Goal: Task Accomplishment & Management: Use online tool/utility

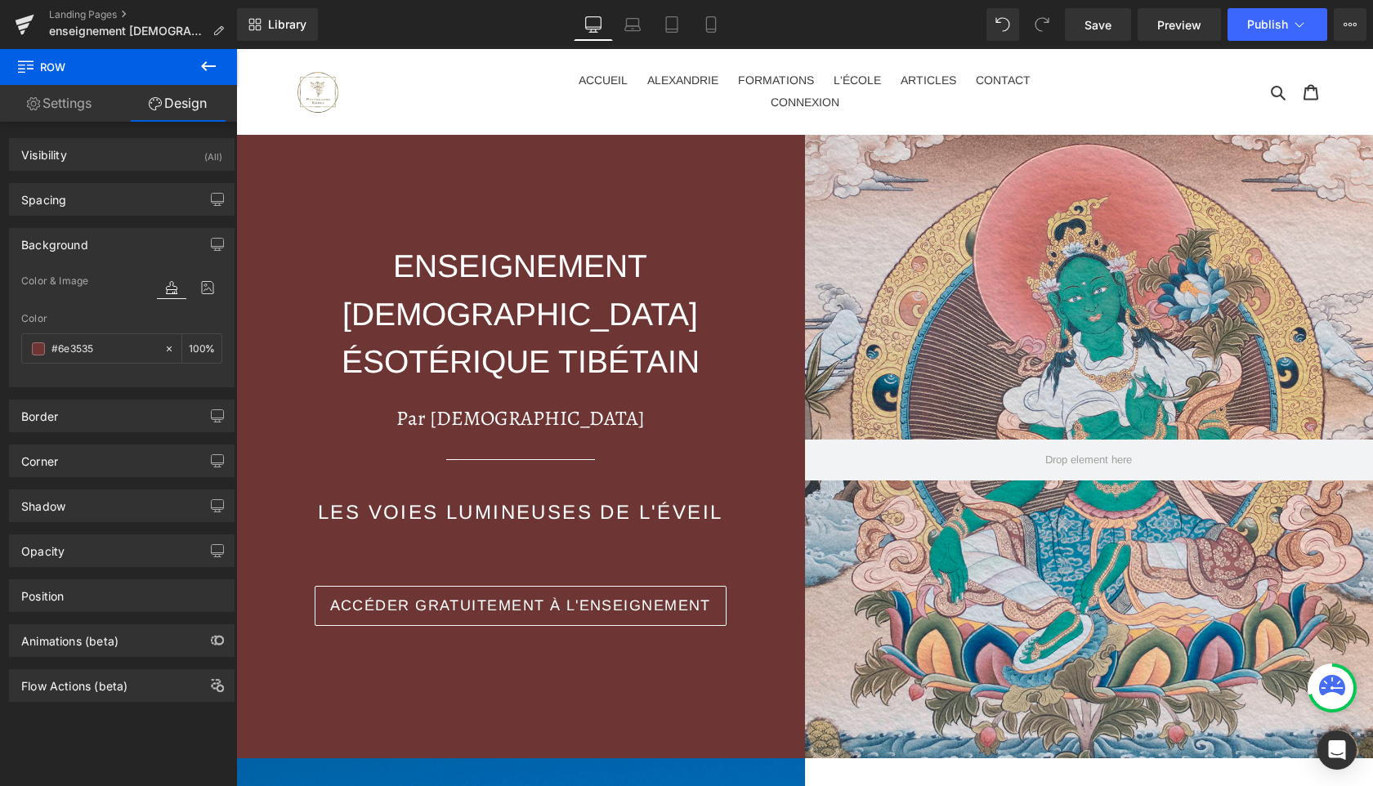
click at [78, 12] on link "Landing Pages" at bounding box center [143, 14] width 188 height 13
click at [1263, 31] on span "Publish" at bounding box center [1267, 24] width 41 height 13
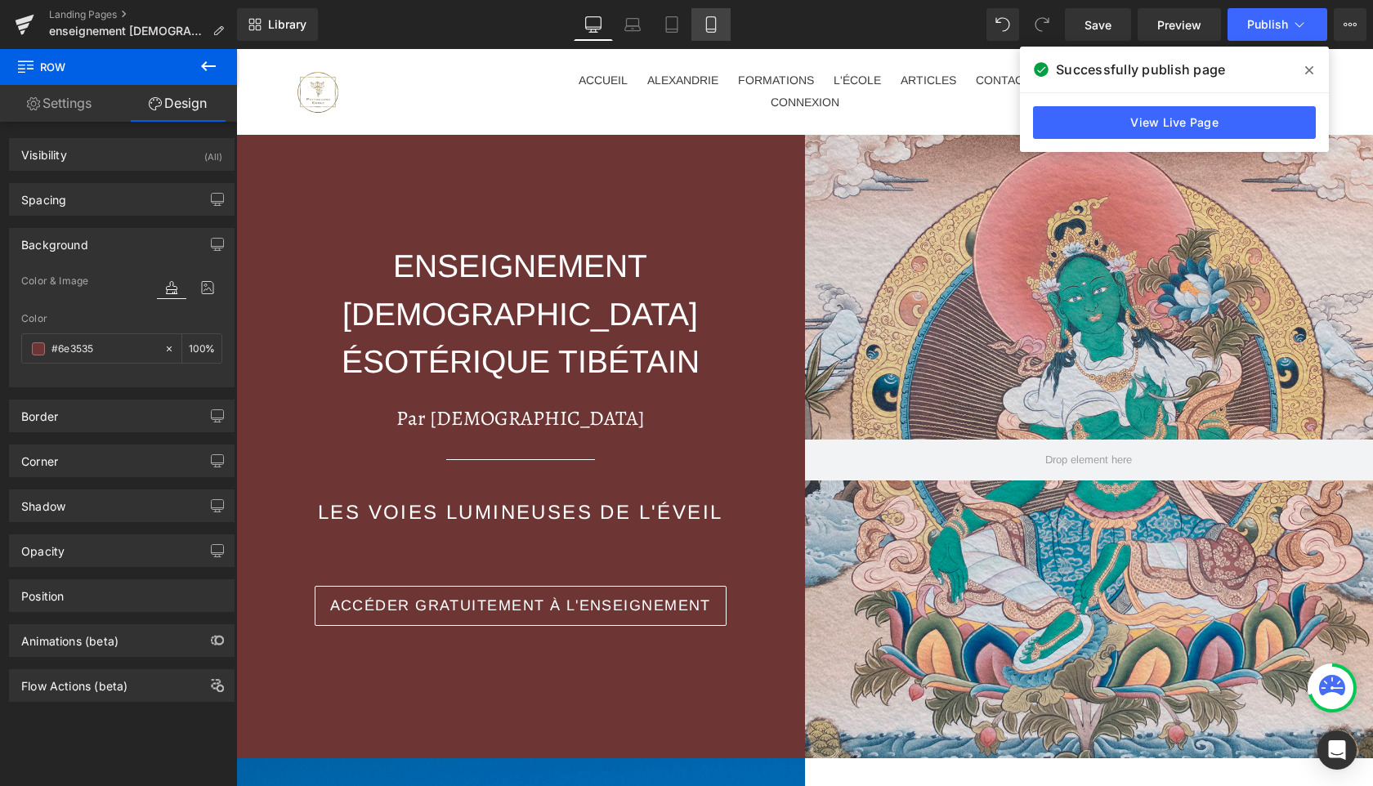
click at [714, 25] on icon at bounding box center [711, 24] width 16 height 16
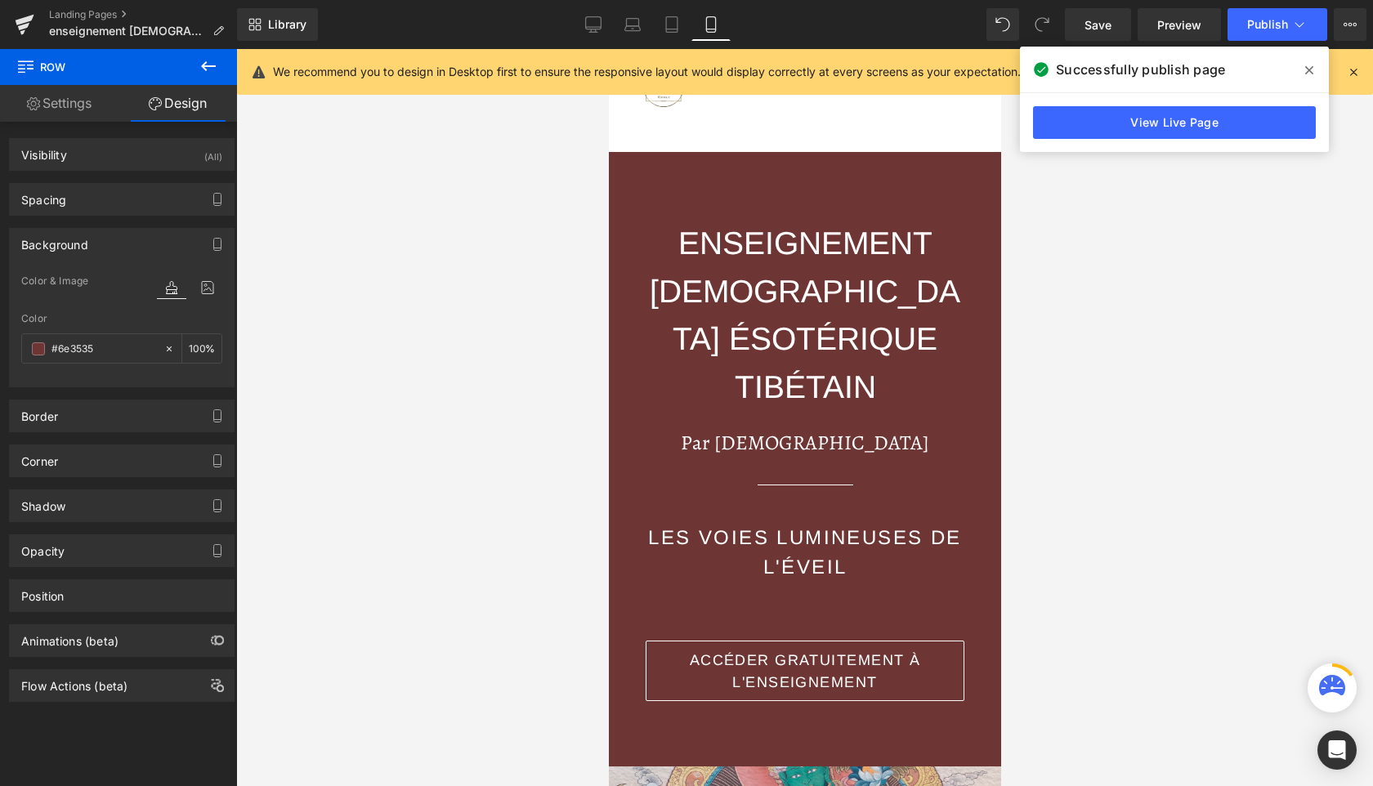
type input "100"
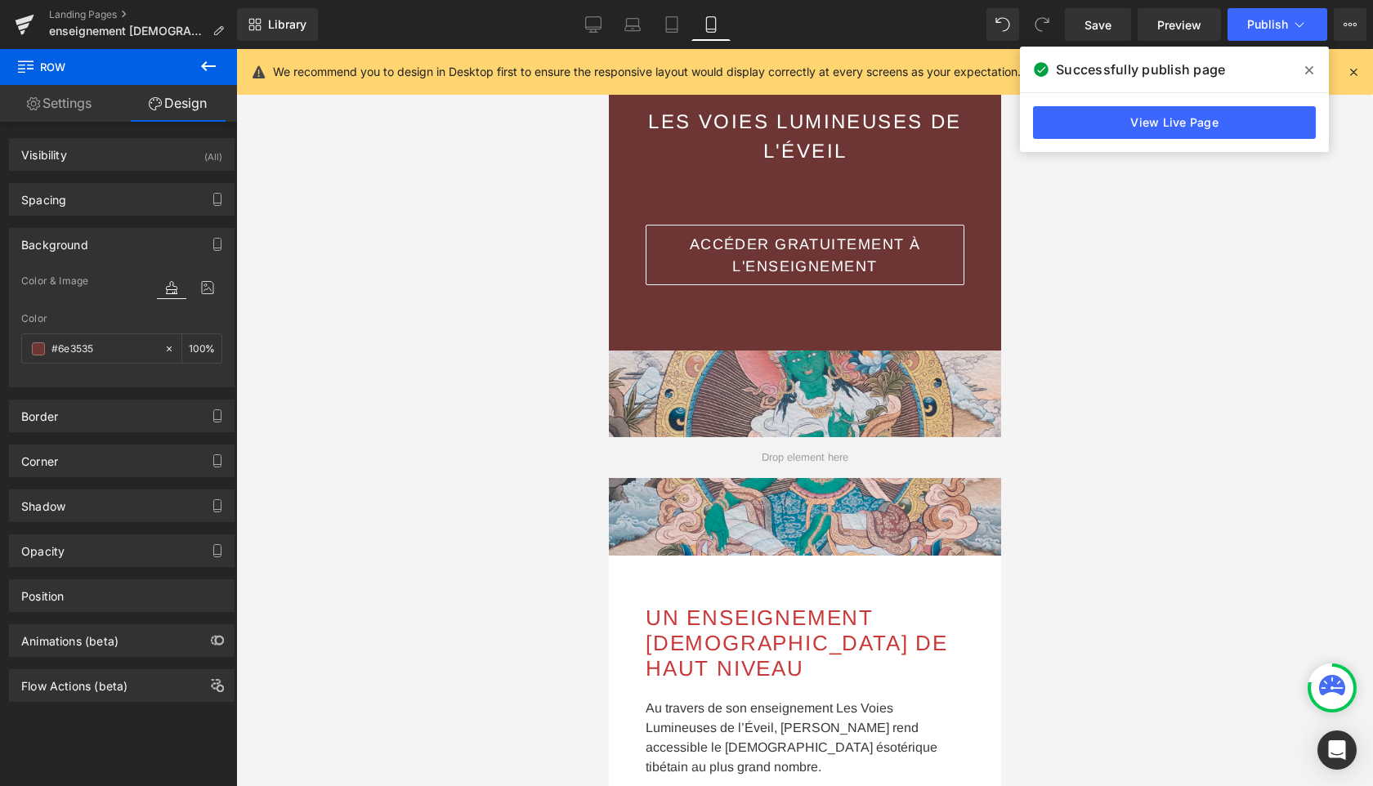
scroll to position [472, 0]
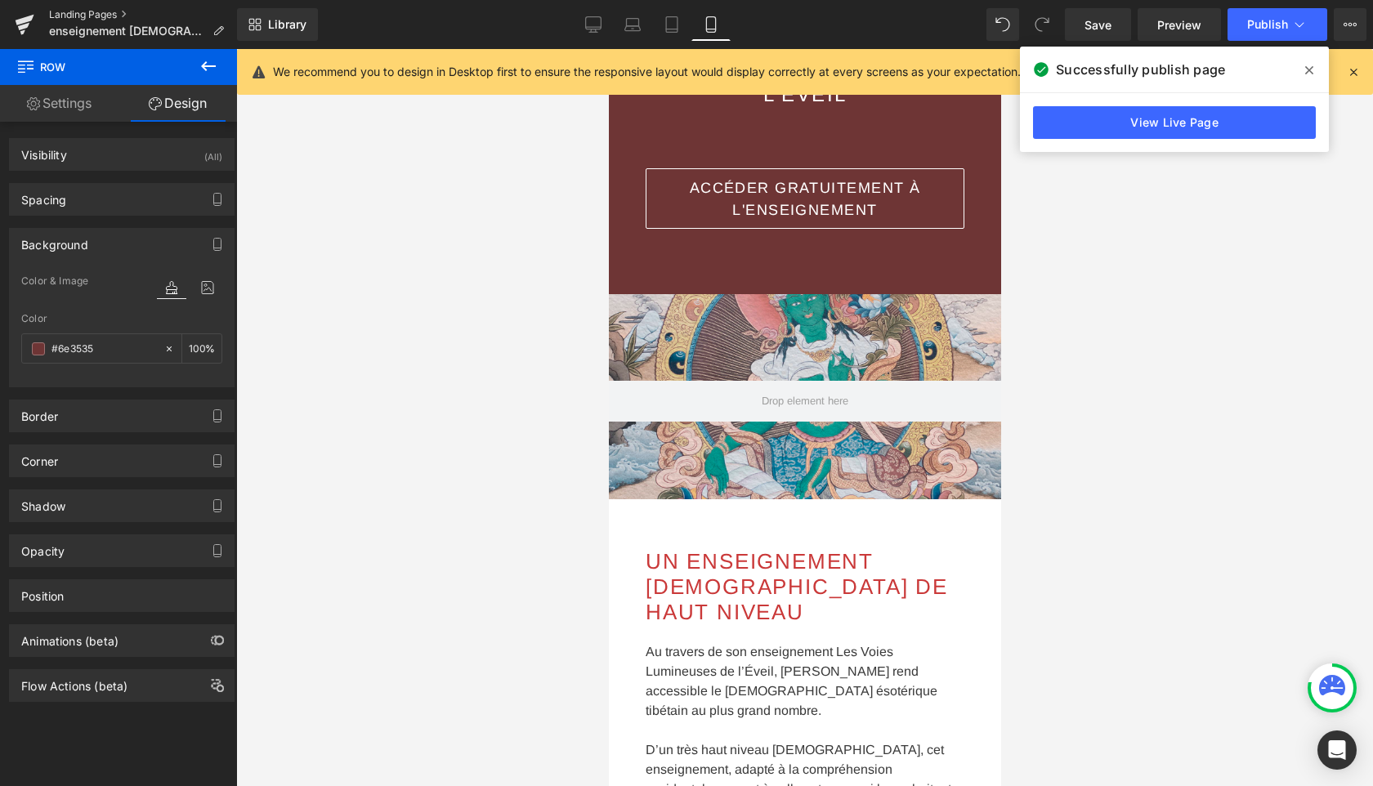
click at [83, 17] on link "Landing Pages" at bounding box center [143, 14] width 188 height 13
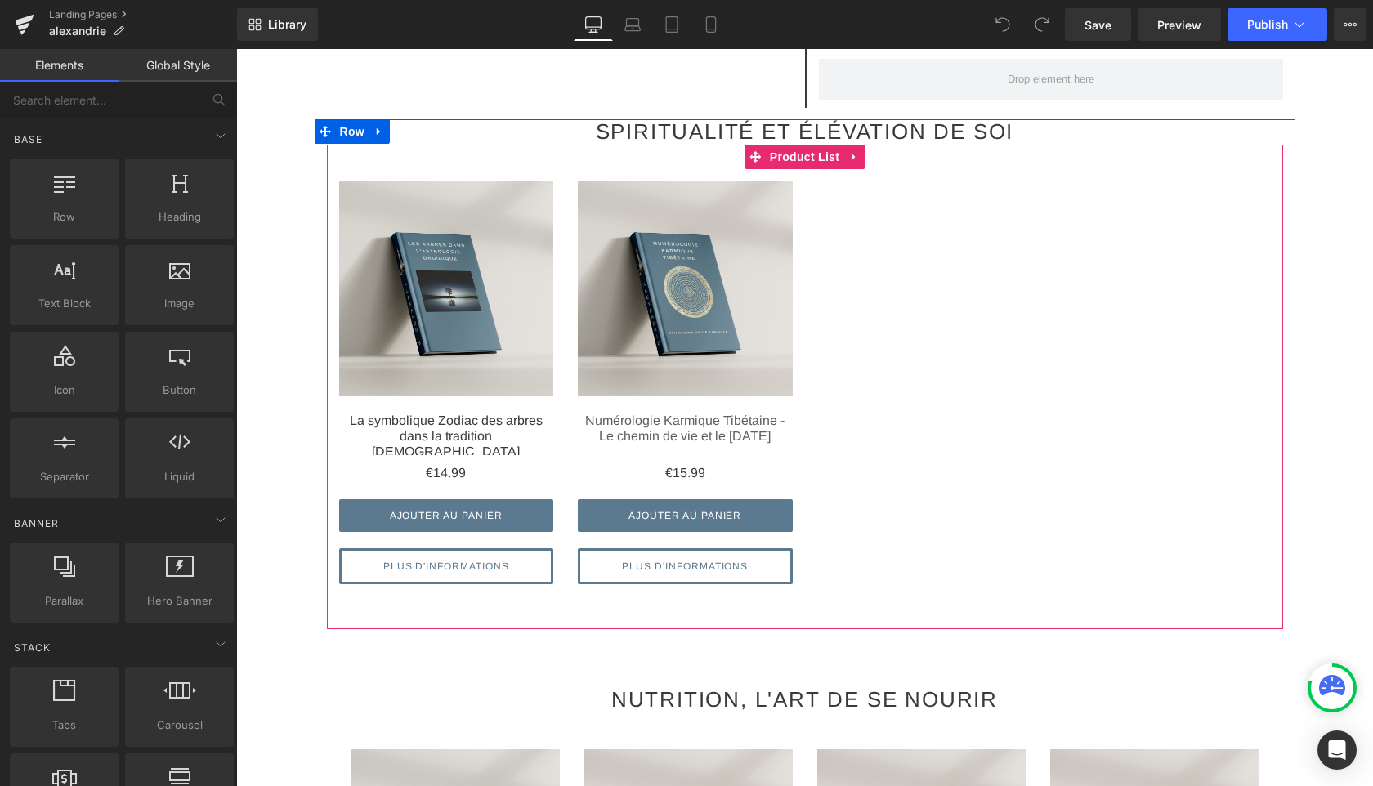
scroll to position [1829, 0]
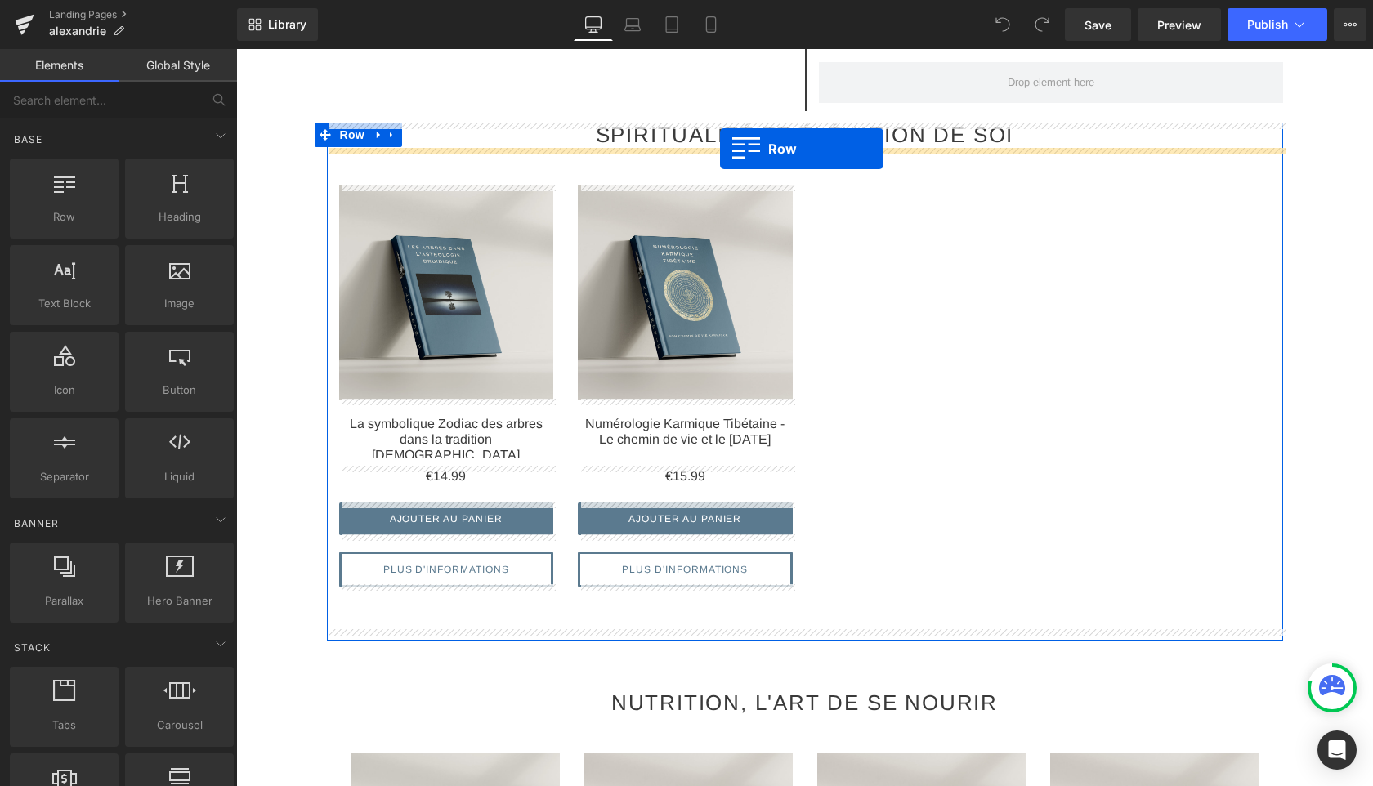
drag, startPoint x: 305, startPoint y: 251, endPoint x: 720, endPoint y: 149, distance: 427.6
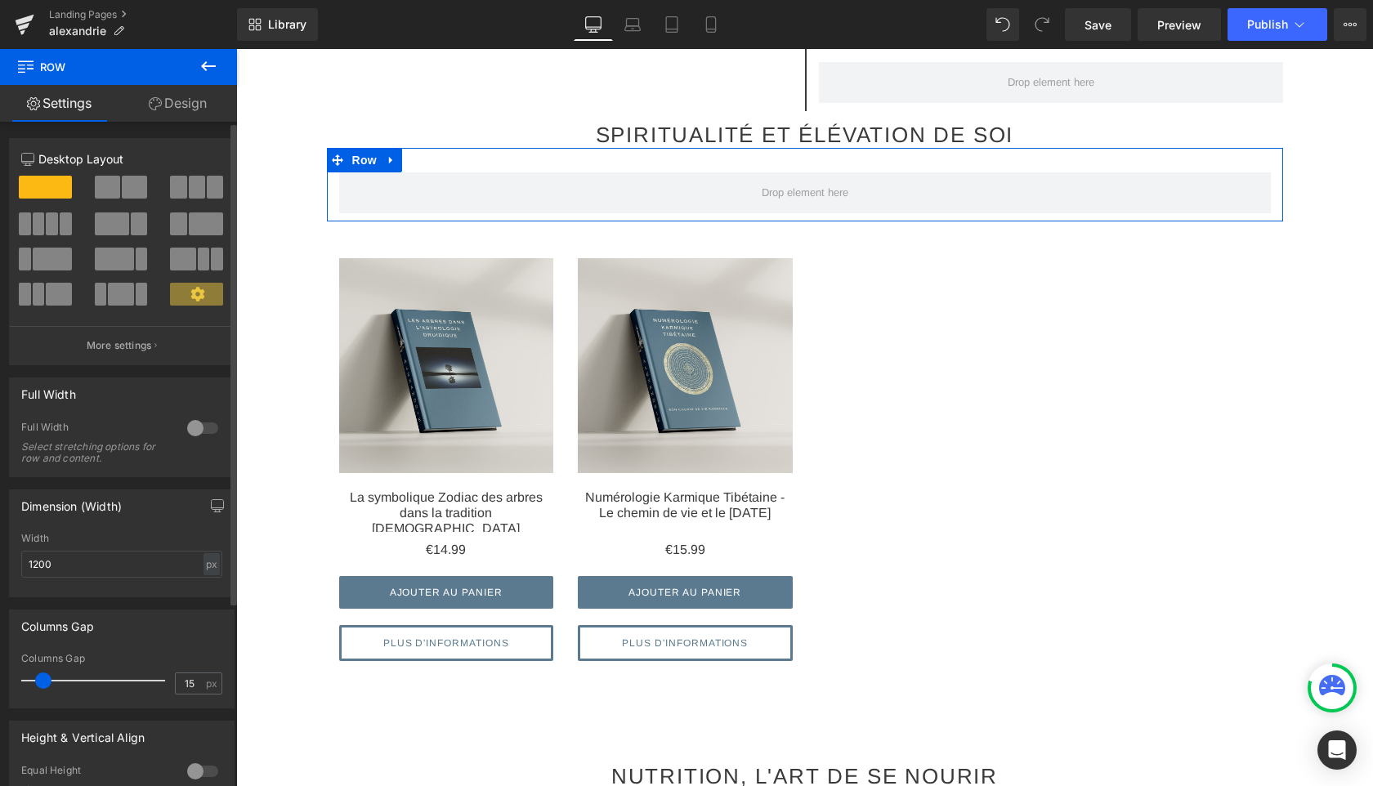
click at [125, 190] on span at bounding box center [134, 187] width 25 height 23
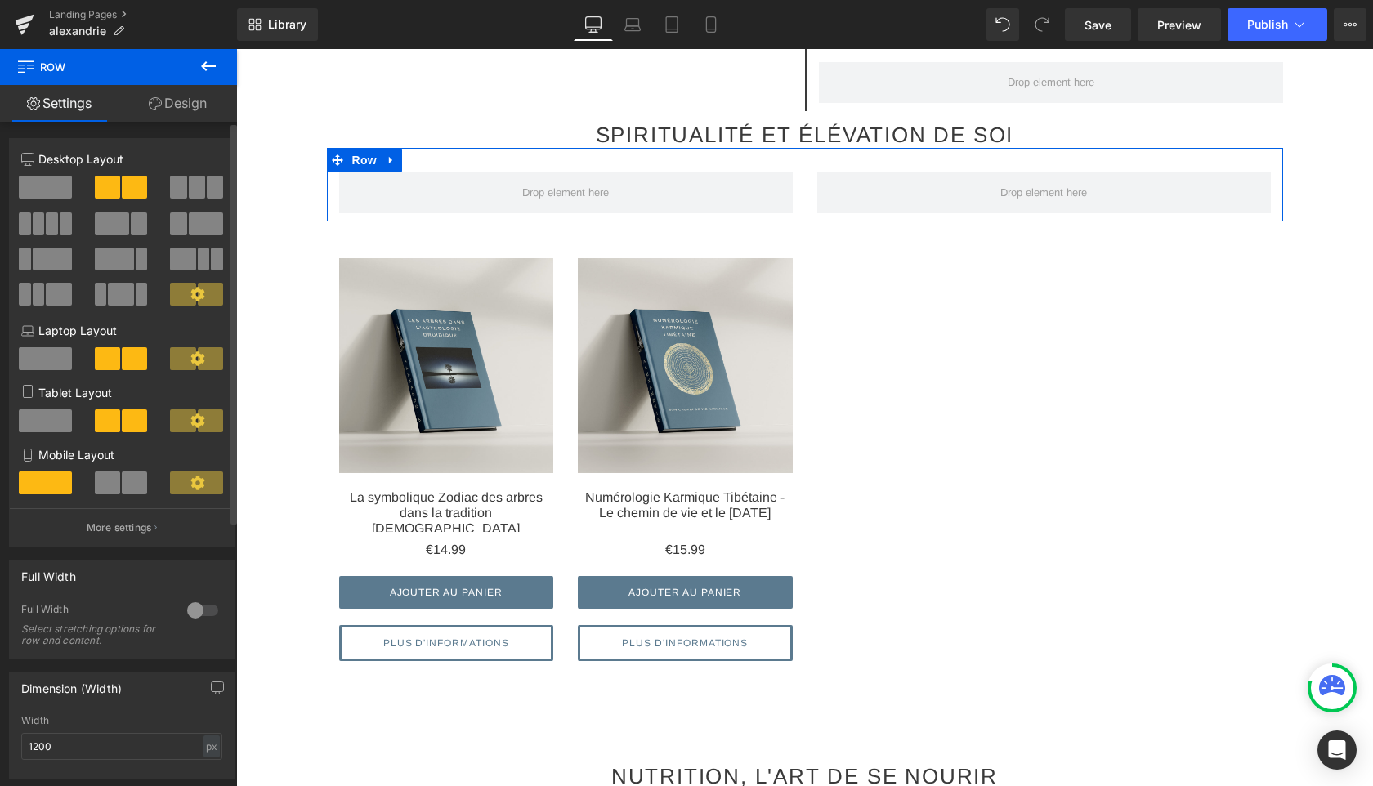
click at [124, 222] on span at bounding box center [112, 224] width 34 height 23
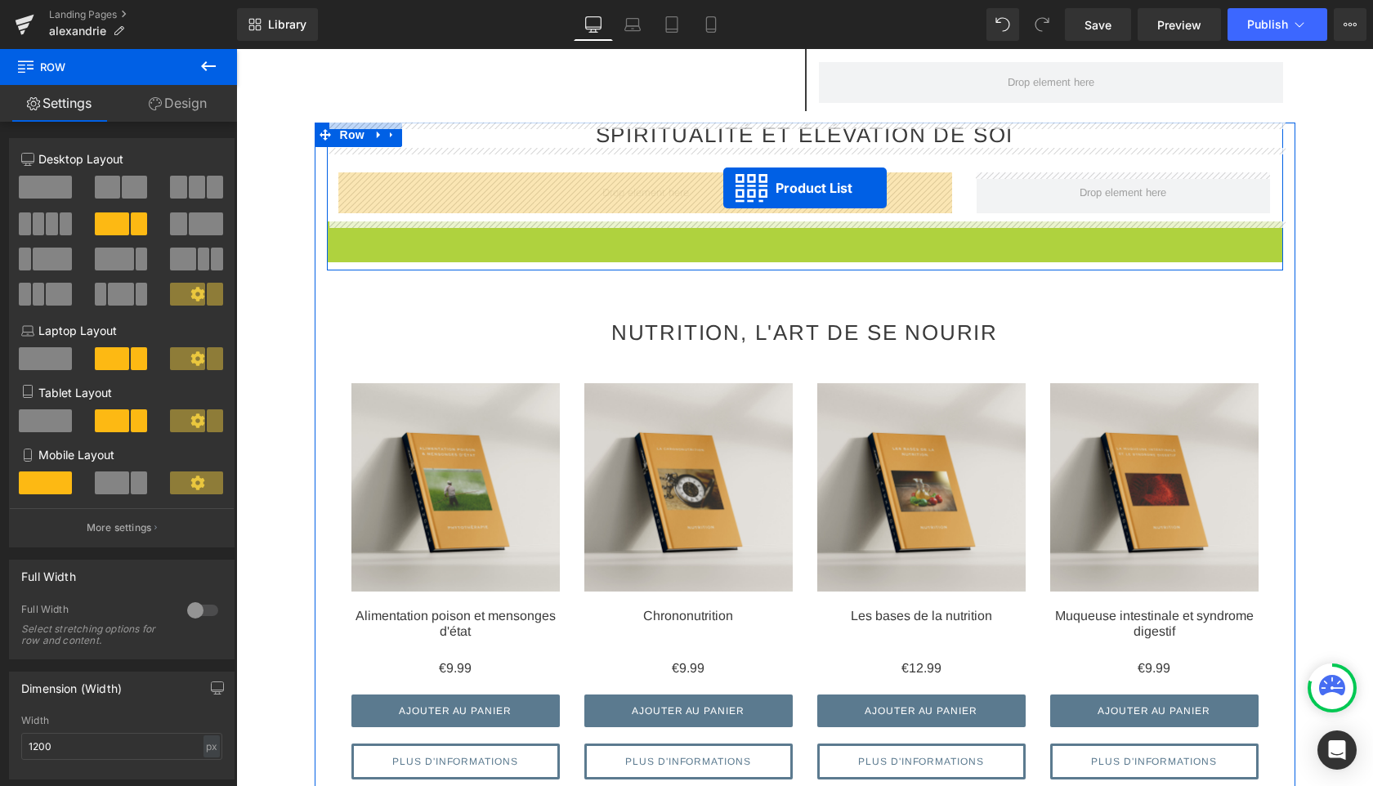
drag, startPoint x: 753, startPoint y: 238, endPoint x: 723, endPoint y: 187, distance: 58.6
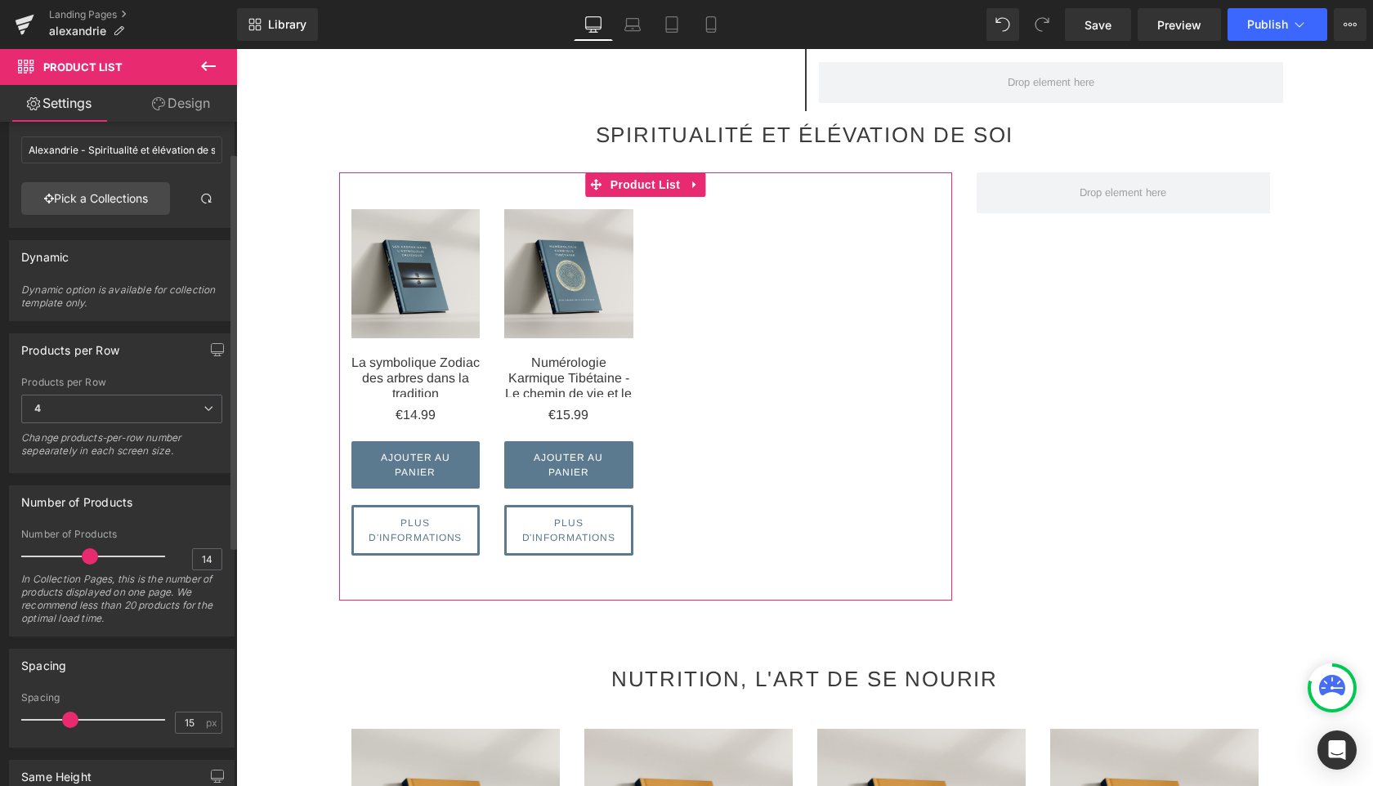
scroll to position [0, 0]
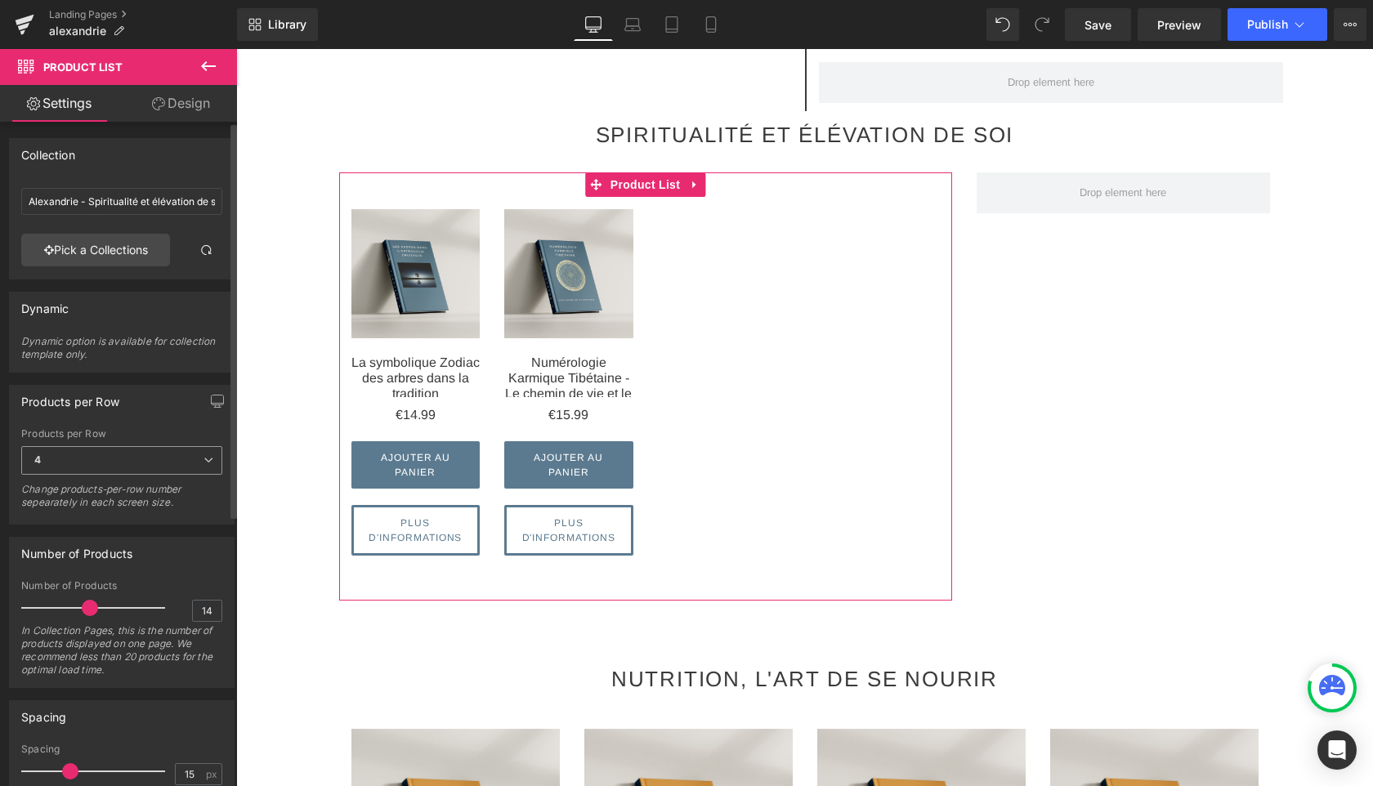
click at [150, 465] on span "4" at bounding box center [121, 460] width 201 height 29
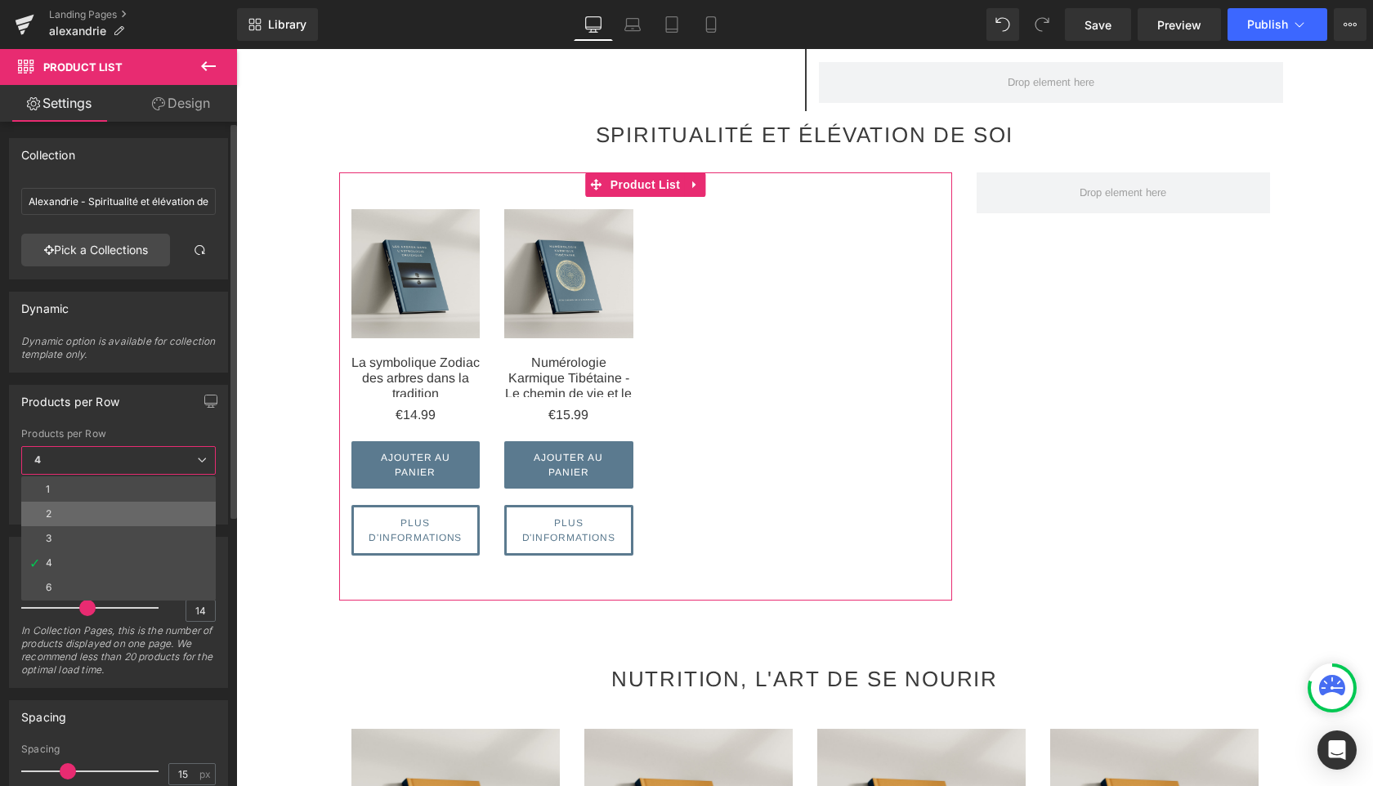
click at [101, 512] on li "2" at bounding box center [118, 514] width 195 height 25
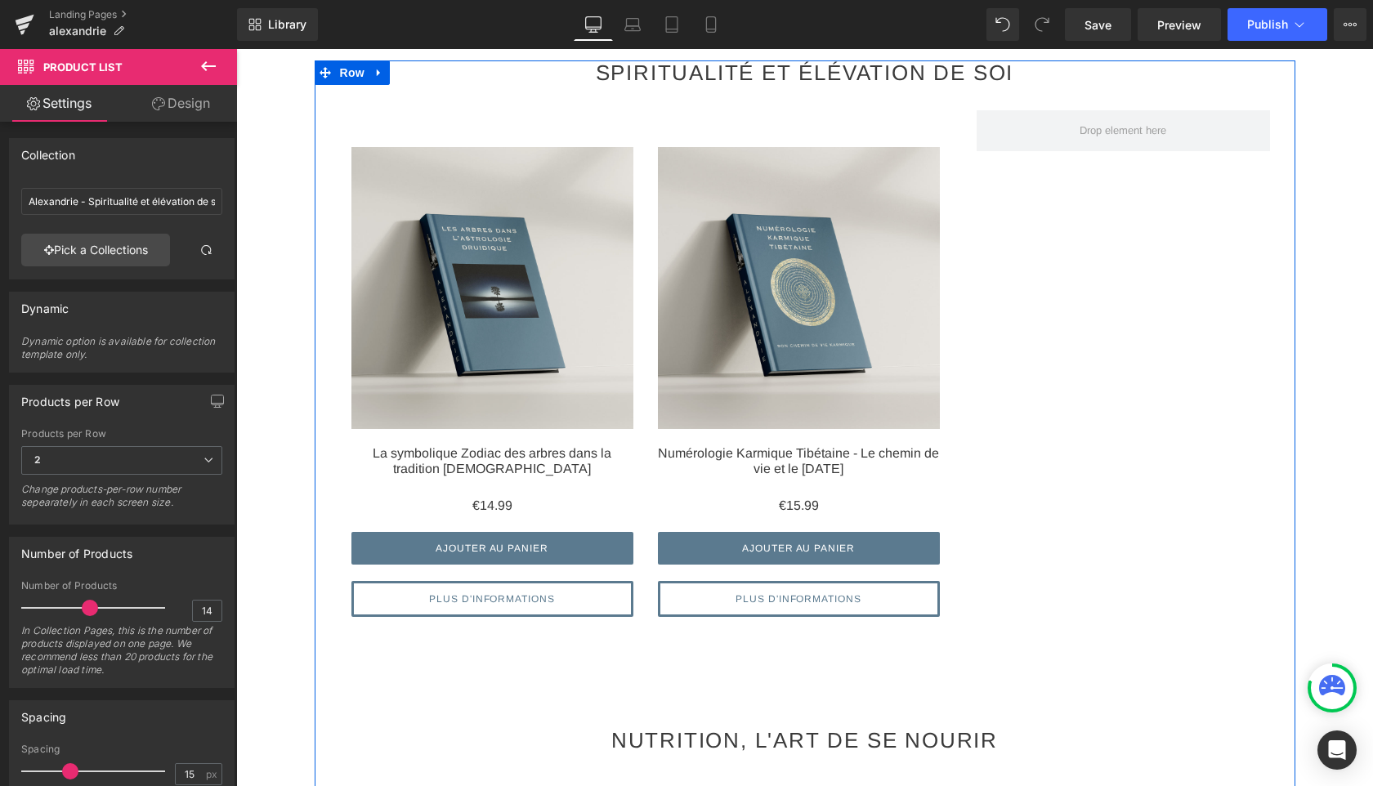
scroll to position [1798, 0]
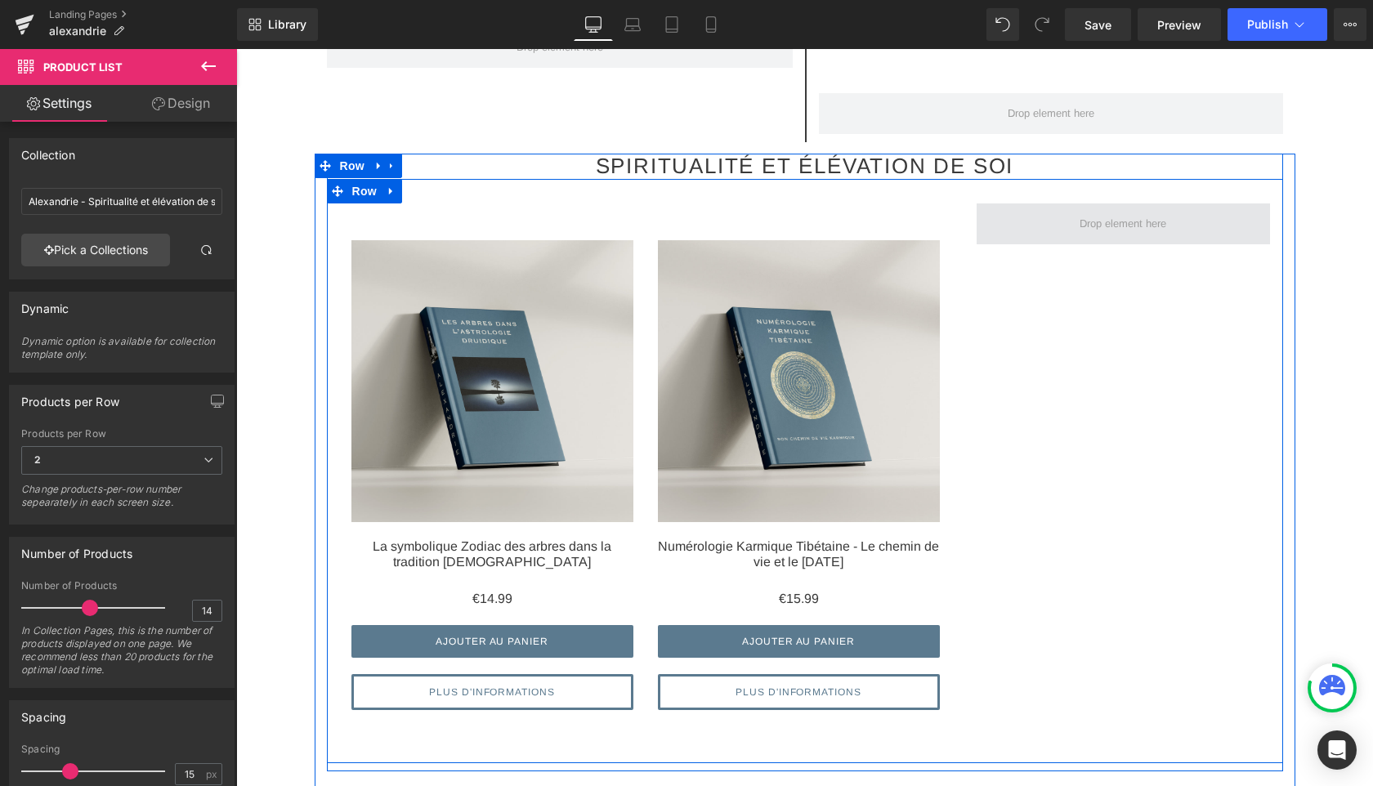
click at [1023, 223] on span at bounding box center [1124, 224] width 294 height 41
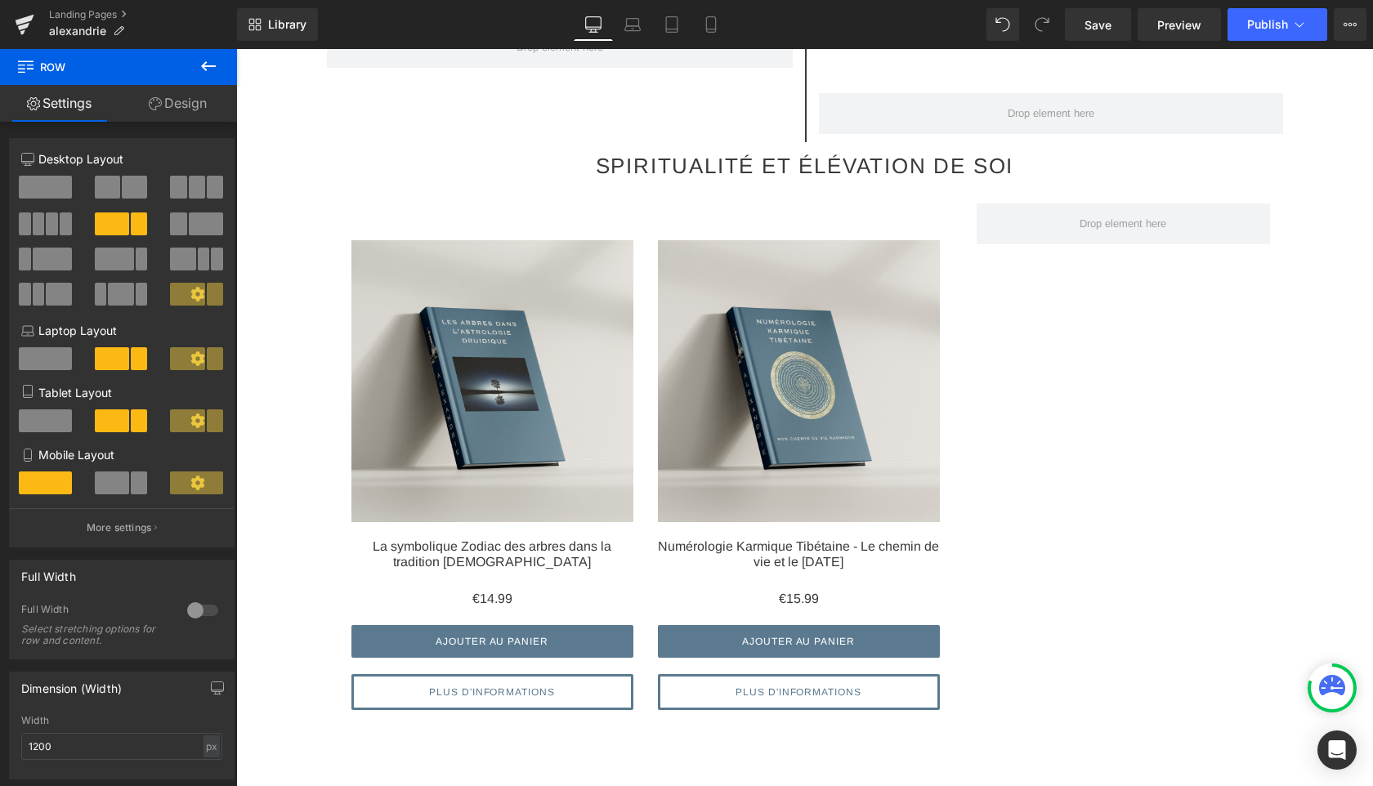
click at [211, 66] on icon at bounding box center [208, 66] width 15 height 10
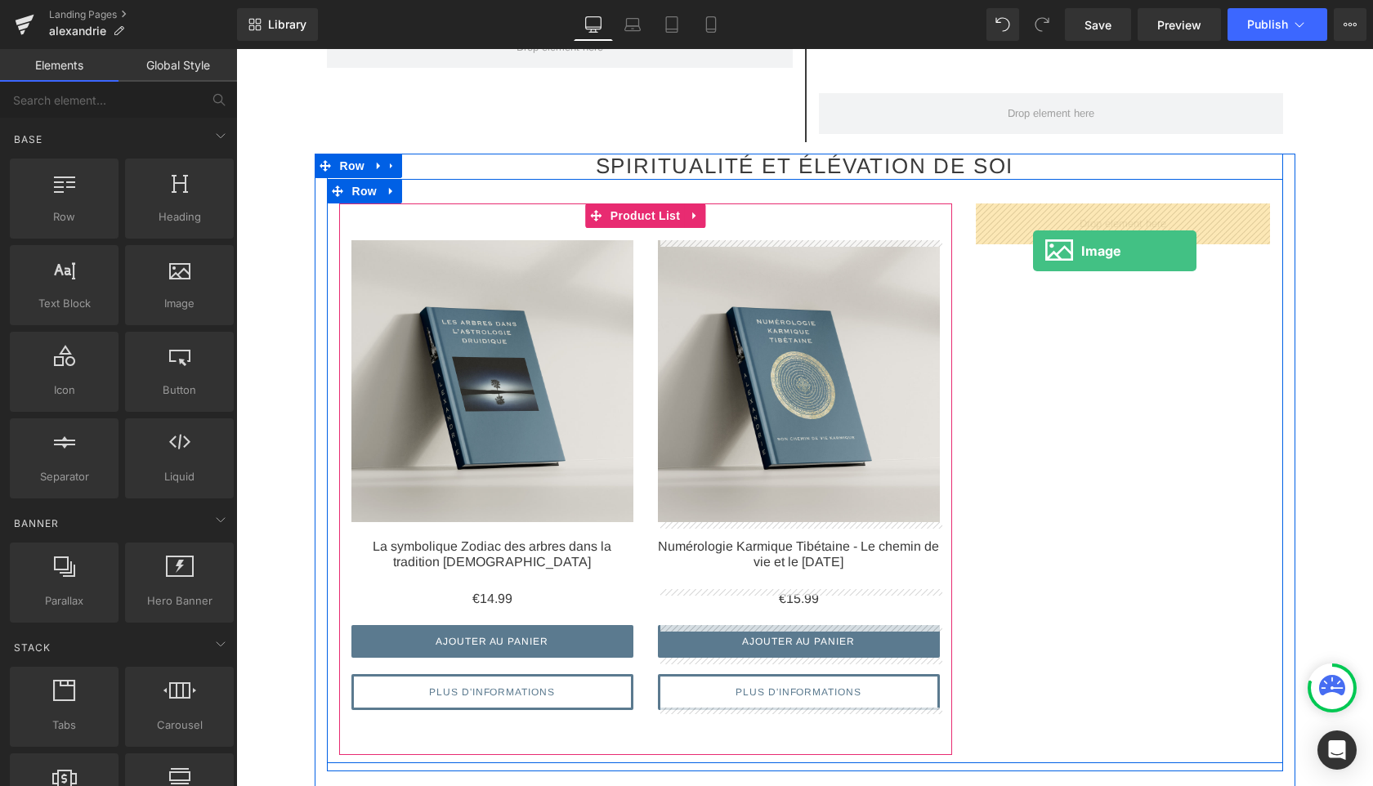
drag, startPoint x: 406, startPoint y: 329, endPoint x: 1034, endPoint y: 250, distance: 632.7
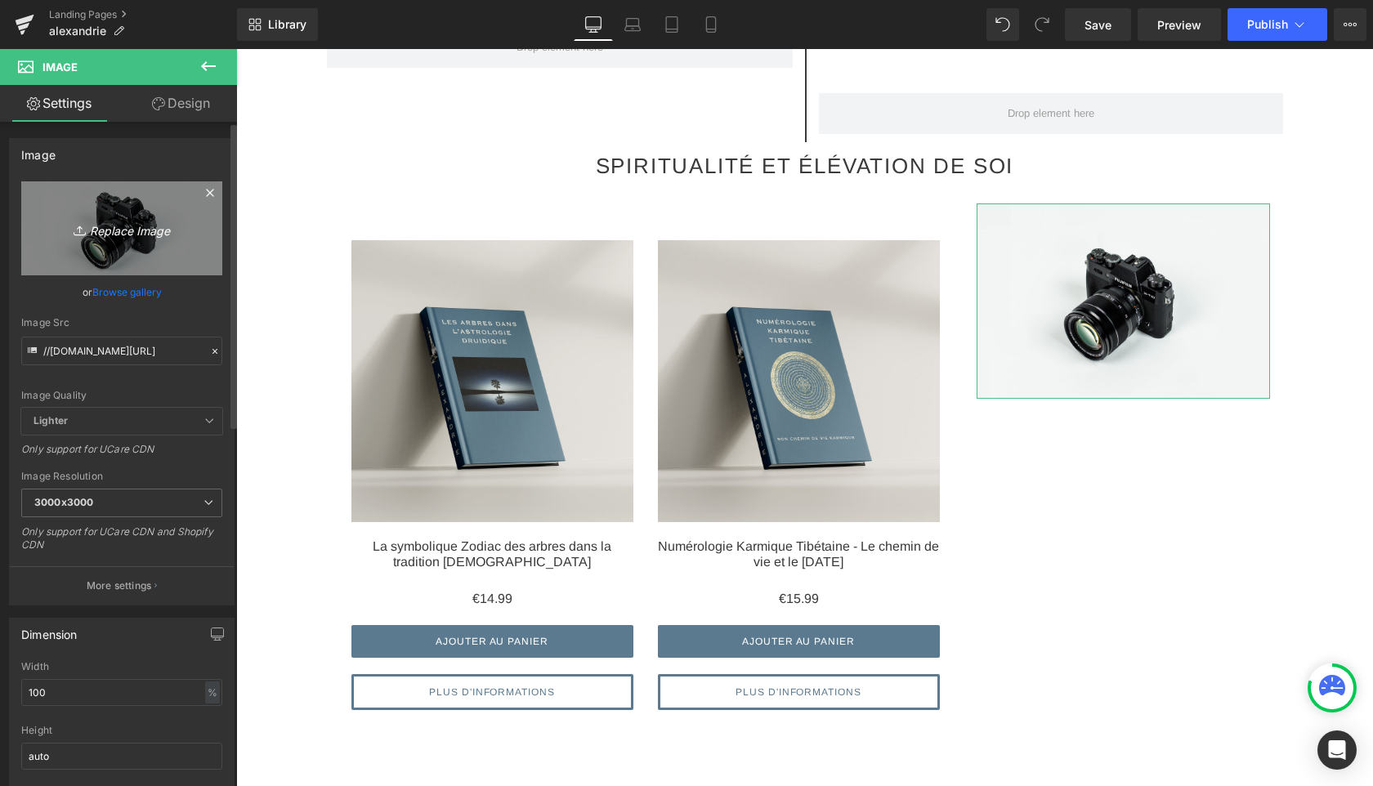
click at [137, 235] on icon "Replace Image" at bounding box center [121, 228] width 131 height 20
type input "C:\fakepath\mock up LVE.jpg"
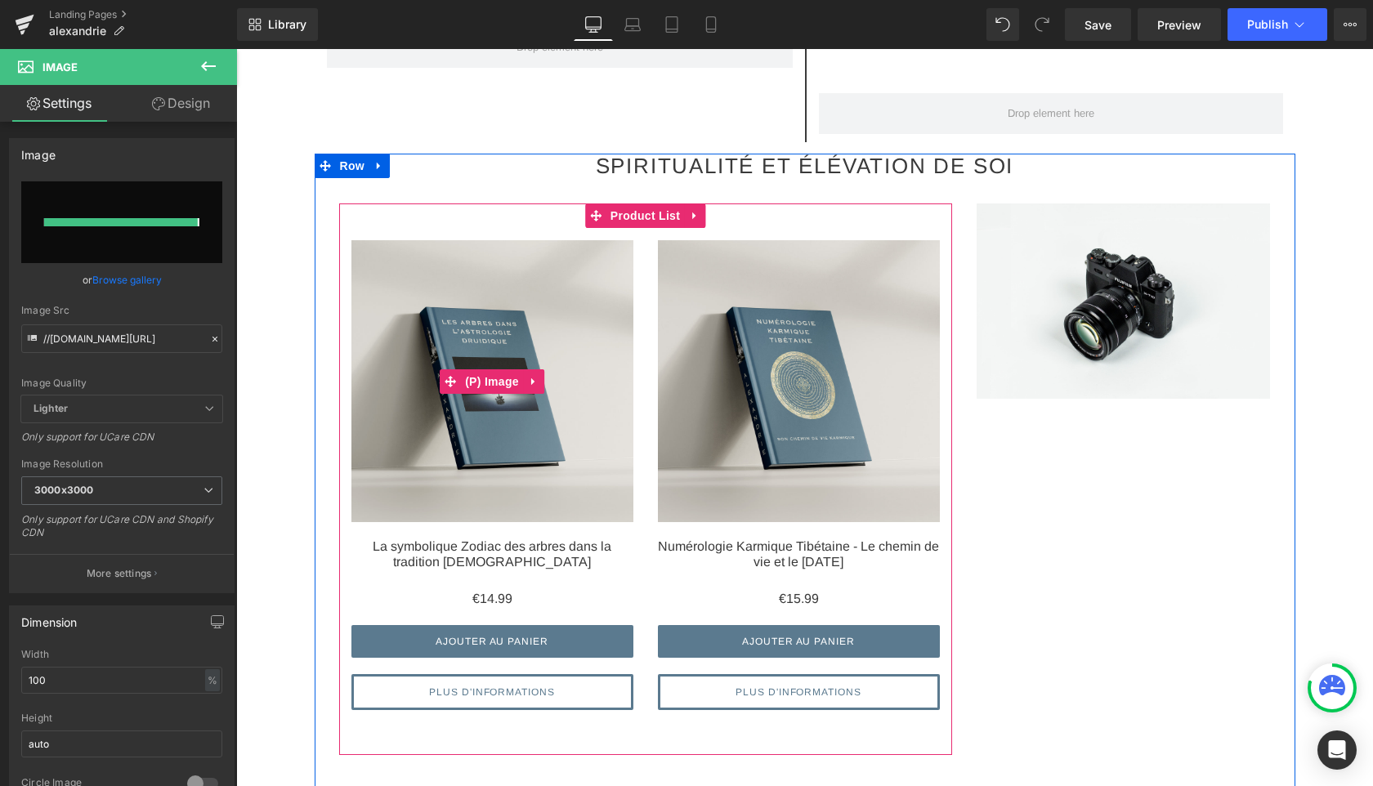
type input "https://ucarecdn.com/559fa6f4-e999-4cec-87ff-39af11b39a78/-/format/auto/-/previ…"
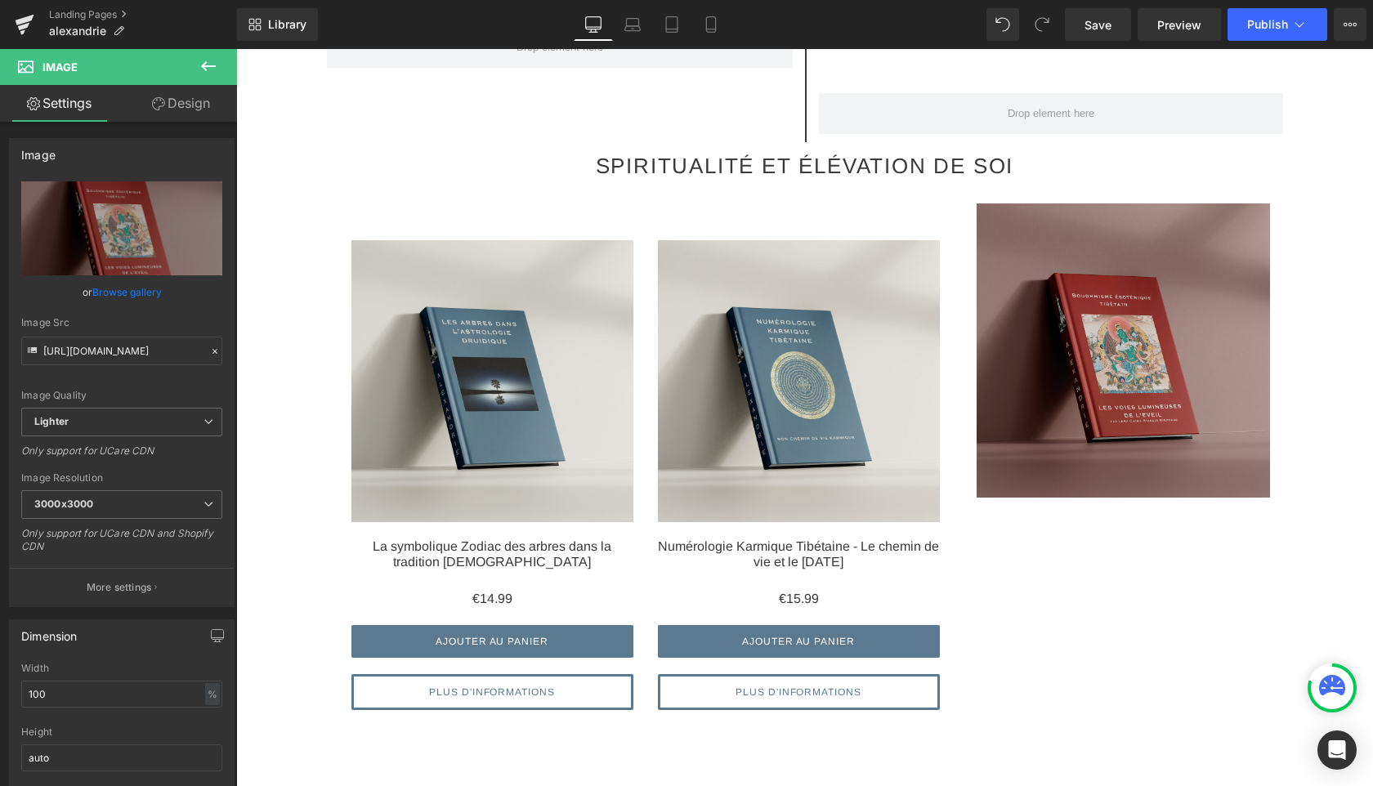
click at [212, 56] on button at bounding box center [208, 67] width 57 height 36
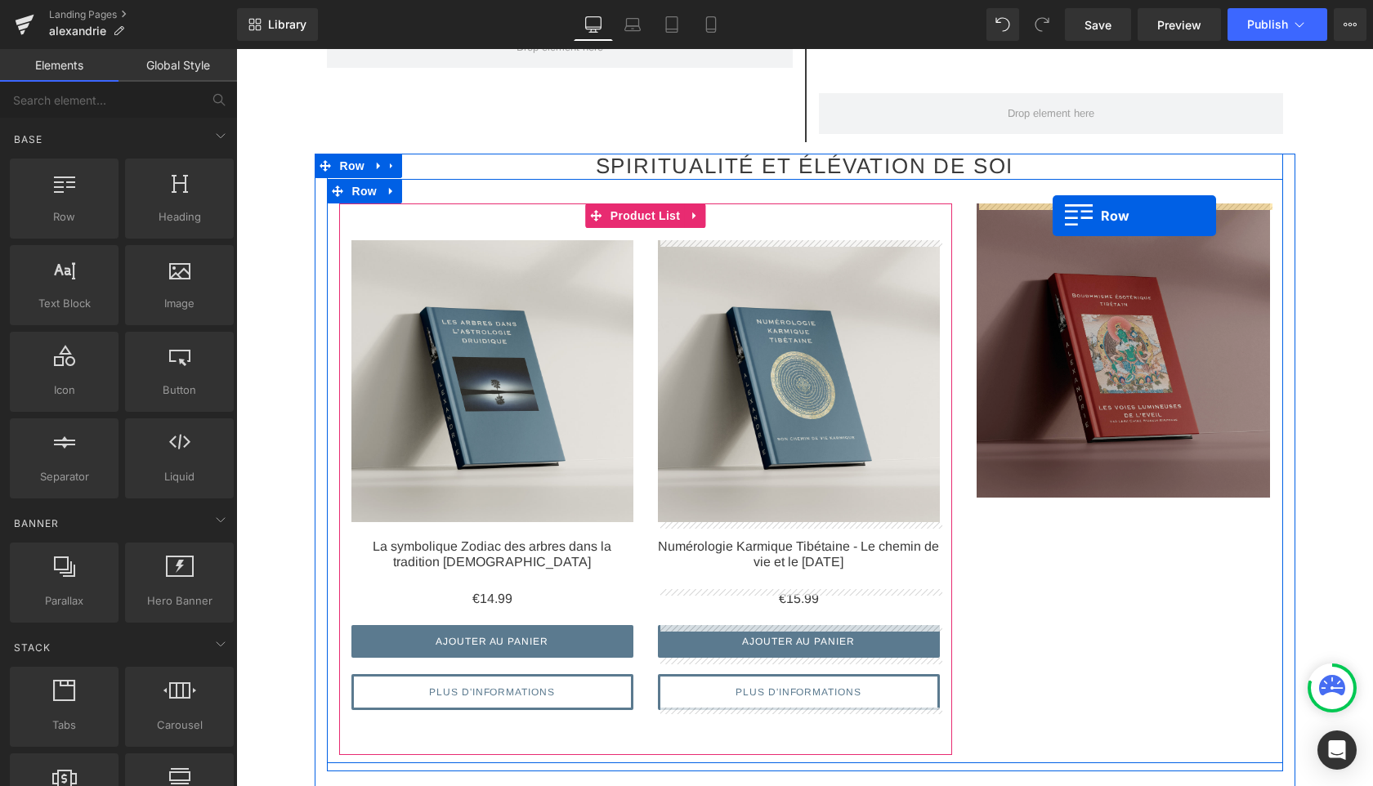
drag, startPoint x: 281, startPoint y: 246, endPoint x: 1053, endPoint y: 216, distance: 772.3
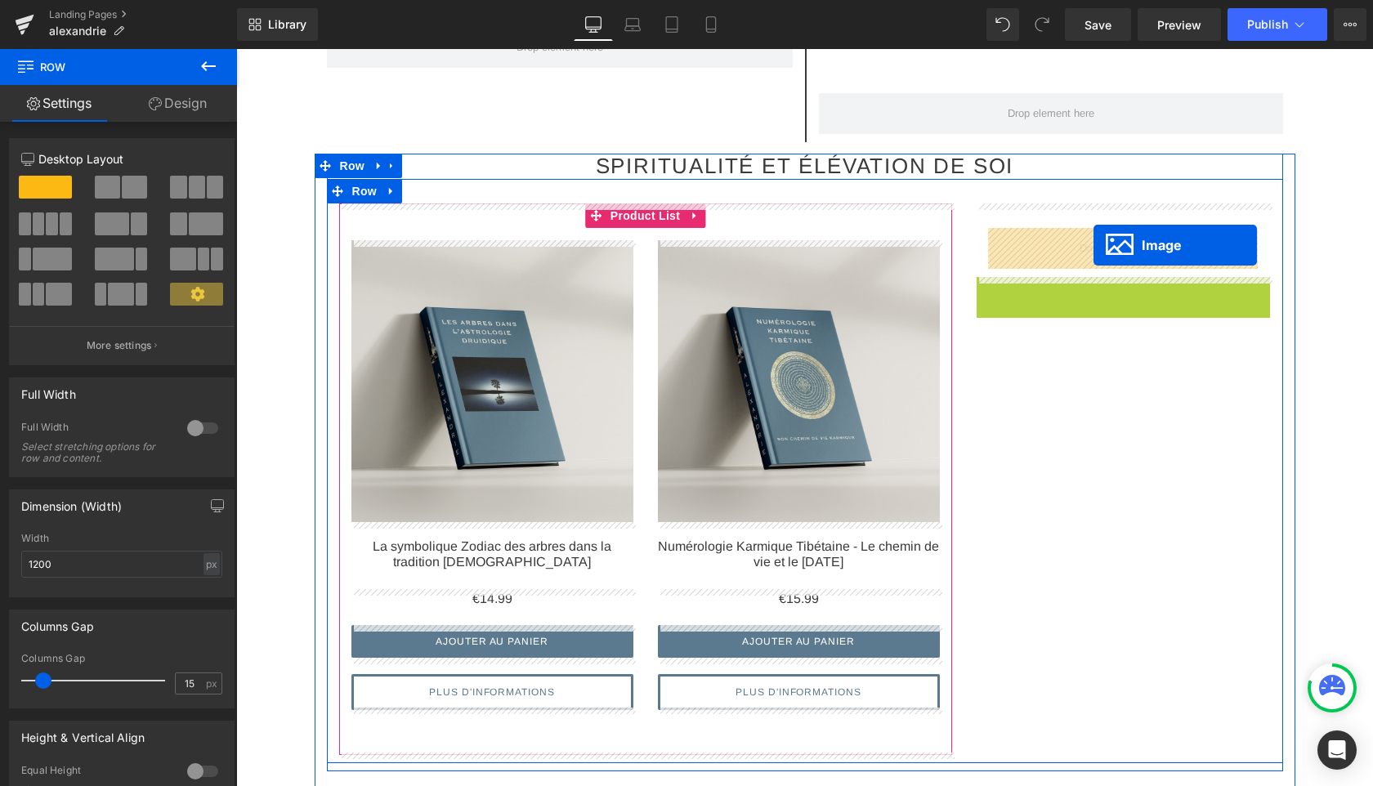
drag, startPoint x: 1097, startPoint y: 430, endPoint x: 1093, endPoint y: 244, distance: 185.6
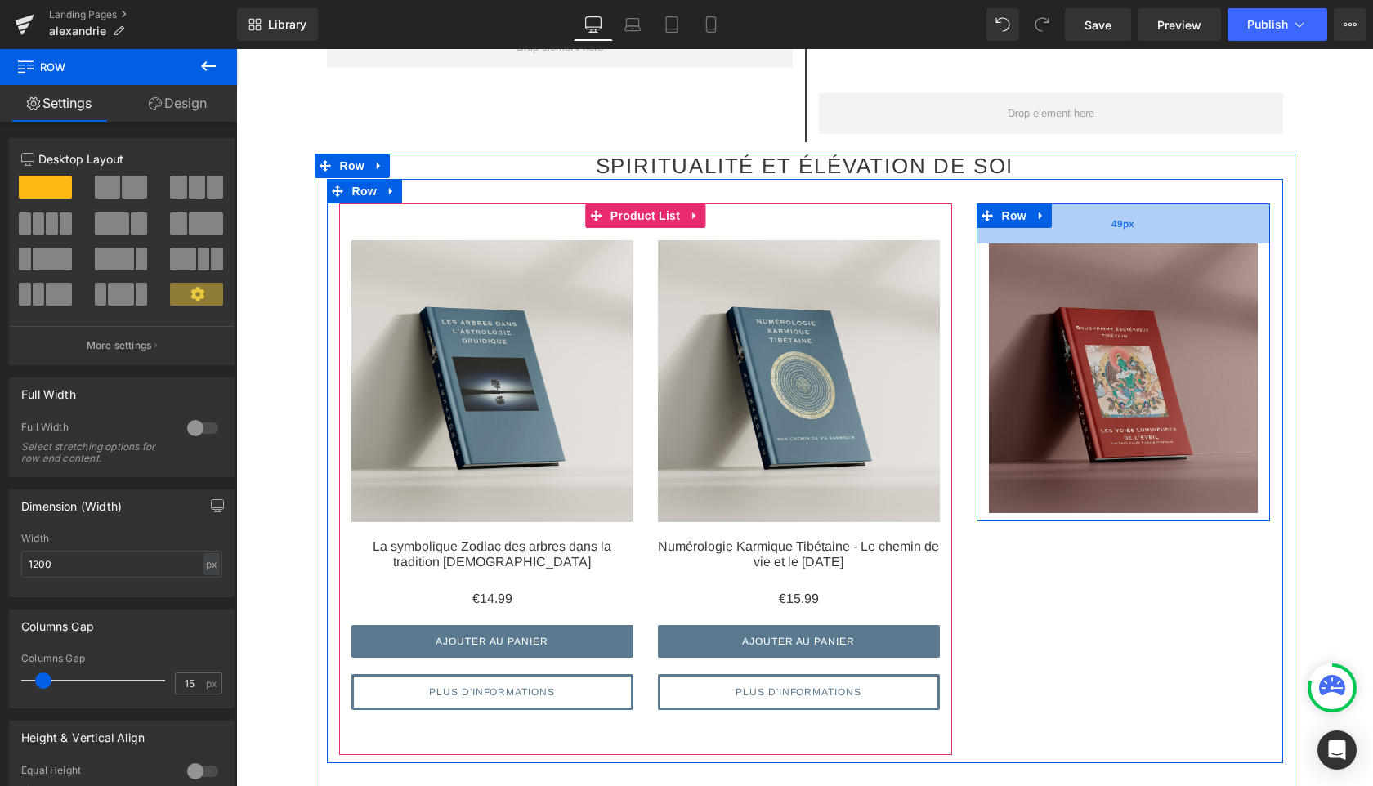
drag, startPoint x: 1124, startPoint y: 210, endPoint x: 1122, endPoint y: 225, distance: 14.8
click at [1122, 225] on div "49px" at bounding box center [1124, 224] width 294 height 40
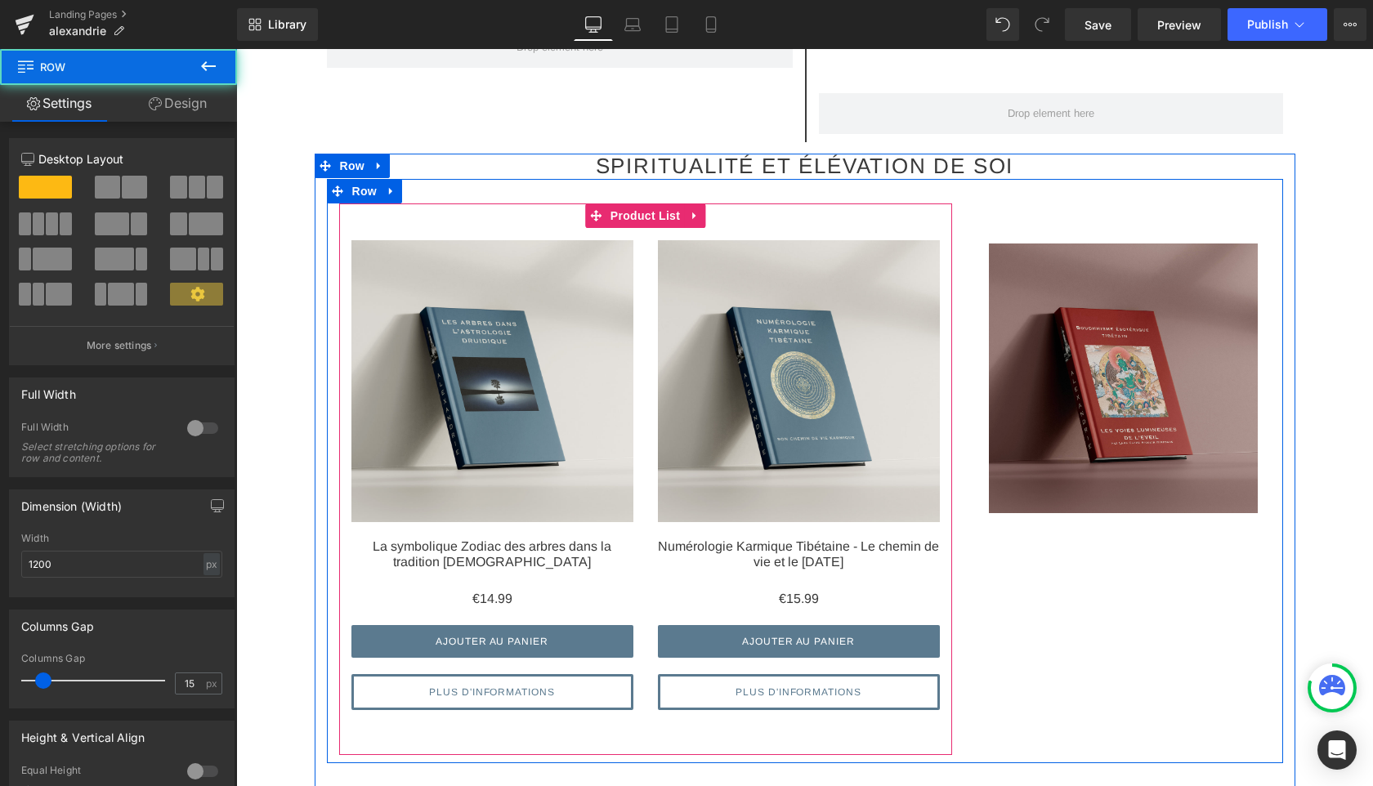
drag, startPoint x: 980, startPoint y: 309, endPoint x: 957, endPoint y: 309, distance: 22.9
click at [957, 309] on div "Sale Off (P) Image La symbolique Zodiac des arbres dans la tradition druidique …" at bounding box center [805, 471] width 956 height 584
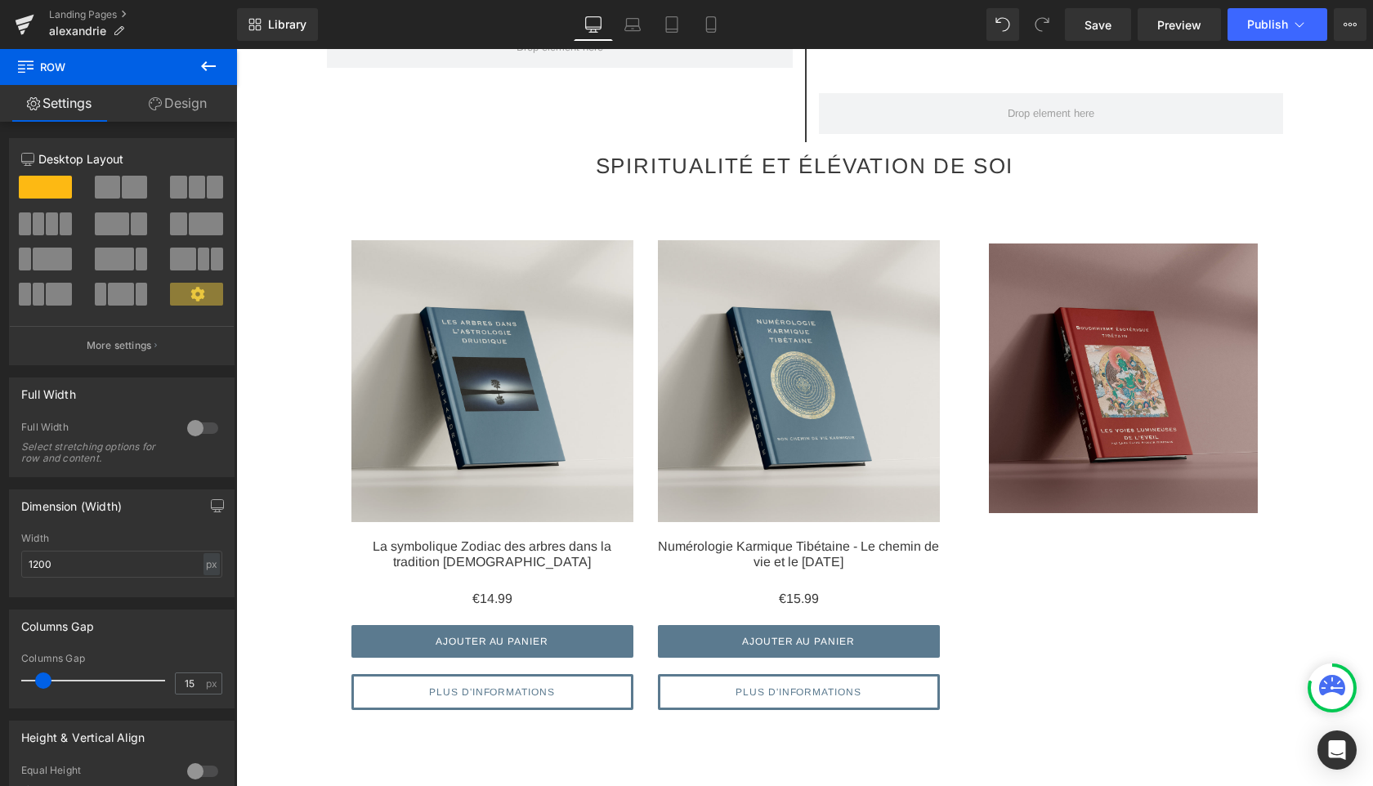
click at [206, 68] on icon at bounding box center [209, 66] width 20 height 20
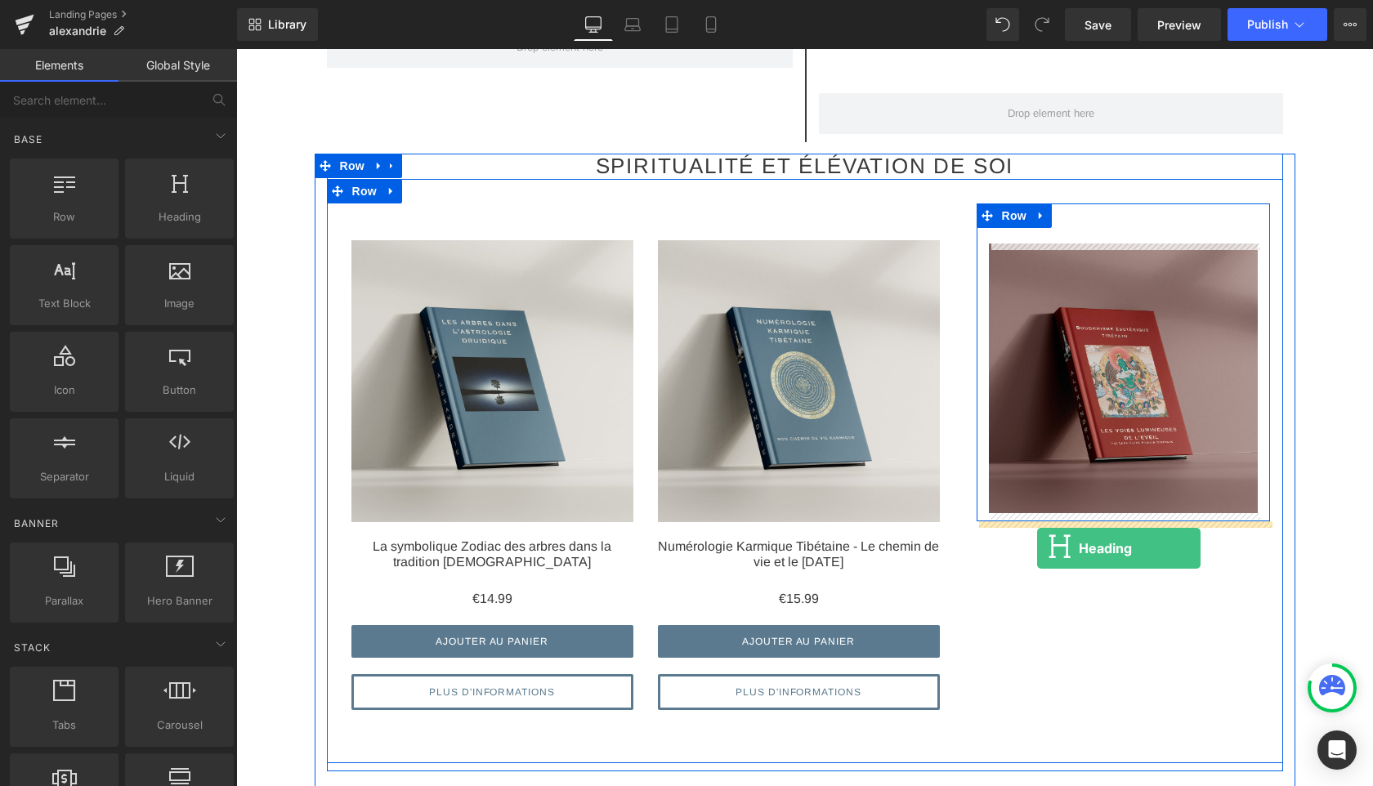
drag, startPoint x: 419, startPoint y: 242, endPoint x: 1037, endPoint y: 547, distance: 689.1
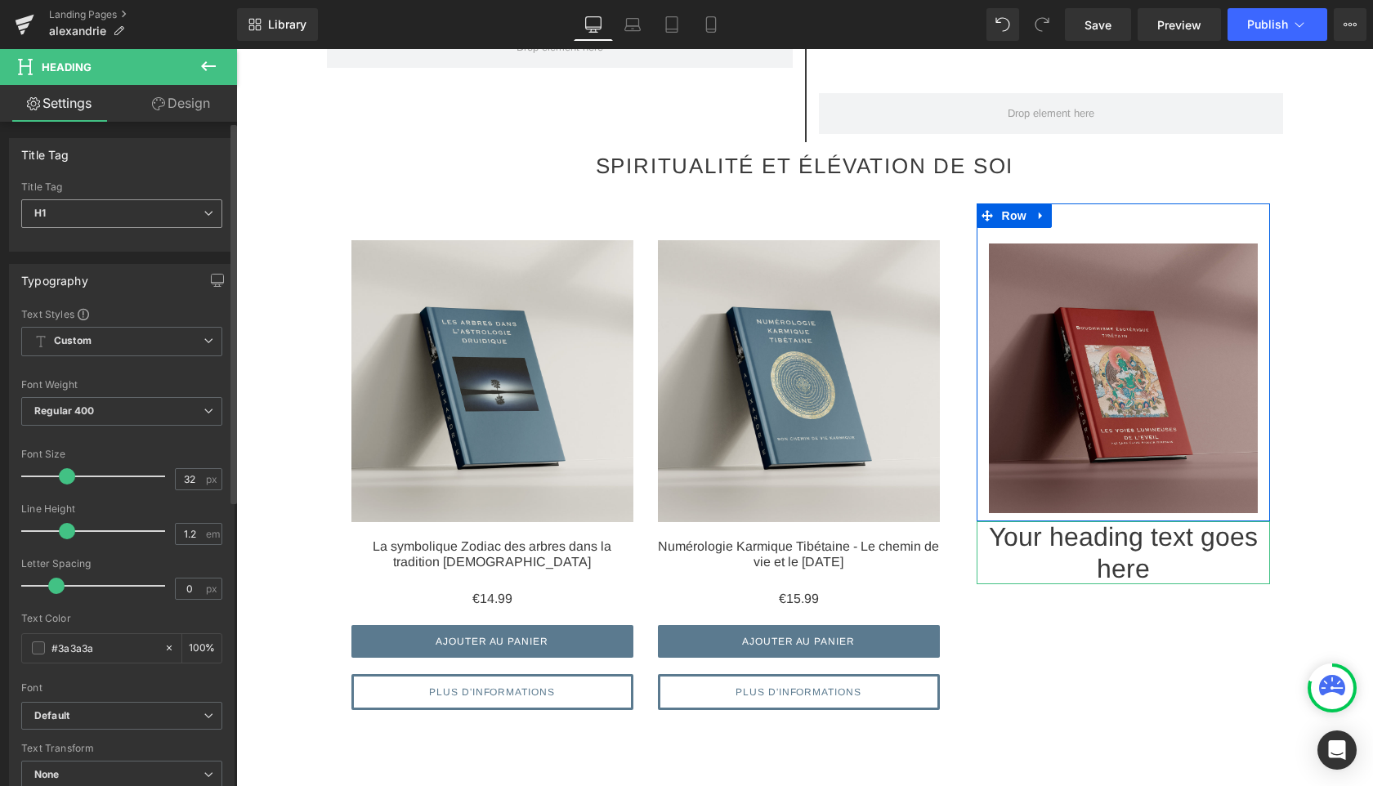
click at [118, 213] on span "H1" at bounding box center [121, 213] width 201 height 29
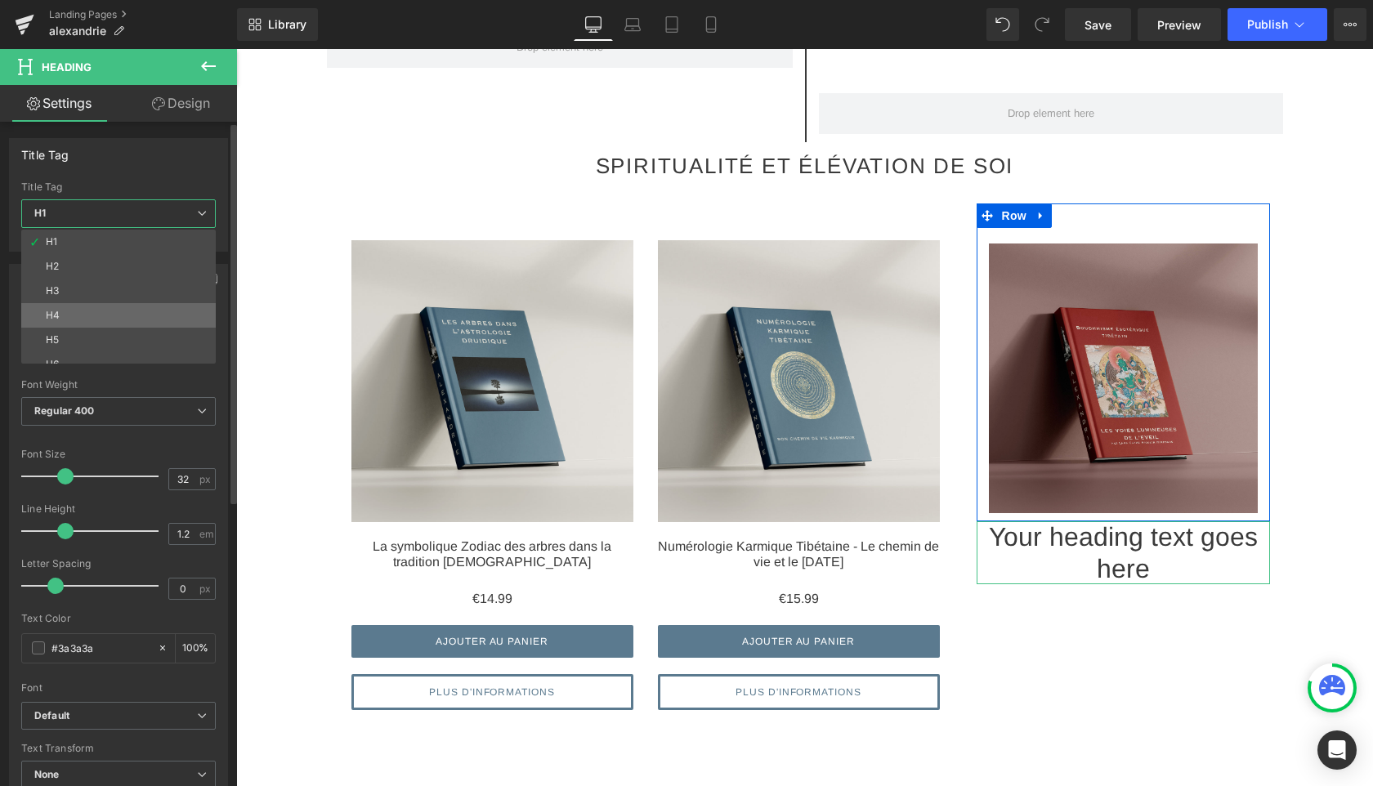
click at [92, 317] on li "H4" at bounding box center [122, 315] width 202 height 25
type input "16"
type input "100"
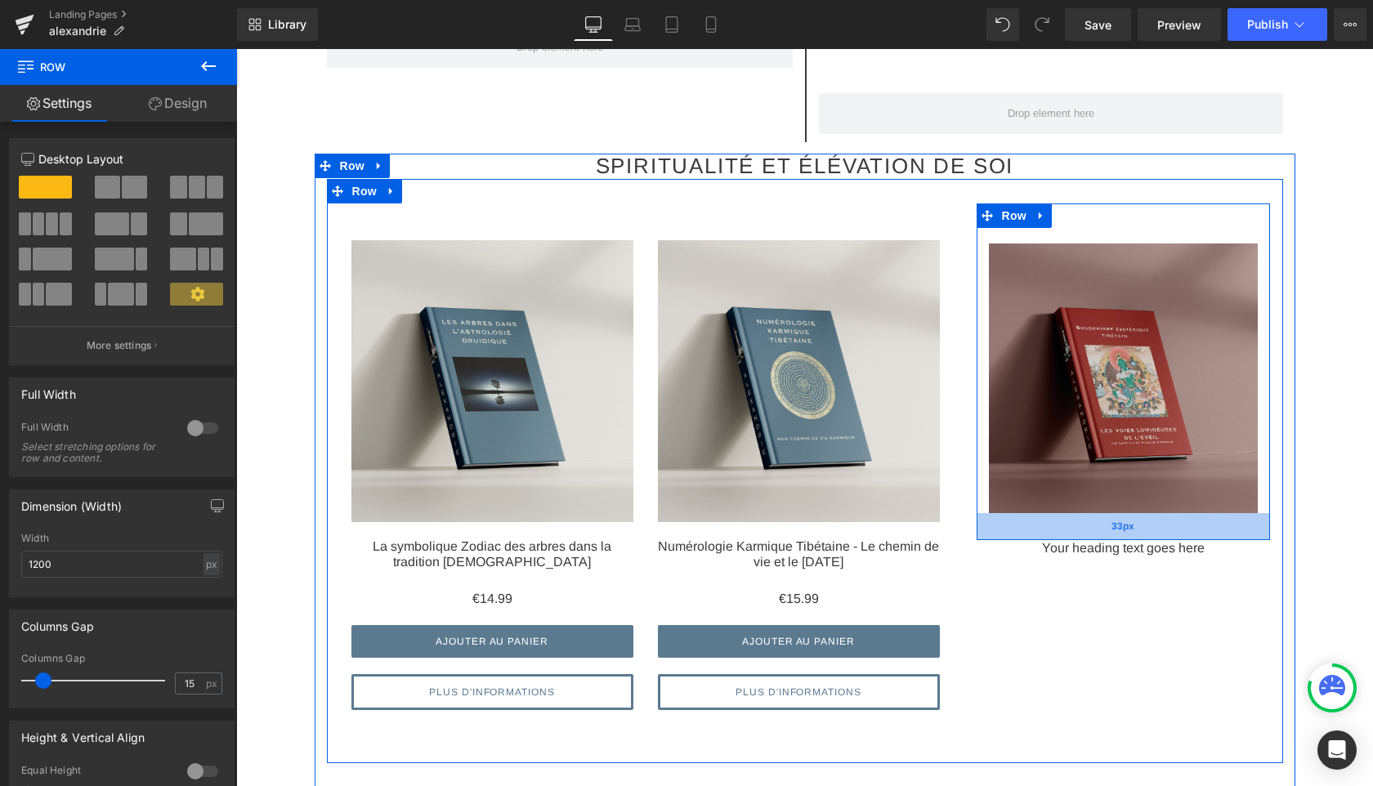
drag, startPoint x: 1018, startPoint y: 517, endPoint x: 1015, endPoint y: 535, distance: 18.2
click at [1015, 535] on div "33px" at bounding box center [1124, 526] width 294 height 27
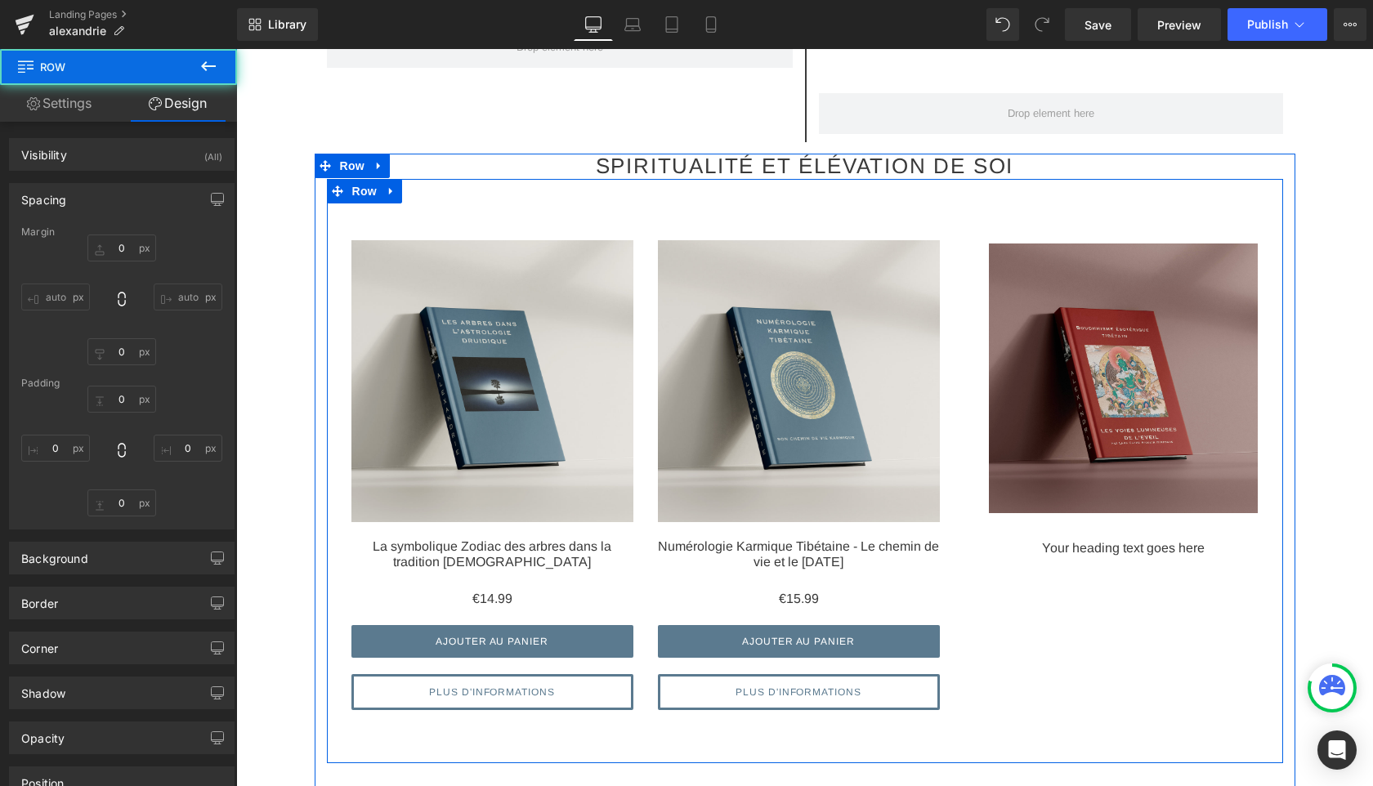
type input "0"
type input "49"
type input "0"
type input "33"
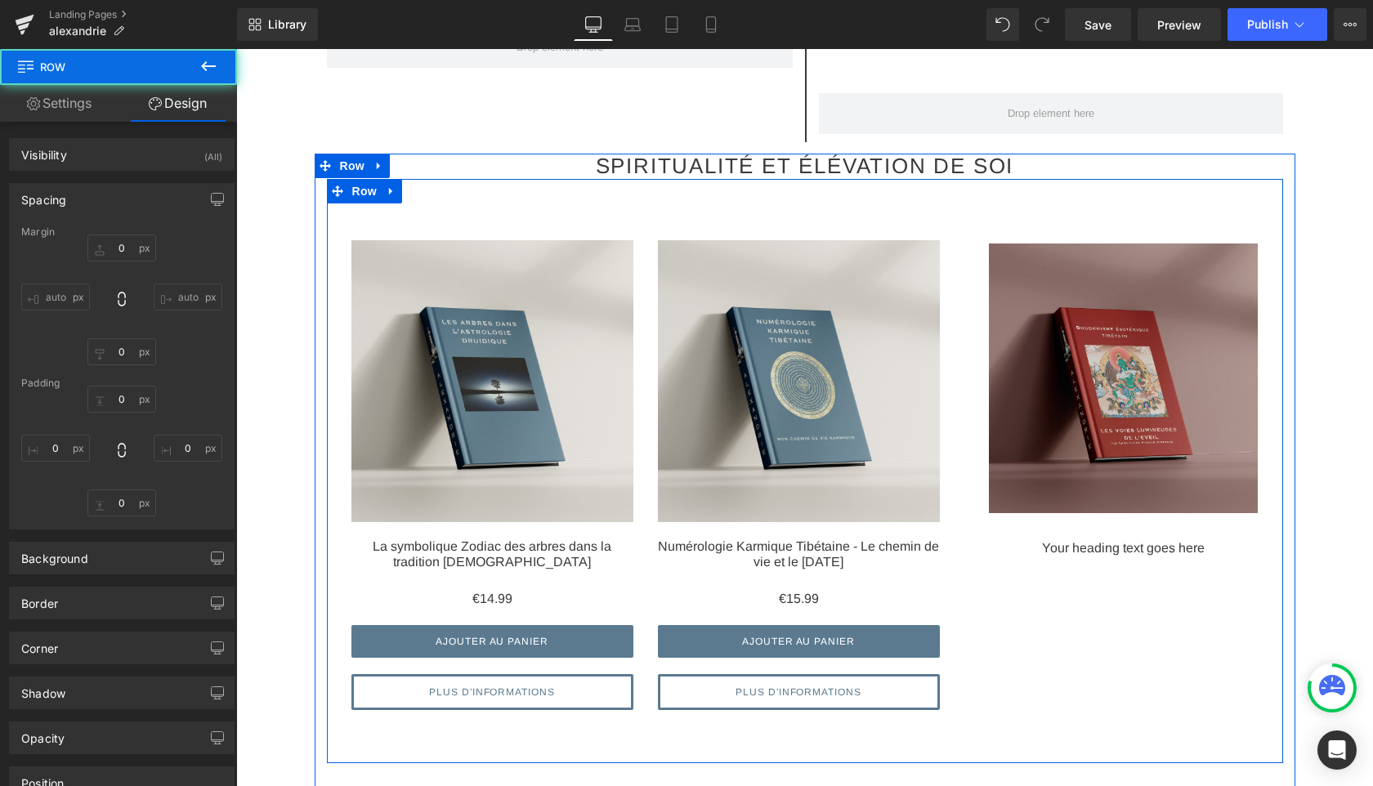
type input "0"
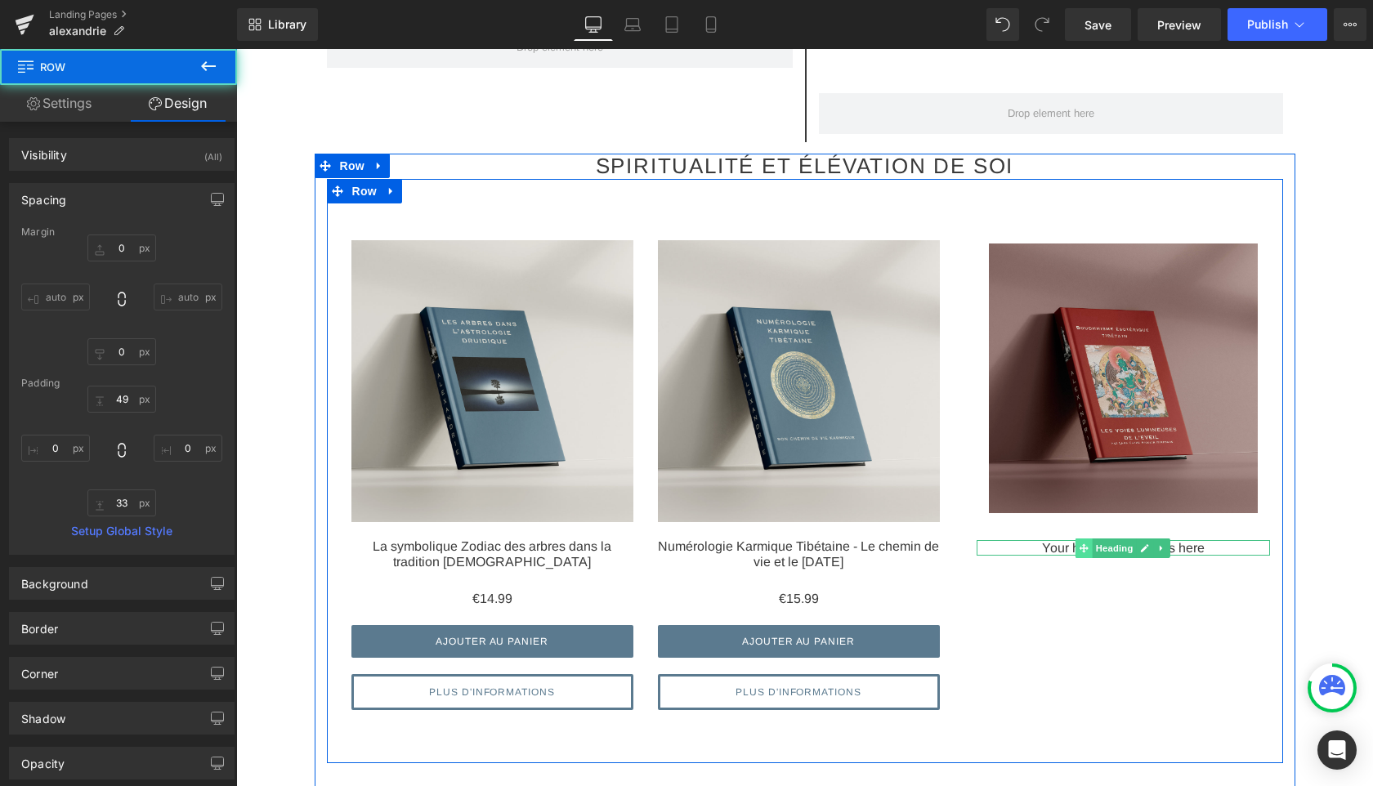
click at [1077, 549] on span at bounding box center [1084, 549] width 17 height 20
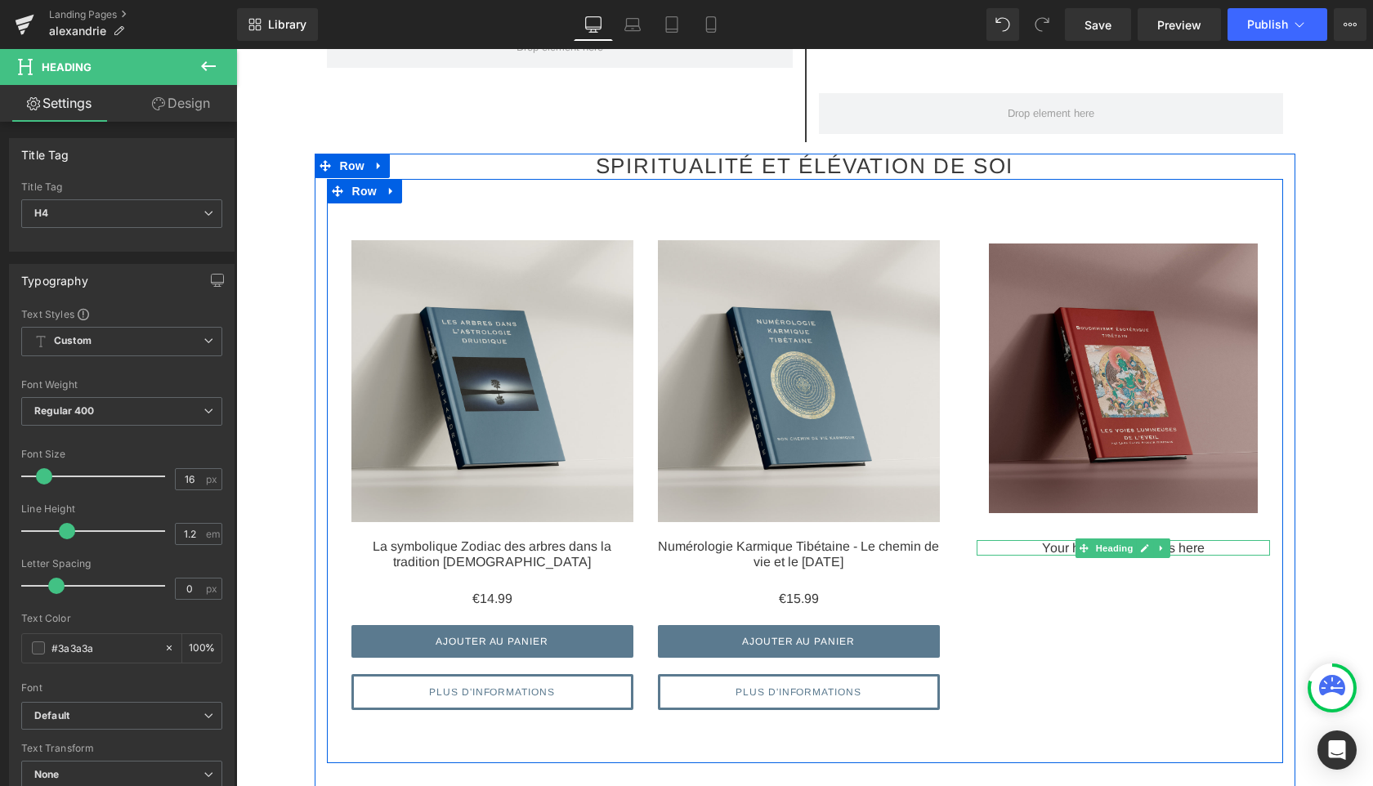
click at [1060, 549] on h4 "Your heading text goes here" at bounding box center [1124, 548] width 294 height 16
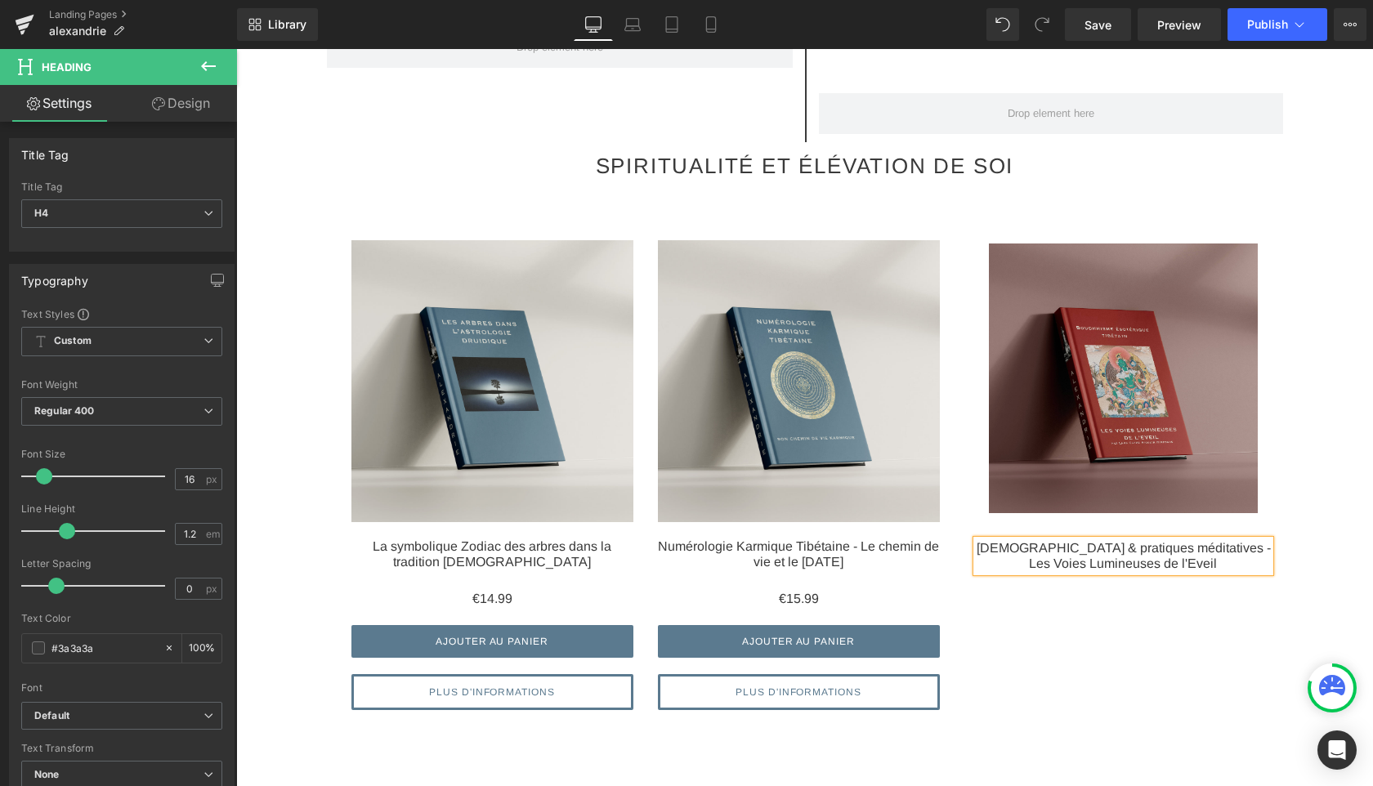
click at [1133, 634] on div "Sale Off (P) Image La symbolique Zodiac des arbres dans la tradition druidique …" at bounding box center [805, 471] width 956 height 584
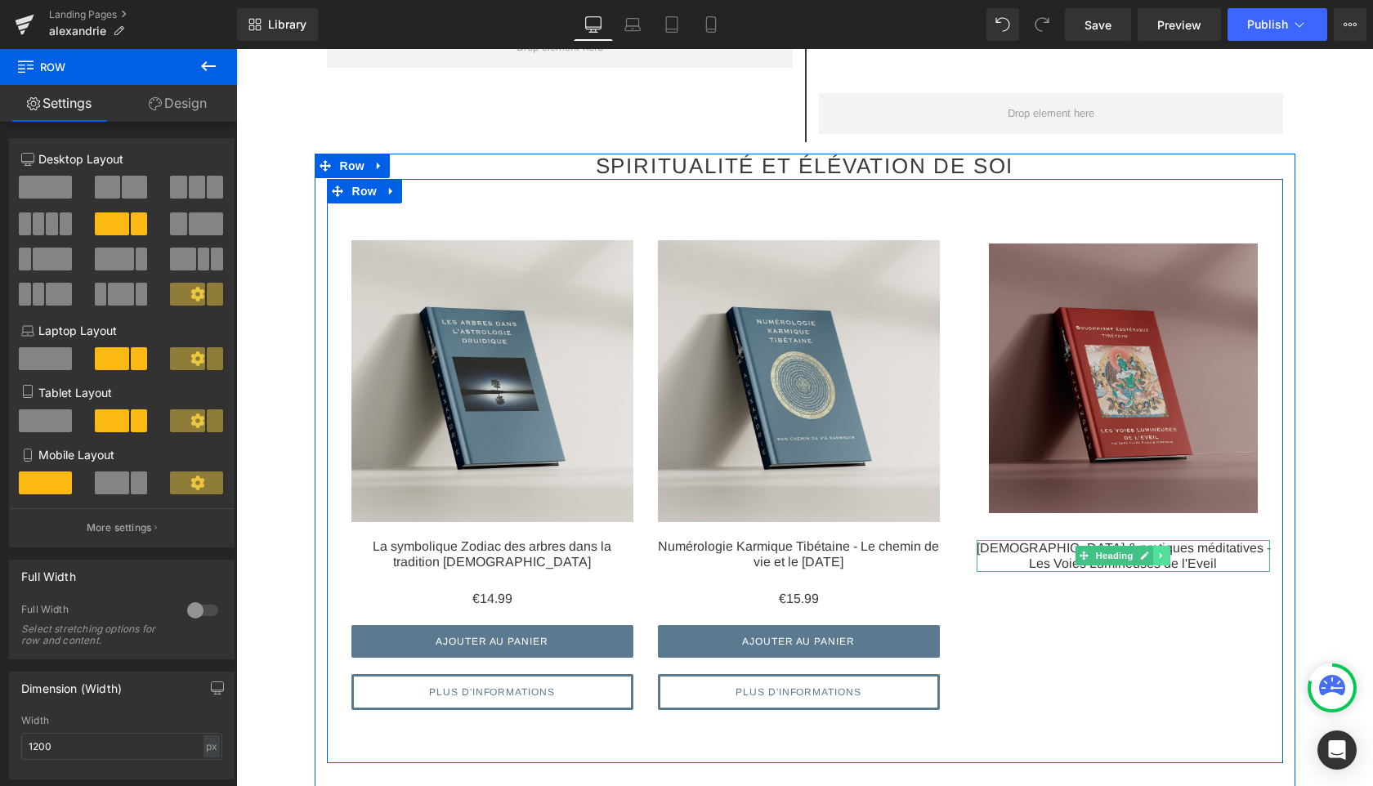
click at [1161, 555] on icon at bounding box center [1162, 556] width 2 height 6
click at [1156, 555] on icon at bounding box center [1153, 556] width 9 height 10
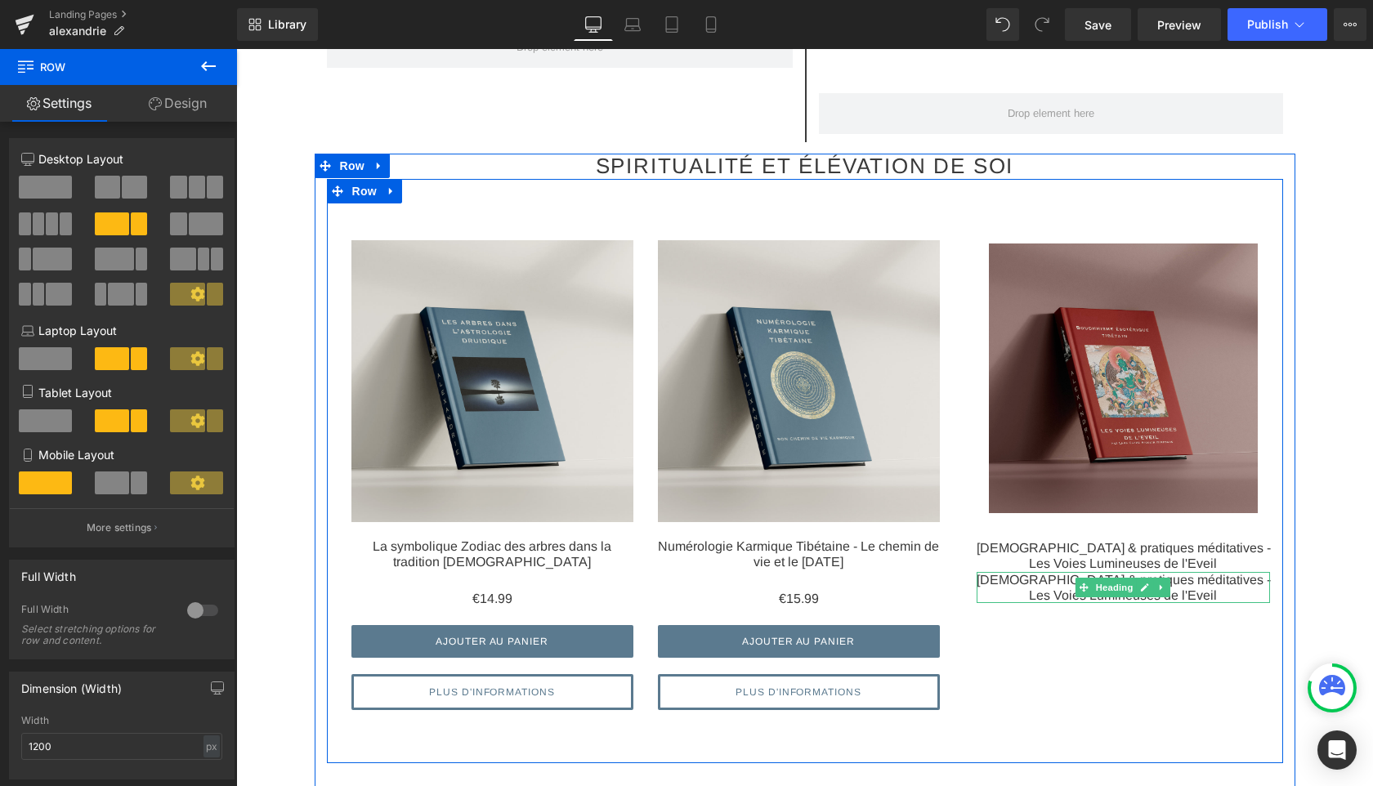
click at [997, 584] on h4 "Bouddhisme & pratiques méditatives - Les Voies Lumineuses de l'Eveil" at bounding box center [1124, 587] width 294 height 31
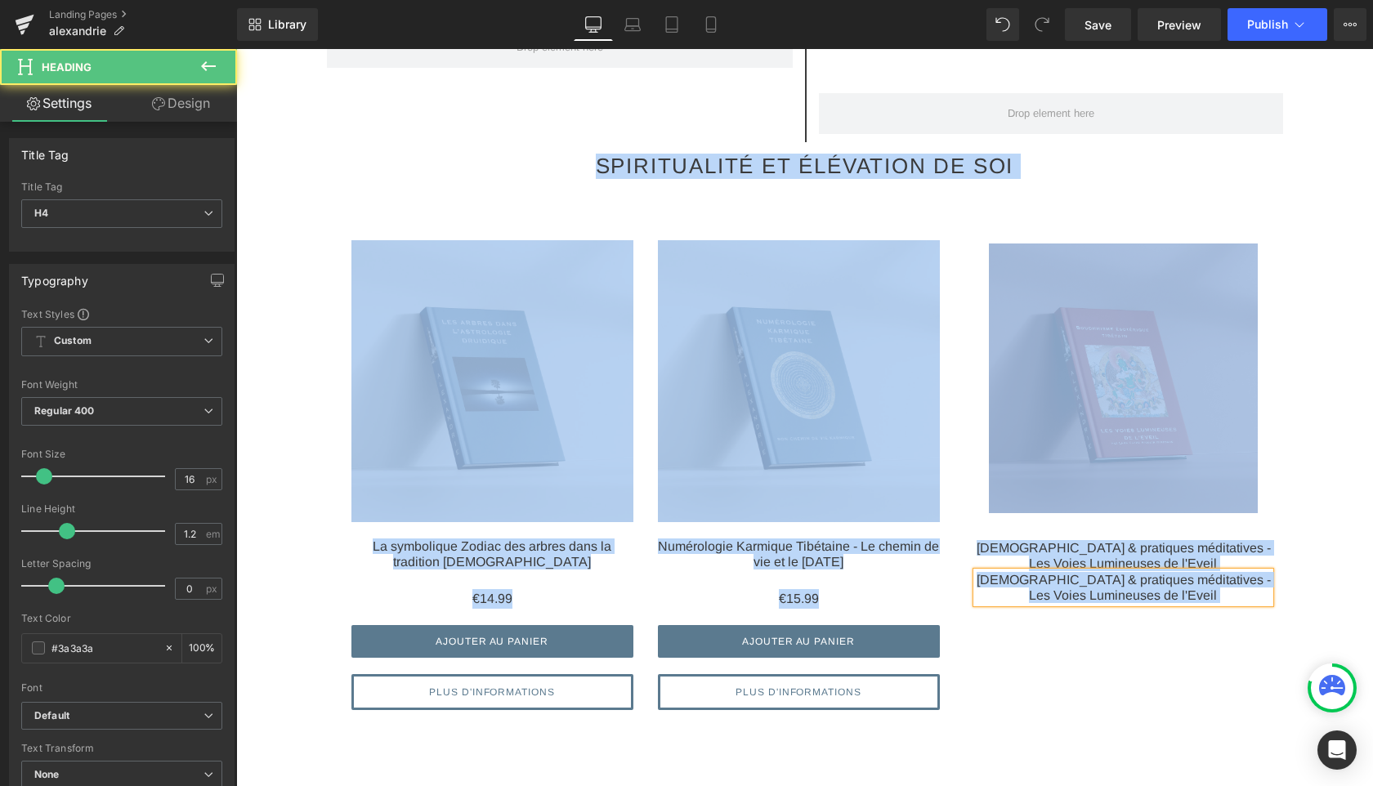
click at [997, 584] on h4 "Bouddhisme & pratiques méditatives - Les Voies Lumineuses de l'Eveil" at bounding box center [1124, 587] width 294 height 31
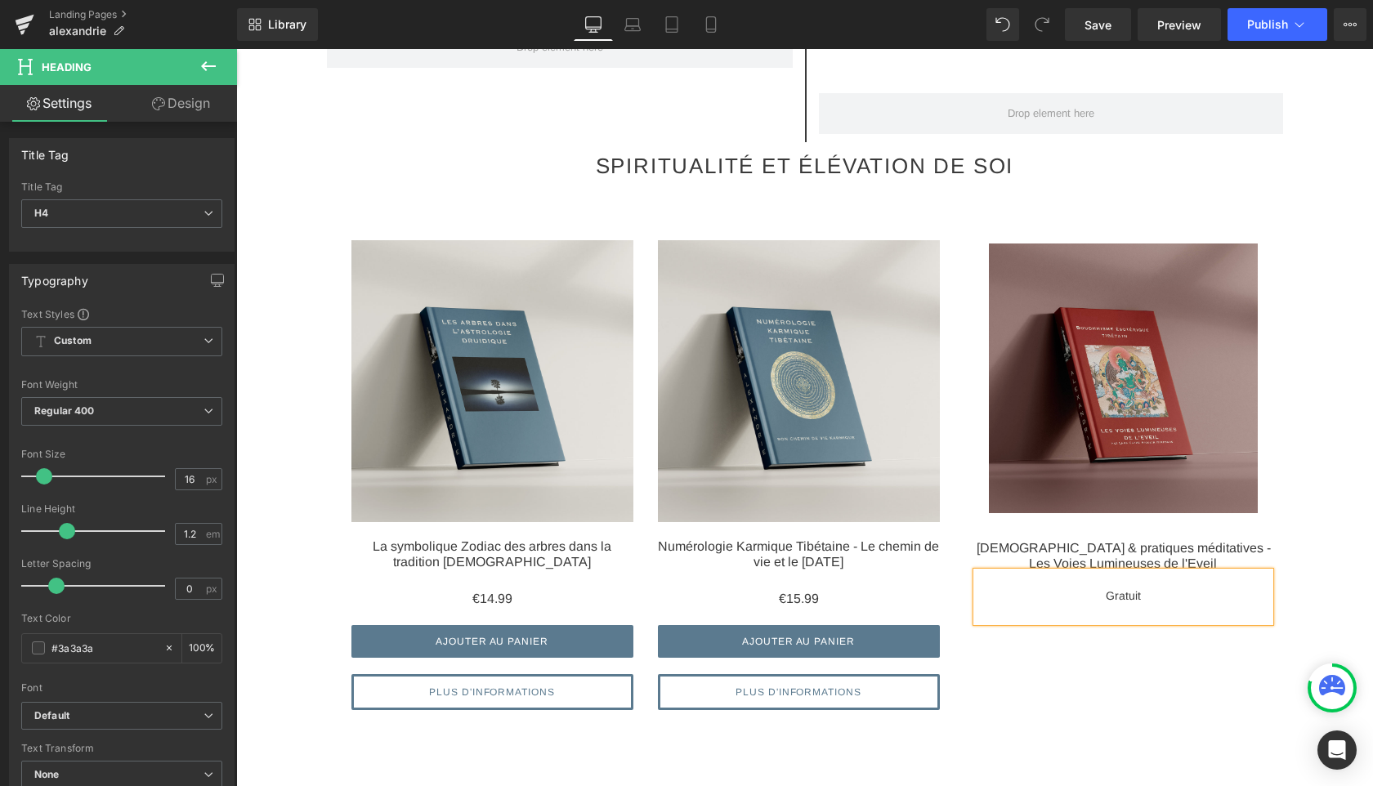
click at [1015, 644] on div "Sale Off (P) Image La symbolique Zodiac des arbres dans la tradition druidique …" at bounding box center [805, 471] width 956 height 584
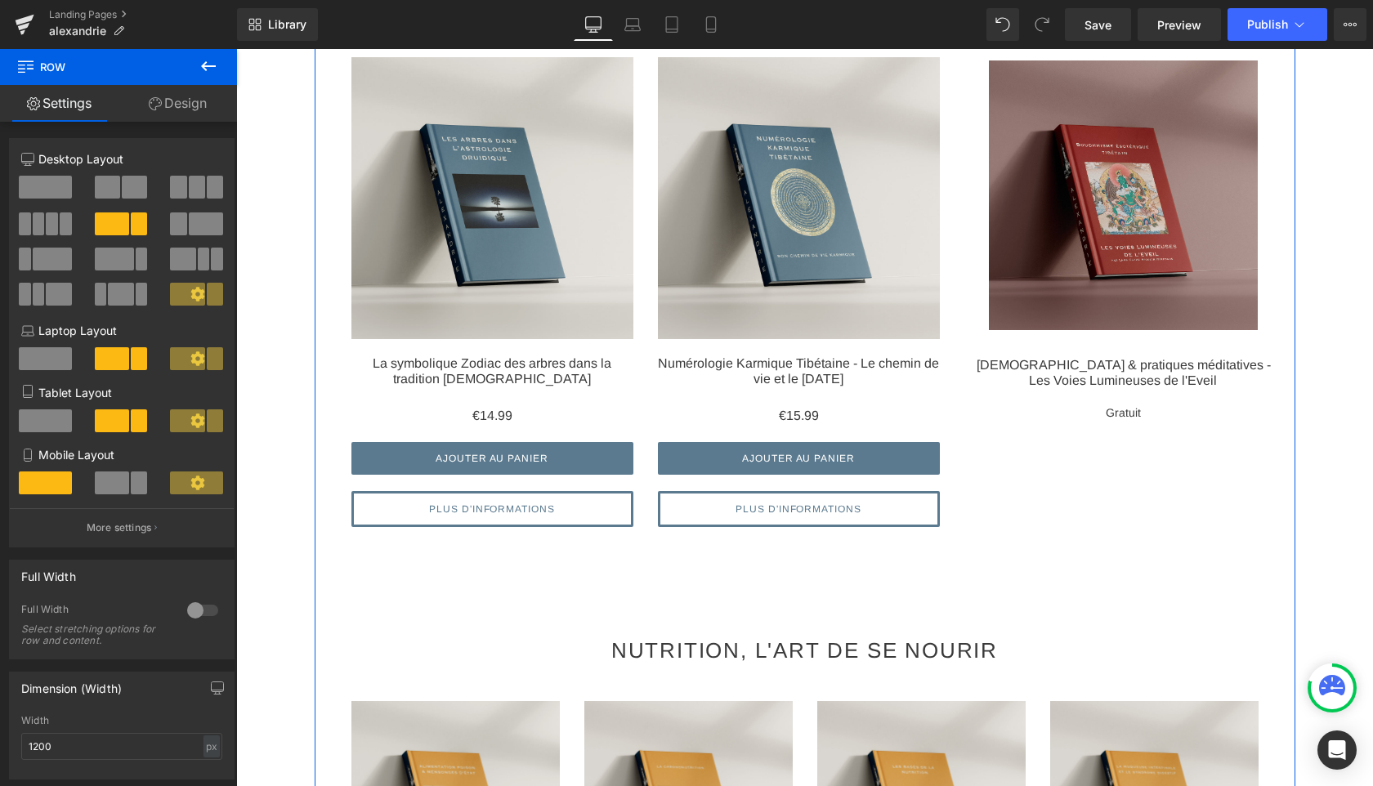
scroll to position [1978, 0]
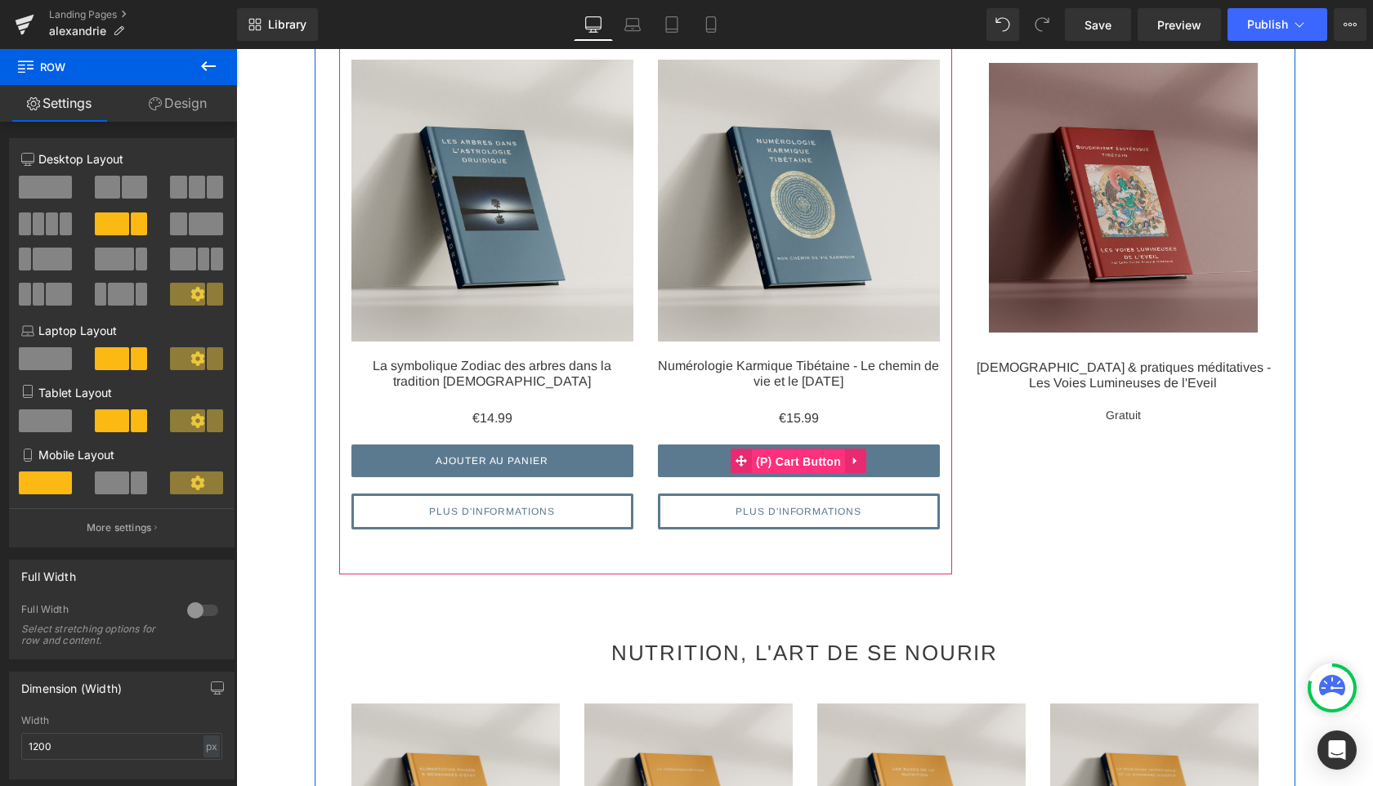
click at [795, 460] on span "(P) Cart Button" at bounding box center [798, 462] width 93 height 25
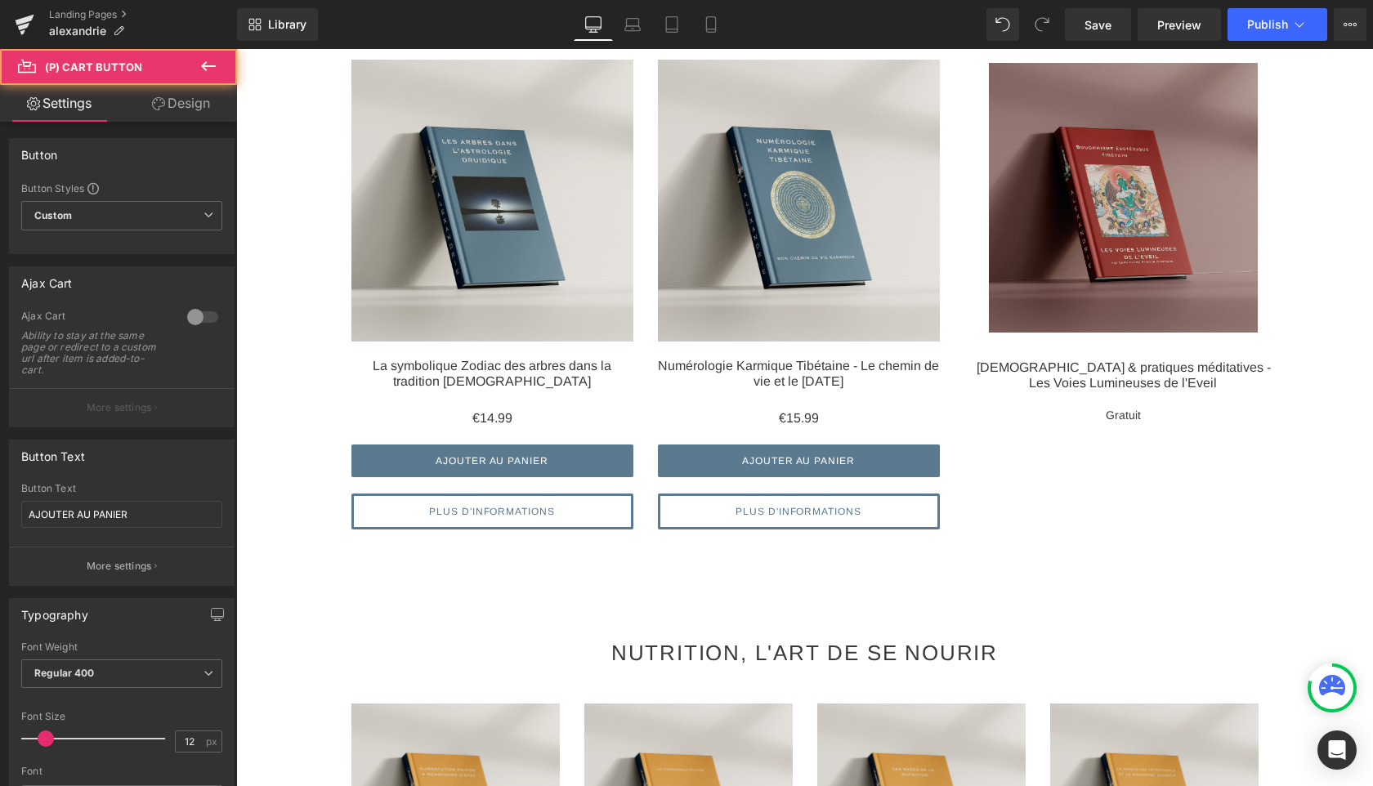
click at [168, 96] on link "Design" at bounding box center [181, 103] width 119 height 37
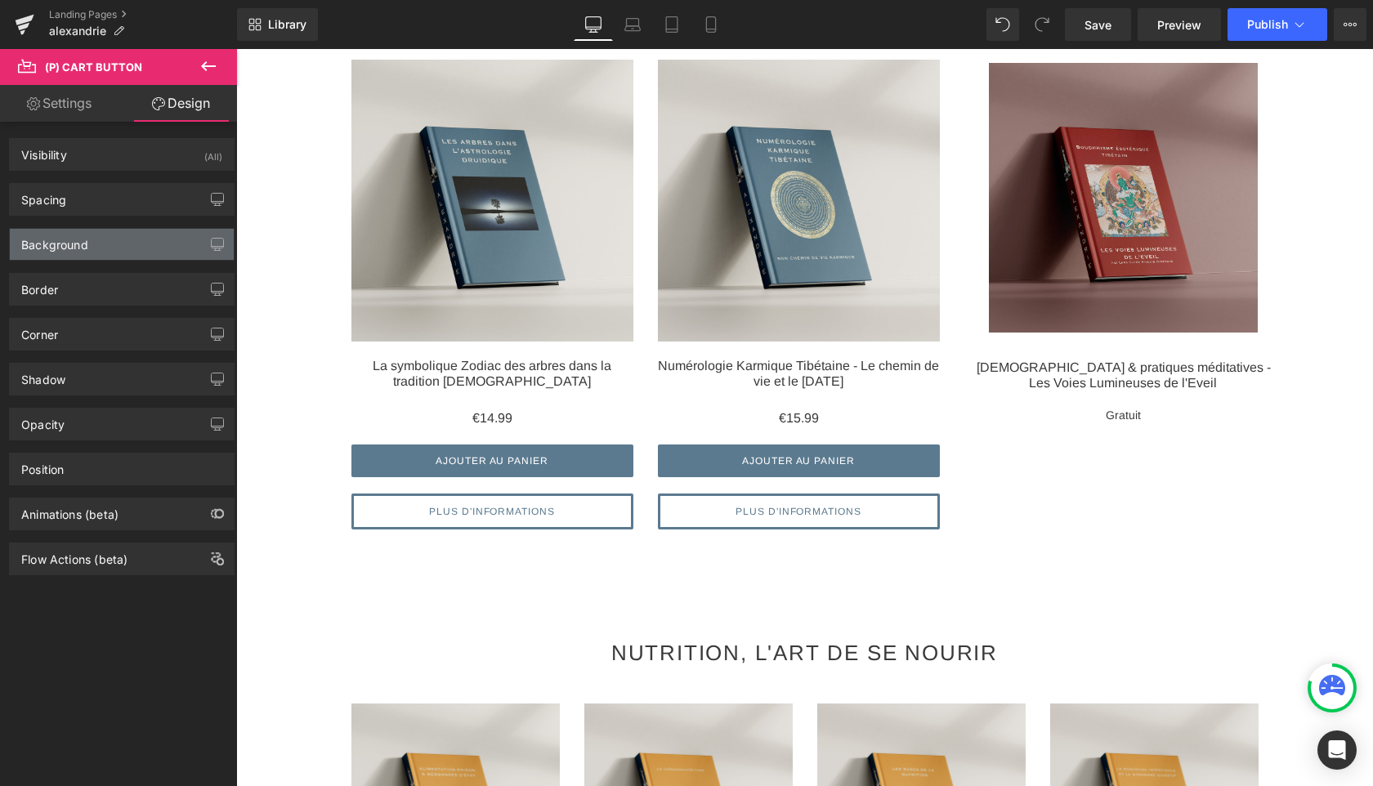
click at [118, 232] on div "Background" at bounding box center [122, 244] width 224 height 31
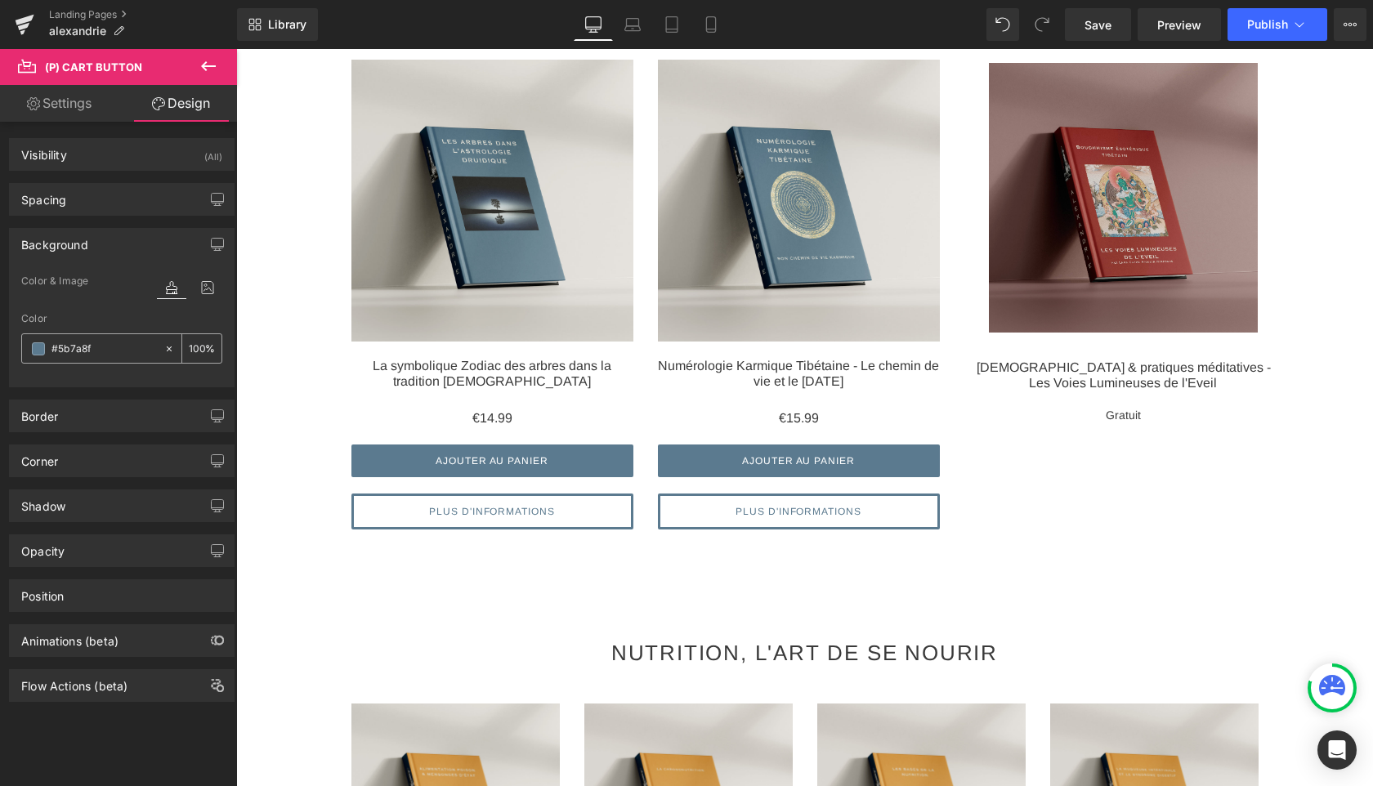
click at [110, 345] on input "#5b7a8f" at bounding box center [103, 349] width 105 height 18
click at [204, 66] on icon at bounding box center [208, 66] width 15 height 10
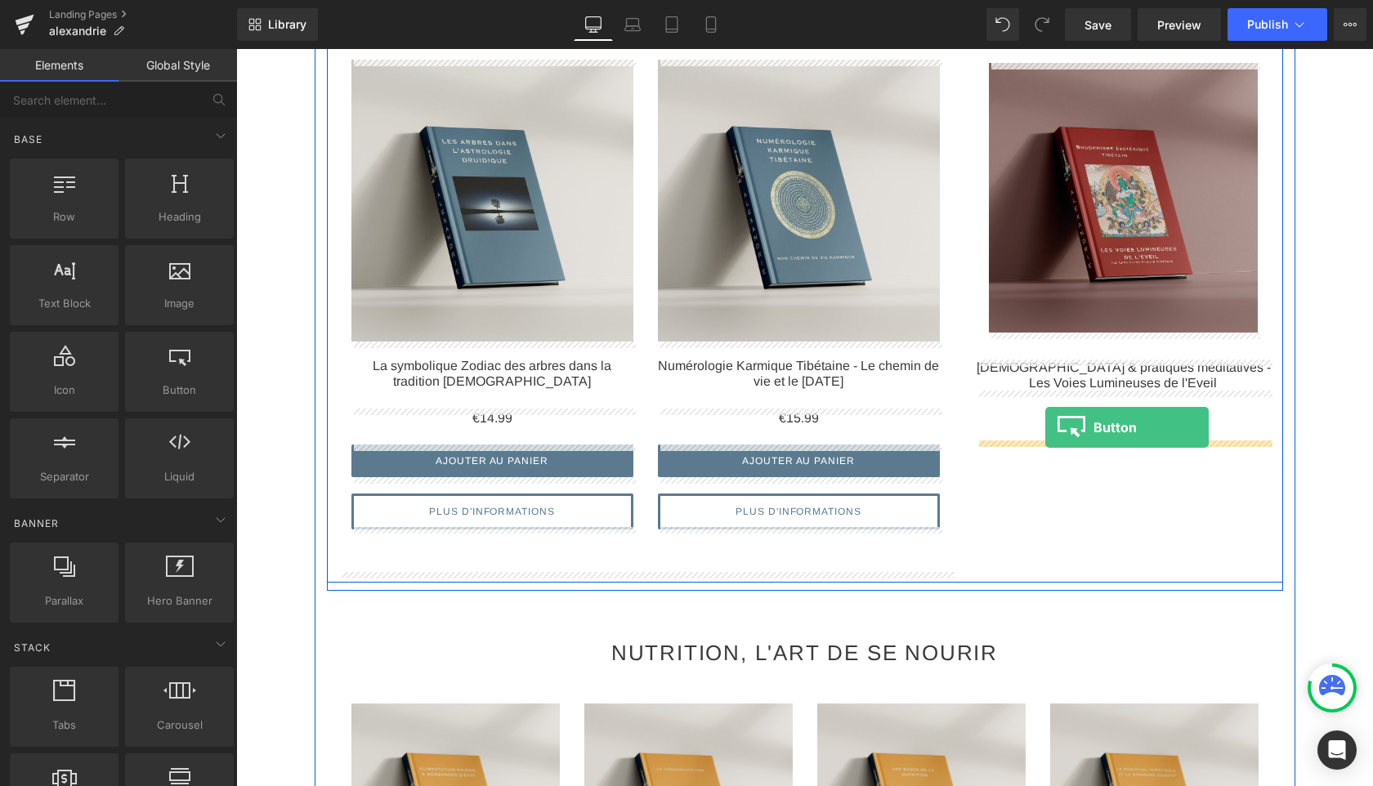
drag, startPoint x: 411, startPoint y: 414, endPoint x: 1046, endPoint y: 427, distance: 634.5
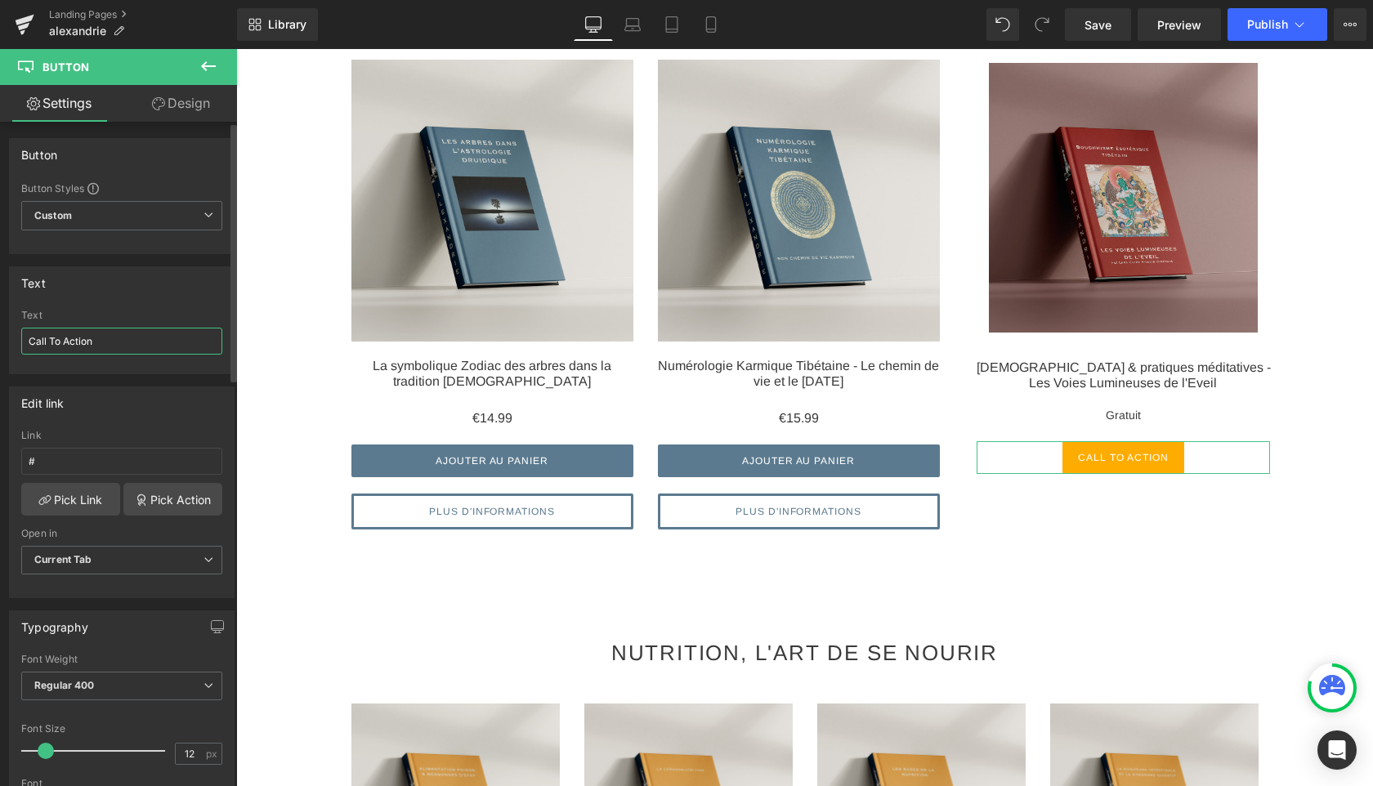
click at [137, 340] on input "Call To Action" at bounding box center [121, 341] width 201 height 27
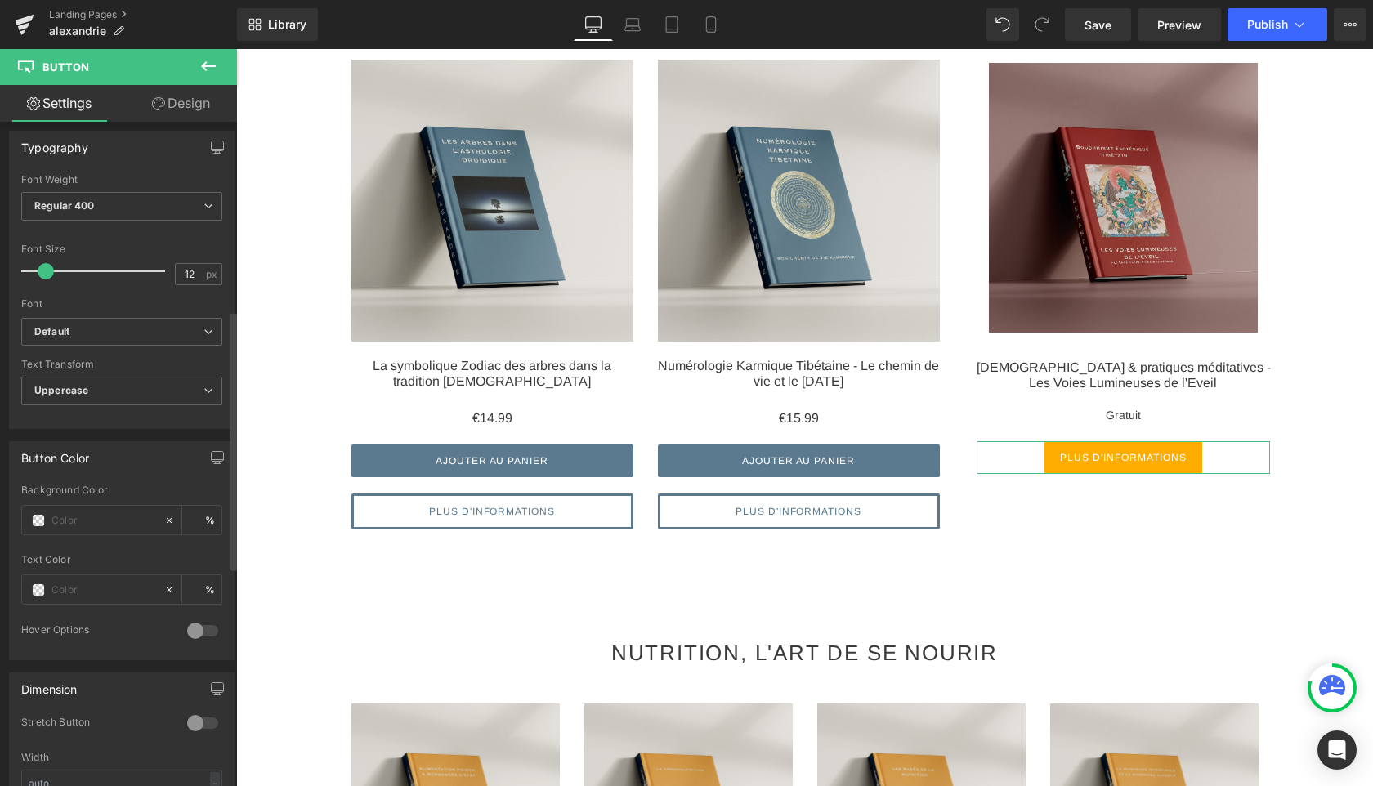
scroll to position [479, 0]
type input "PLUS D'INFORMATIONS"
click at [199, 715] on div at bounding box center [202, 724] width 39 height 26
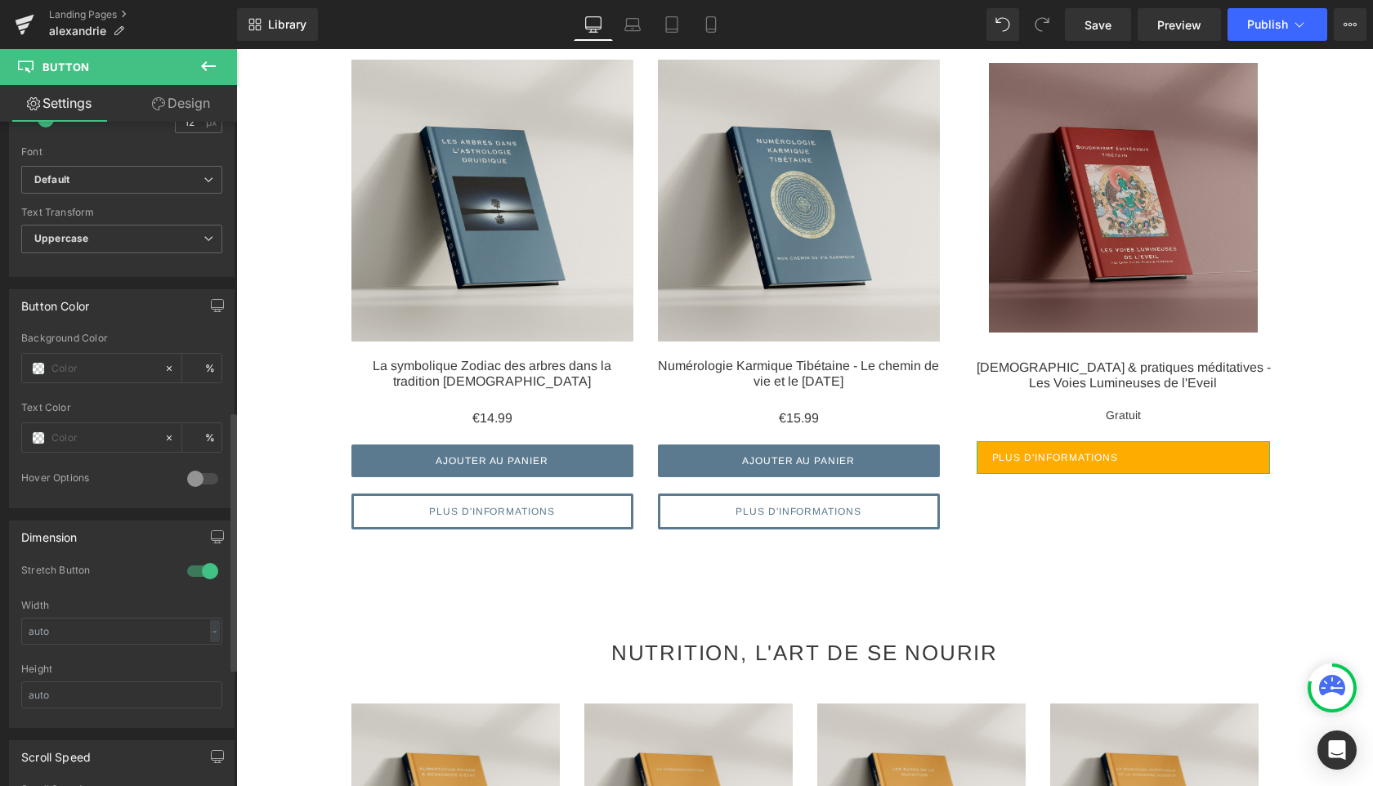
scroll to position [864, 0]
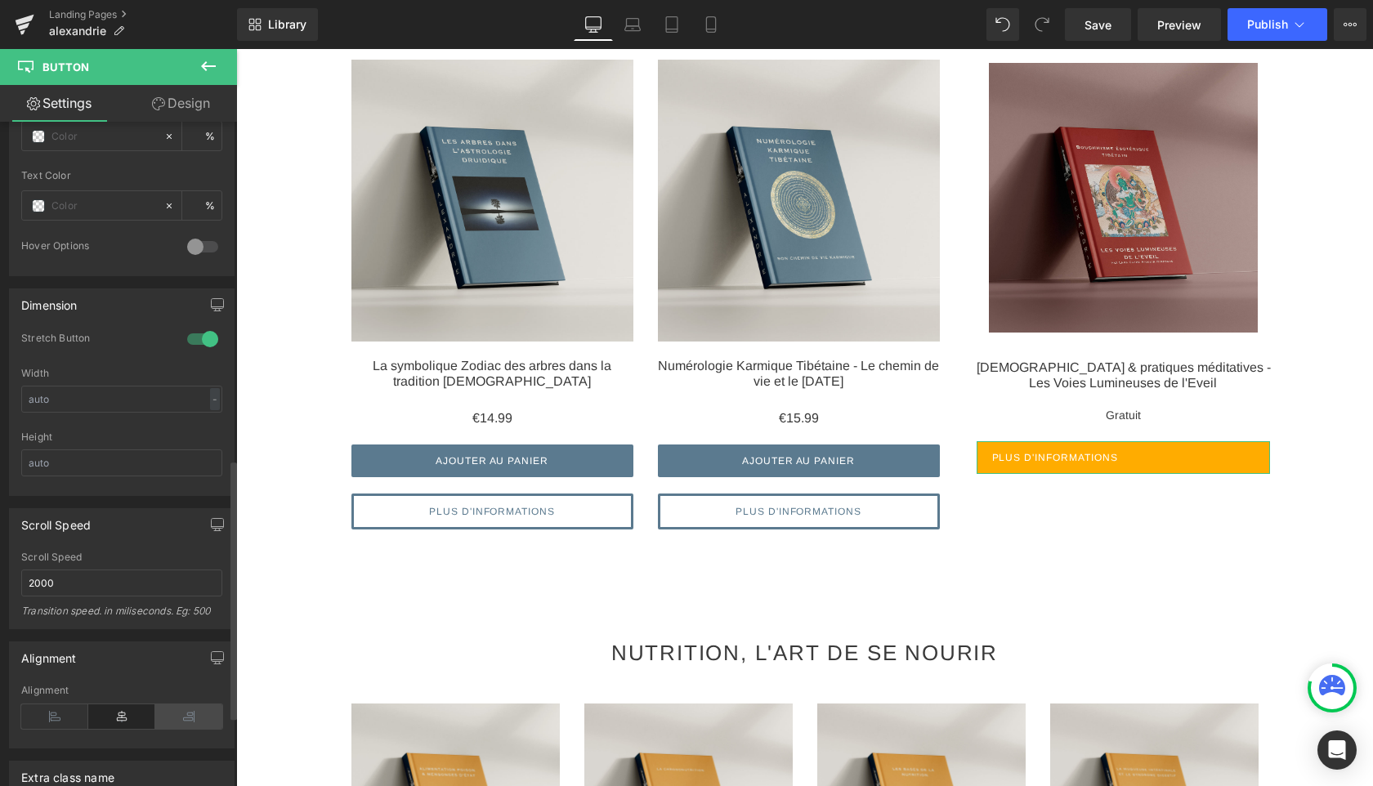
click at [190, 717] on icon at bounding box center [188, 717] width 67 height 25
click at [57, 710] on icon at bounding box center [54, 717] width 67 height 25
click at [117, 710] on icon at bounding box center [121, 717] width 67 height 25
click at [200, 331] on div at bounding box center [202, 339] width 39 height 26
click at [156, 400] on input "text" at bounding box center [121, 399] width 201 height 27
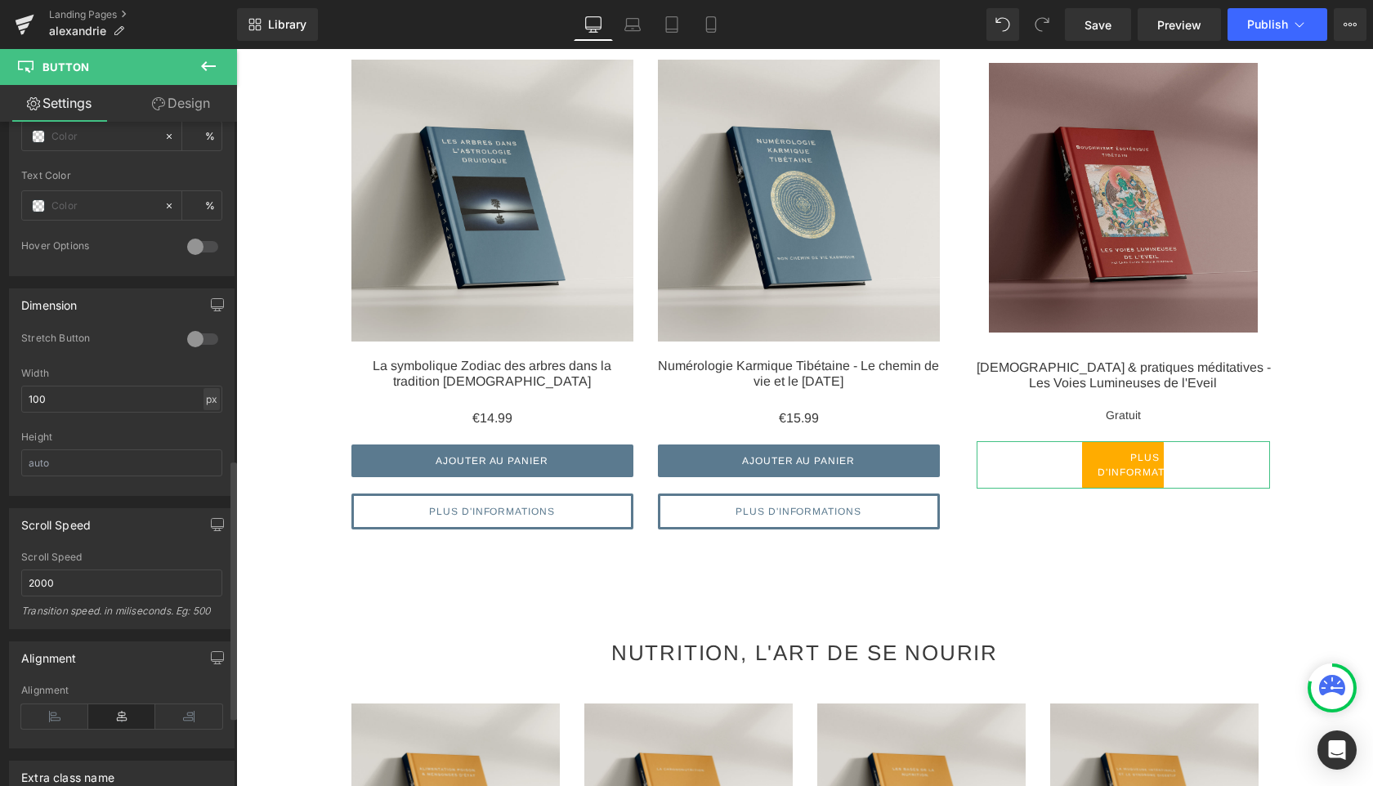
click at [207, 398] on div "px" at bounding box center [212, 399] width 16 height 22
click at [206, 426] on li "%" at bounding box center [211, 425] width 20 height 24
click at [154, 401] on input "27.78" at bounding box center [121, 399] width 201 height 27
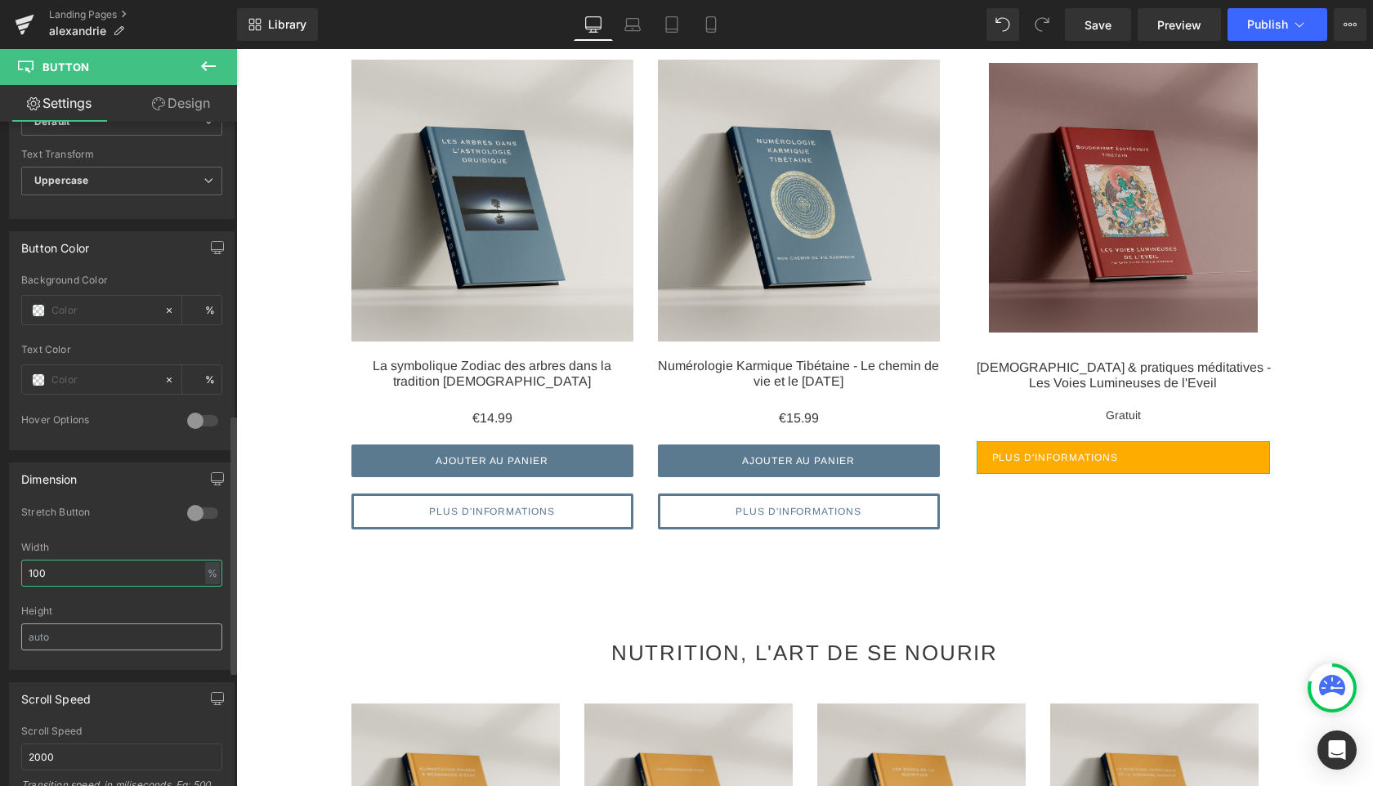
scroll to position [676, 0]
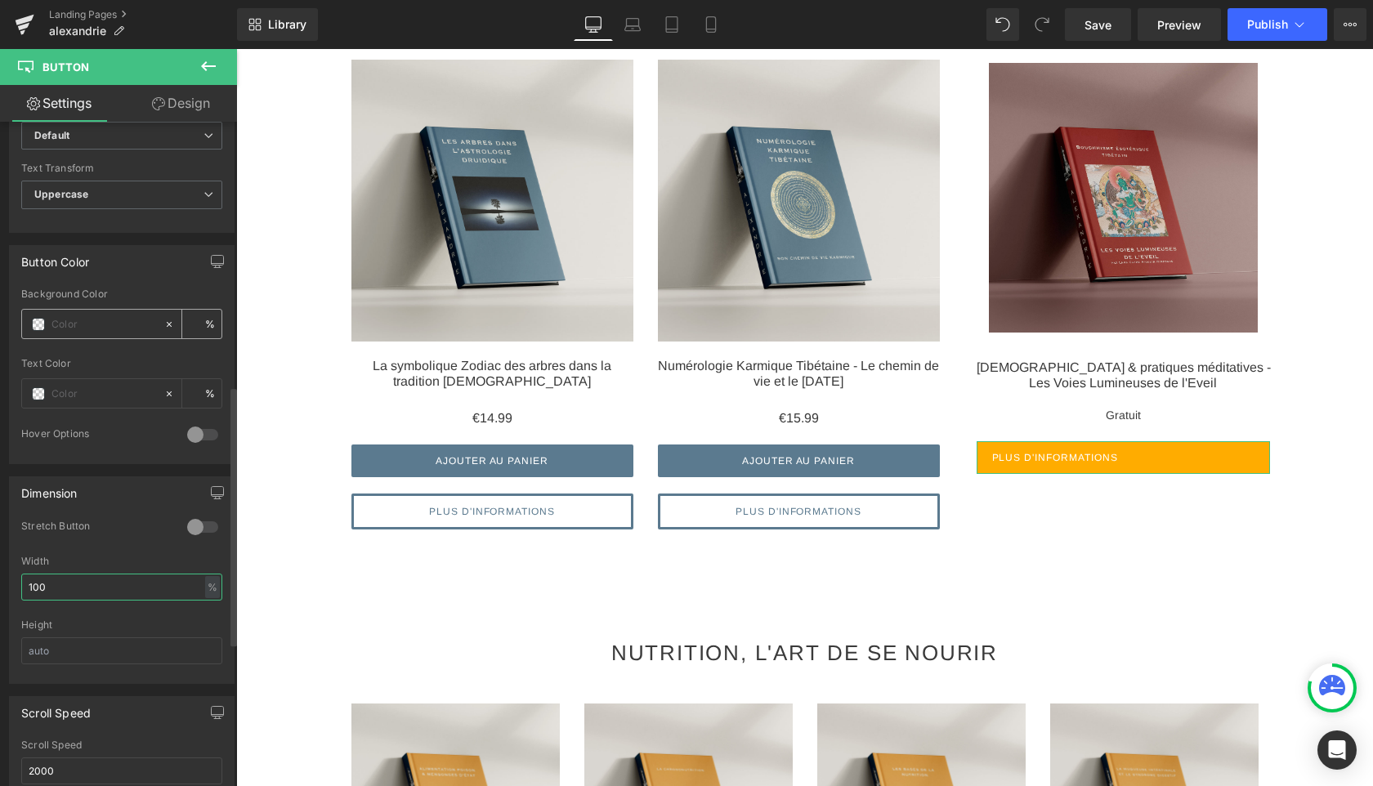
type input "100"
click at [38, 318] on span at bounding box center [38, 324] width 13 height 13
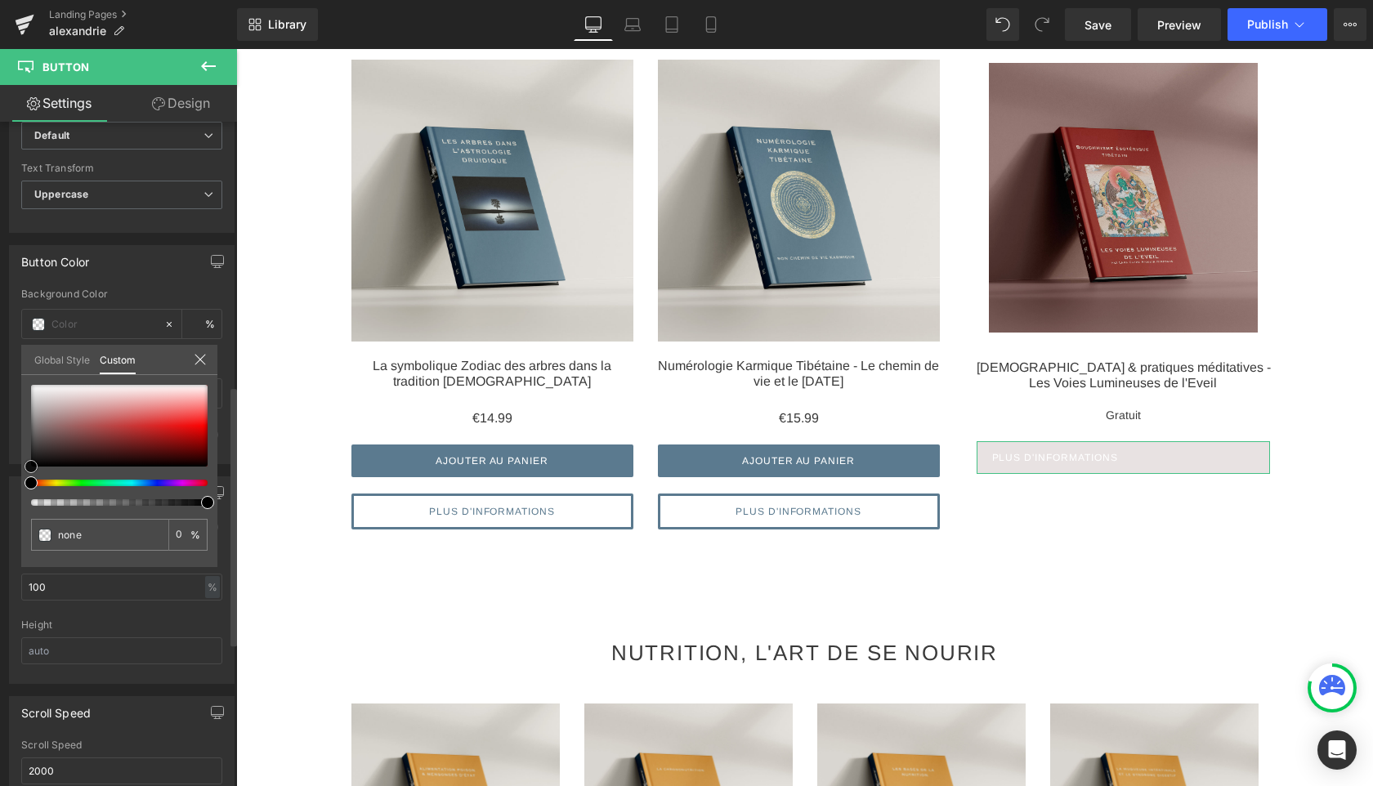
type input "#e8e2e2"
type input "100"
type input "#e8e2e2"
type input "100"
type input "#e7e3e3"
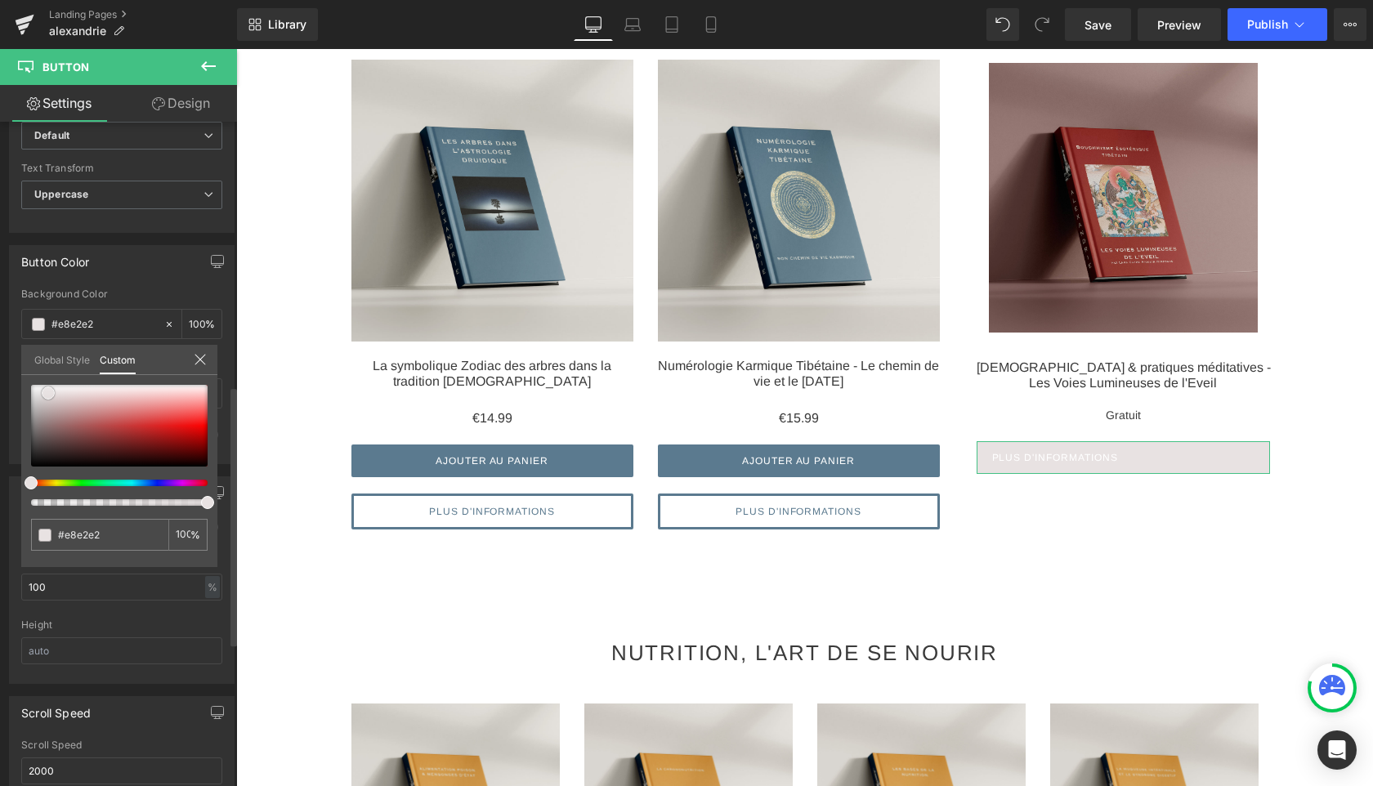
type input "#e7e3e3"
type input "#ffffff"
drag, startPoint x: 48, startPoint y: 393, endPoint x: 14, endPoint y: 364, distance: 45.2
click at [14, 364] on div "Button Color rgba(255, 255, 255, 1) Background Color #ffffff 100 % Text Color %…" at bounding box center [122, 348] width 244 height 231
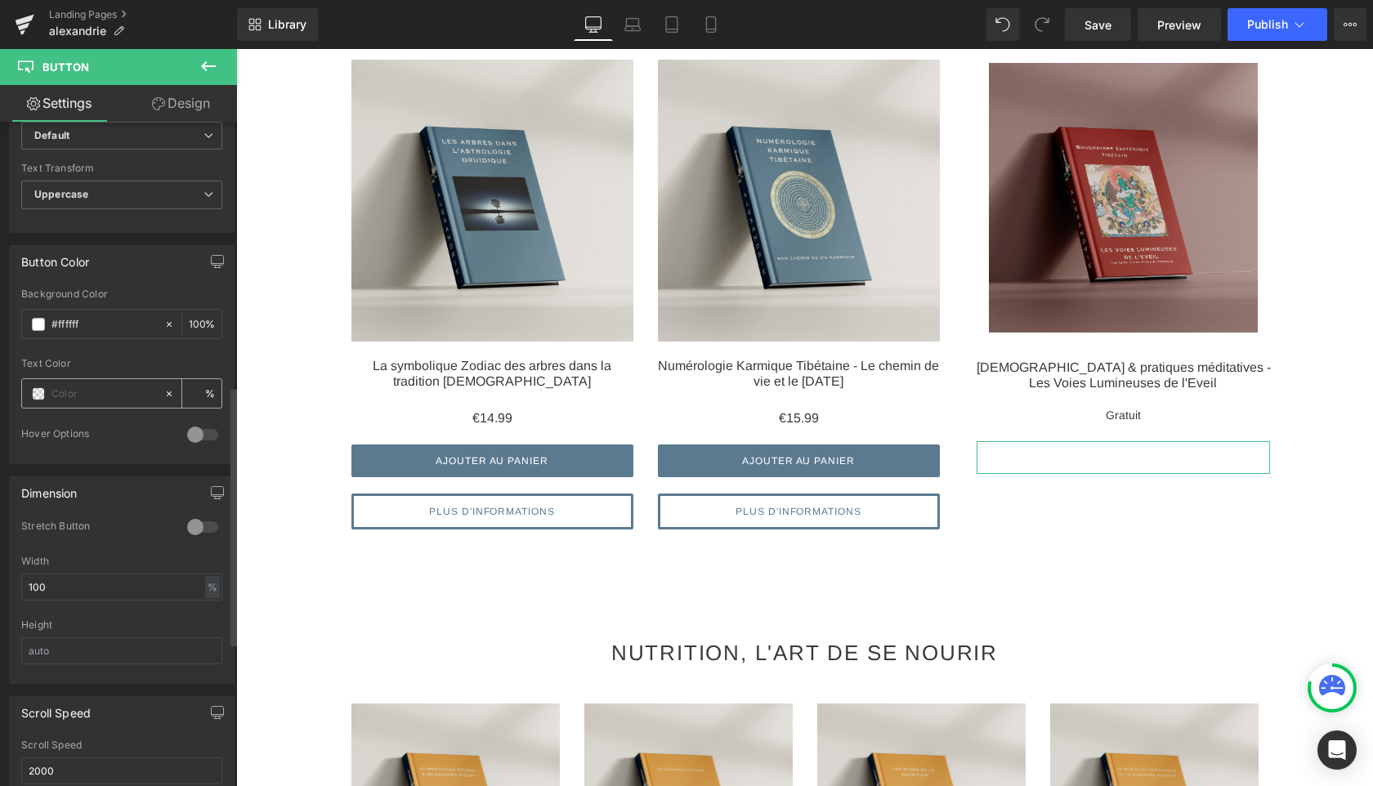
click at [95, 389] on input "text" at bounding box center [103, 394] width 105 height 18
paste input "#5b7a8f"
type input "#5b7a8f"
type input "100"
type input "#5b7a8f"
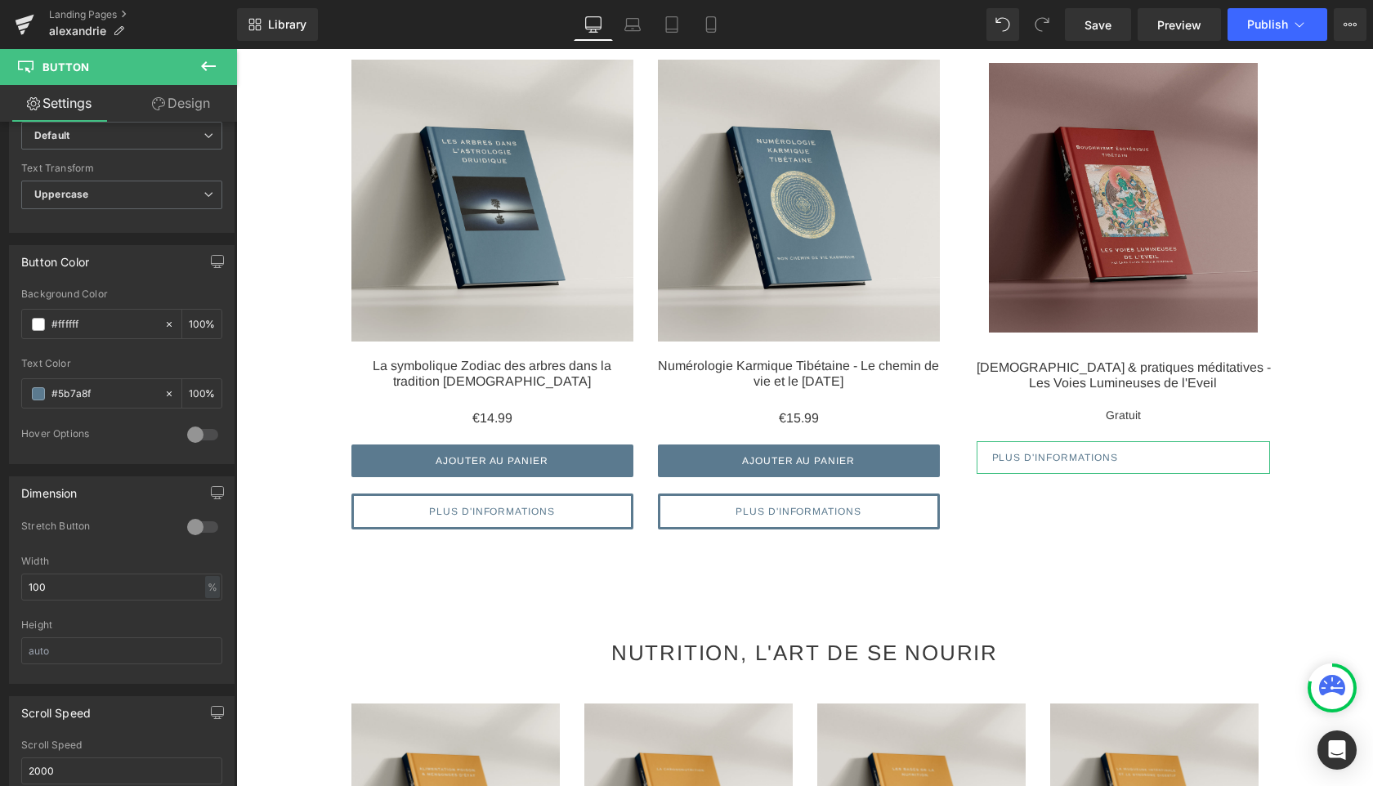
click at [176, 102] on link "Design" at bounding box center [181, 103] width 119 height 37
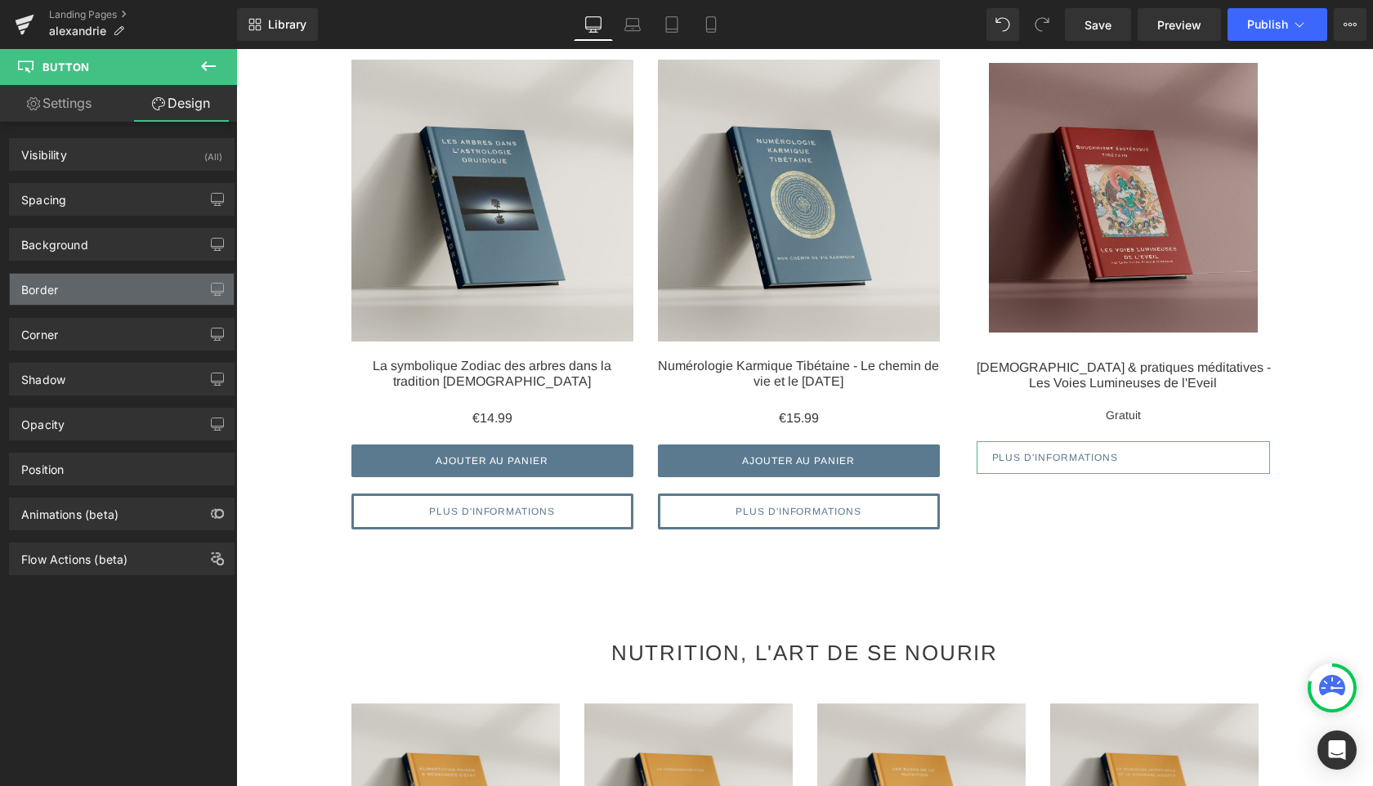
click at [91, 293] on div "Border" at bounding box center [122, 289] width 224 height 31
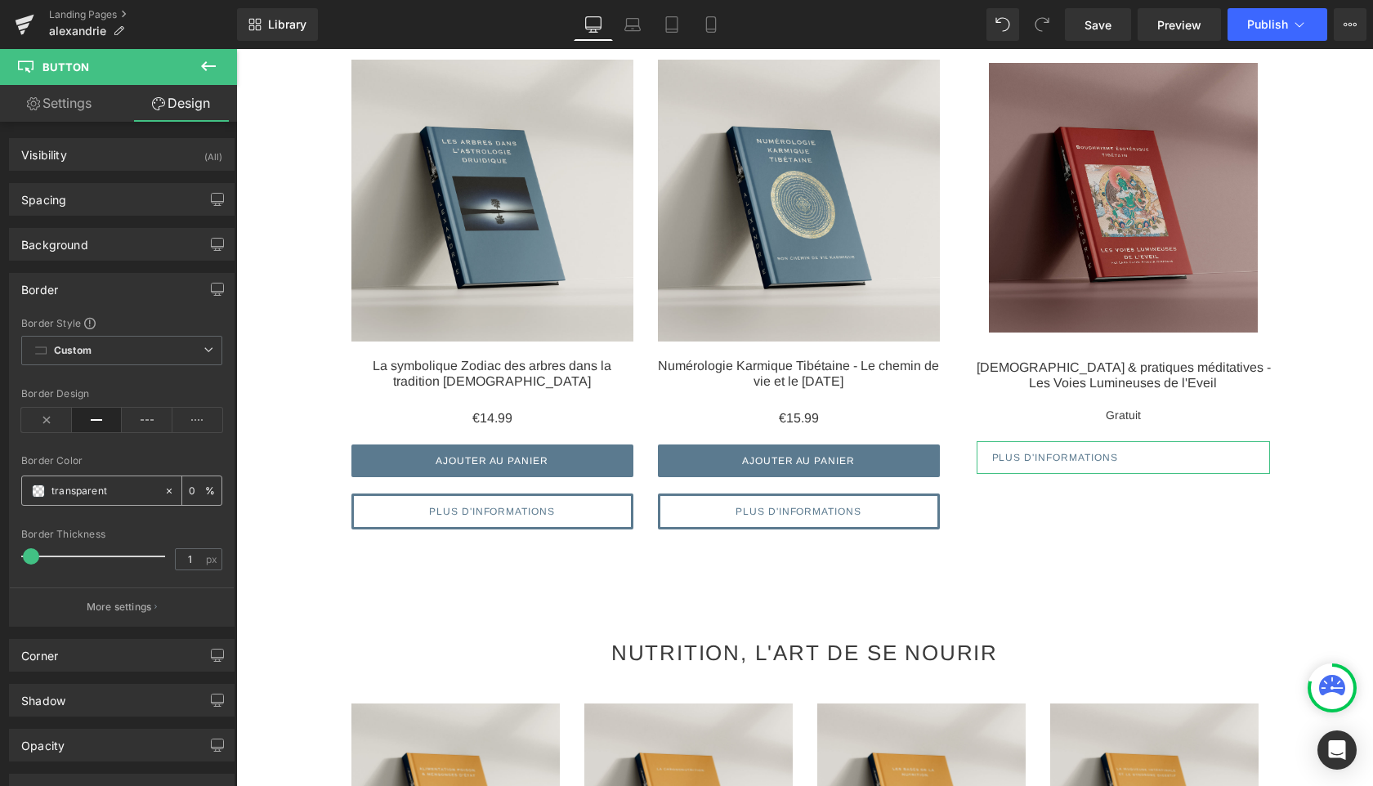
click at [97, 491] on input "transparent" at bounding box center [103, 491] width 105 height 18
paste input "#5b7a8f"
type input "#5b7a8f"
type input "100"
type input "#5b7a8f"
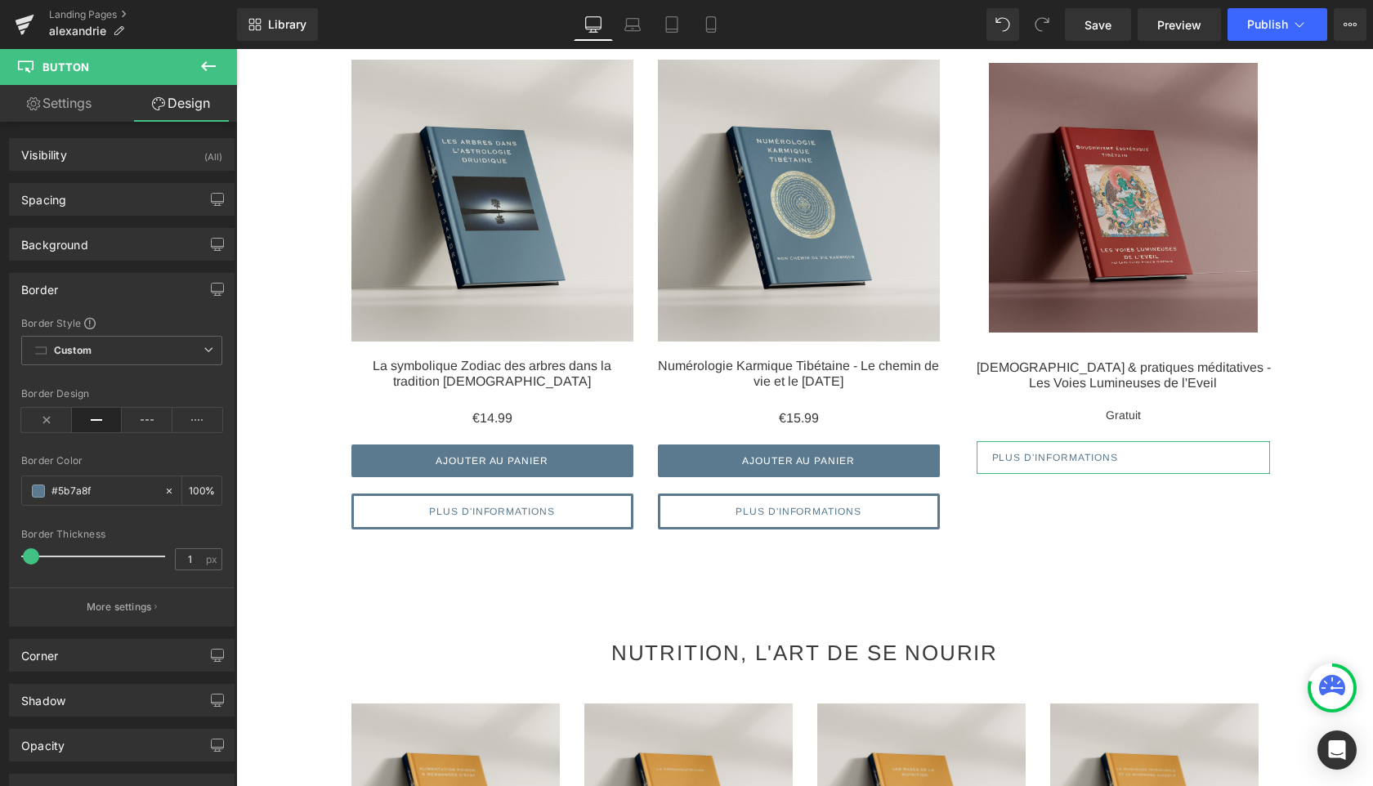
click at [29, 558] on span at bounding box center [31, 557] width 16 height 16
click at [34, 581] on div at bounding box center [121, 578] width 201 height 11
type input "2"
click at [28, 551] on span at bounding box center [32, 557] width 16 height 16
click at [58, 96] on link "Settings" at bounding box center [59, 103] width 119 height 37
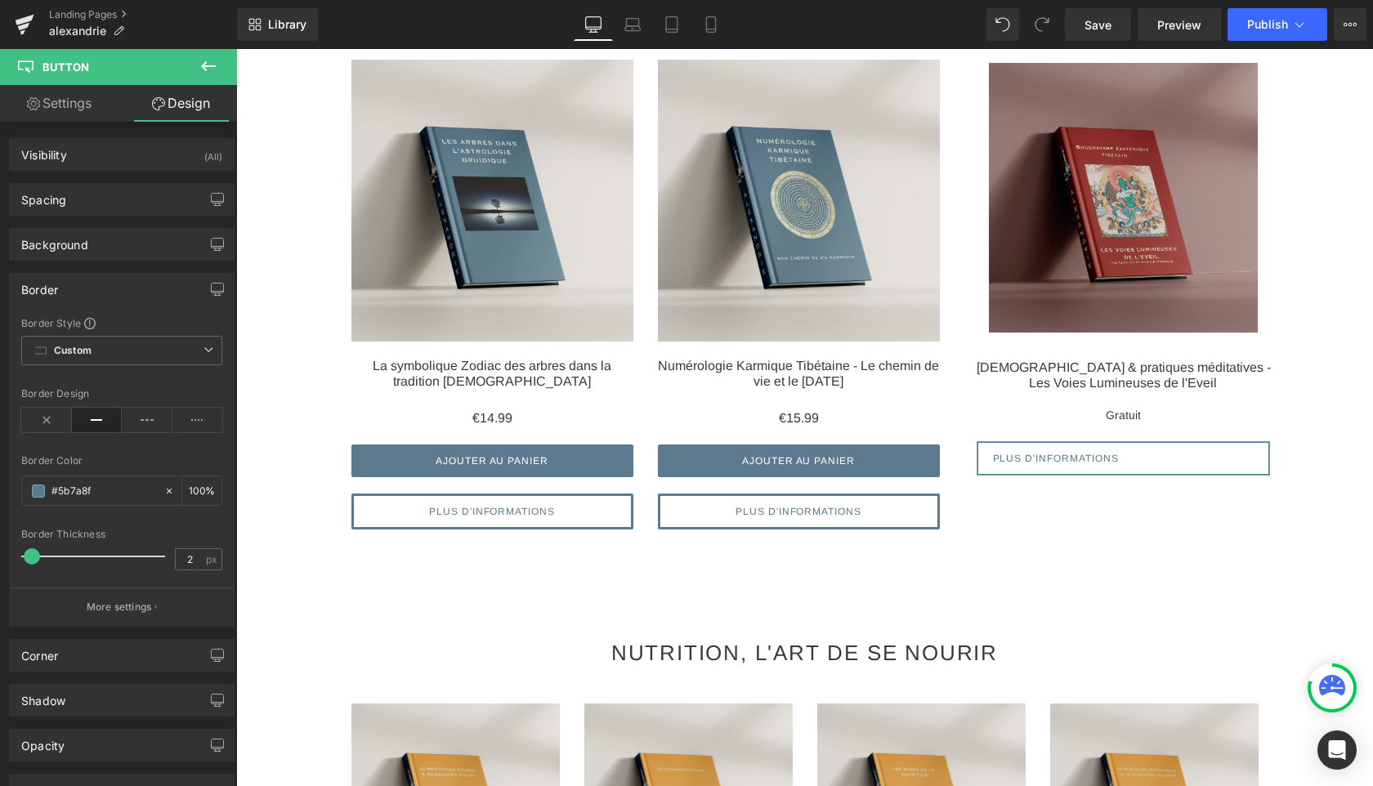
type input "100"
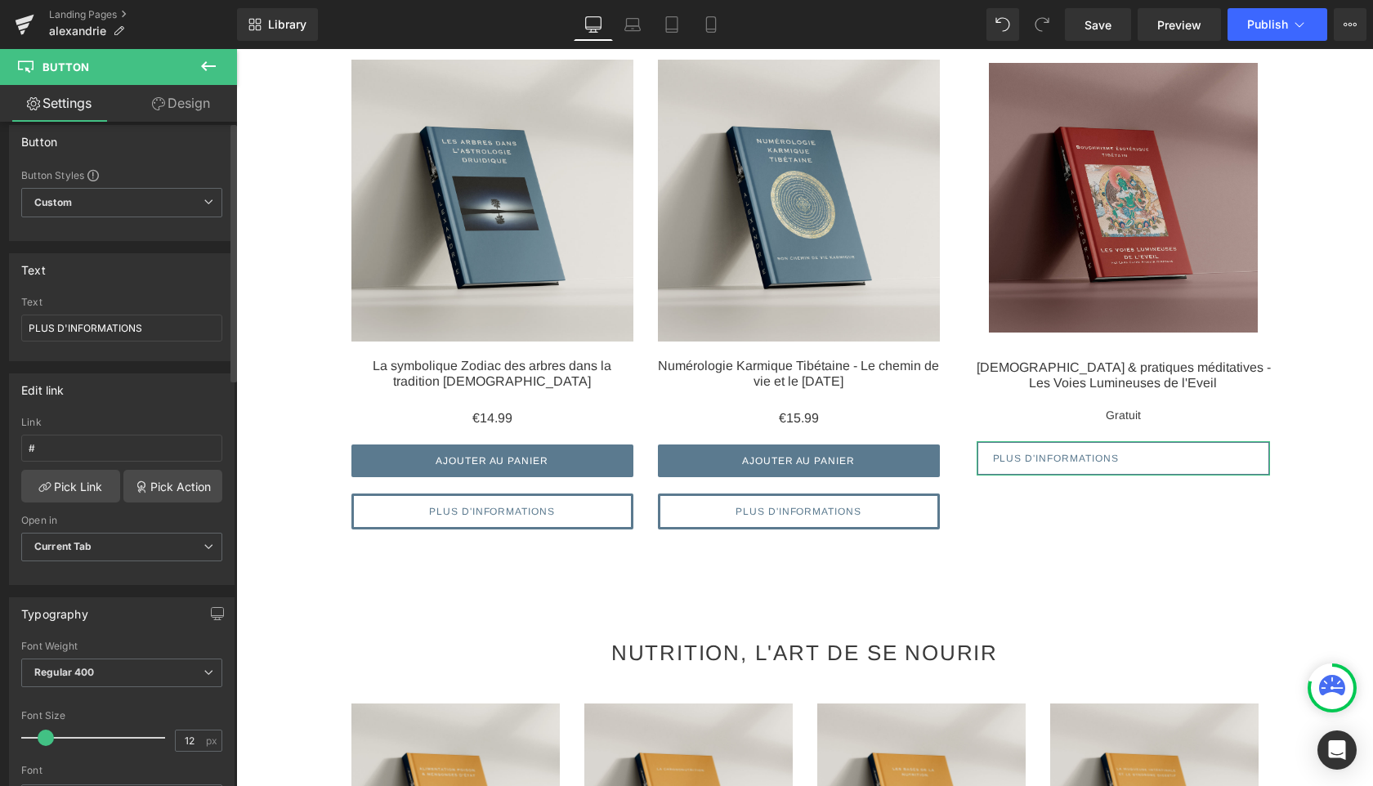
scroll to position [0, 0]
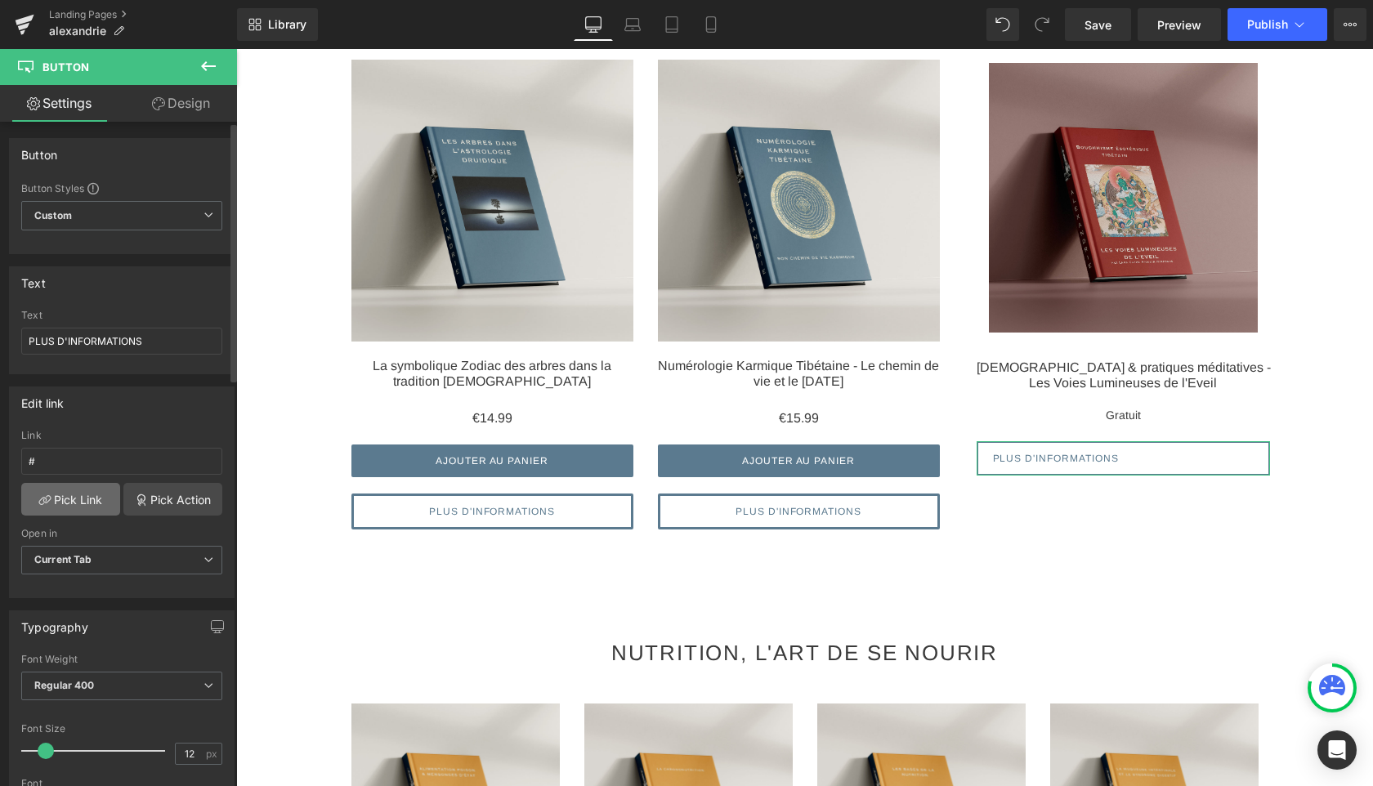
click at [63, 511] on link "Pick Link" at bounding box center [70, 499] width 99 height 33
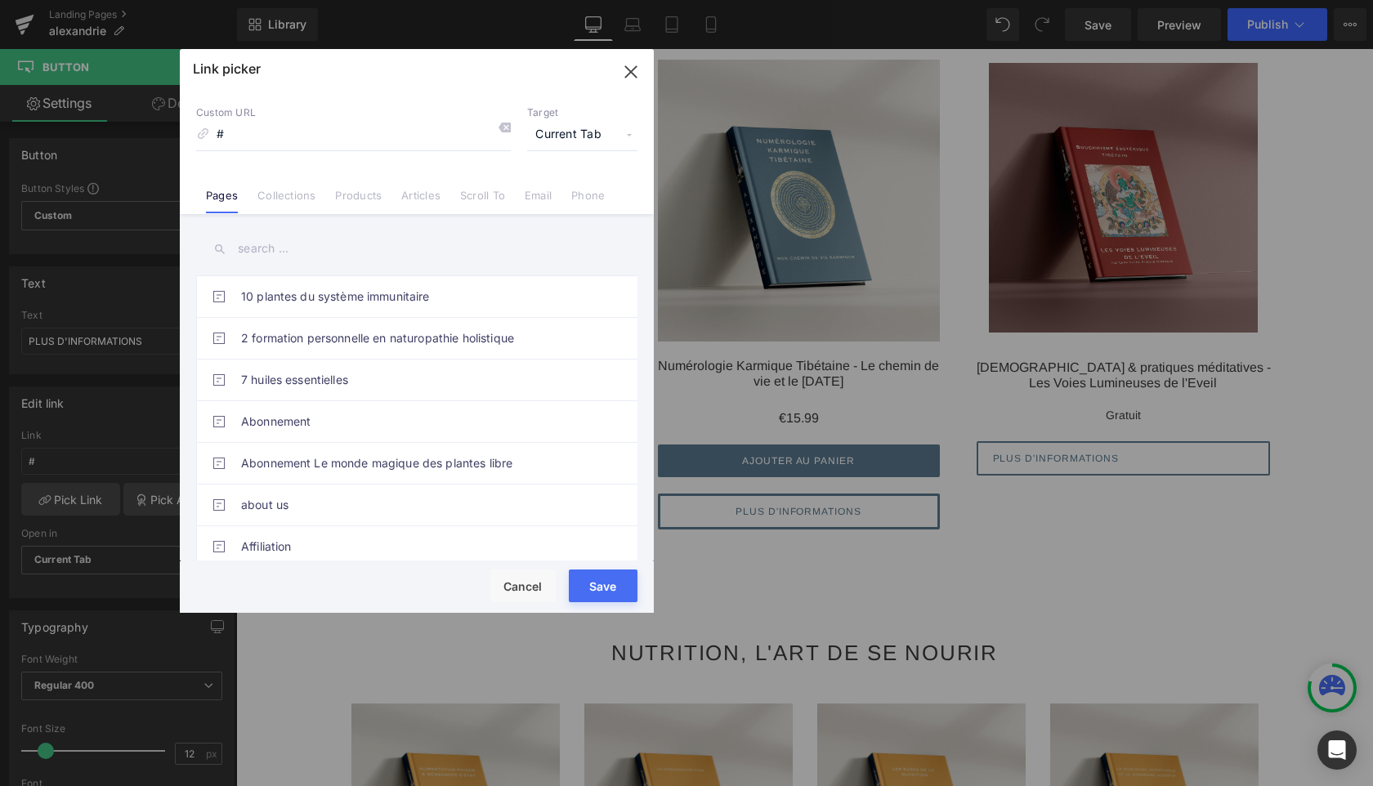
click at [281, 251] on input "text" at bounding box center [416, 249] width 441 height 37
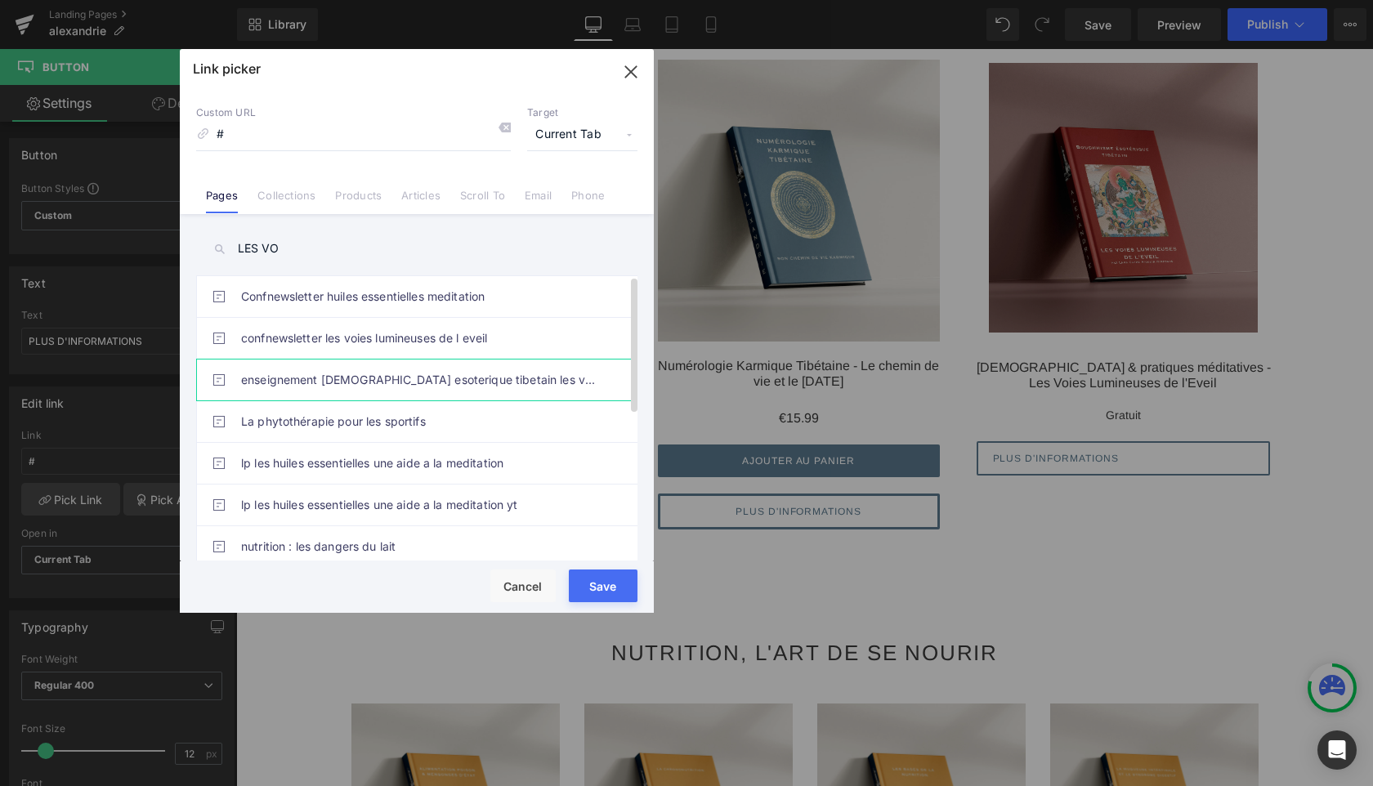
type input "LES VO"
click at [513, 375] on link "enseignement [DEMOGRAPHIC_DATA] esoterique tibetain les voies lumineuses de l'e…" at bounding box center [421, 380] width 360 height 41
type input "/pages/enseignement-bouddhisme-esoterique-tibetain-les-voies-lumineuses-de-leve…"
click at [600, 589] on button "Save" at bounding box center [603, 586] width 69 height 33
type input "/pages/enseignement-bouddhisme-esoterique-tibetain-les-voies-lumineuses-de-leve…"
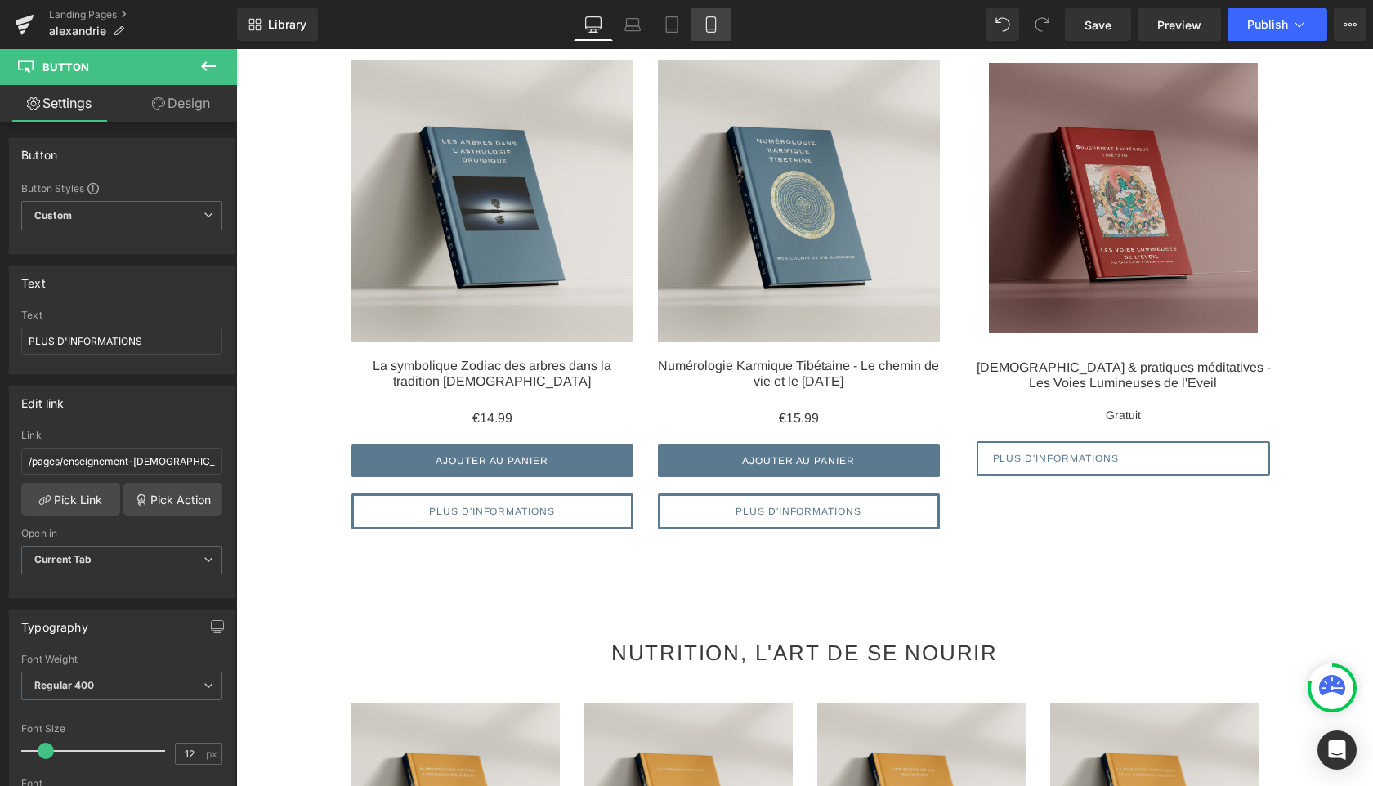
click at [706, 21] on icon at bounding box center [711, 24] width 16 height 16
type input "100"
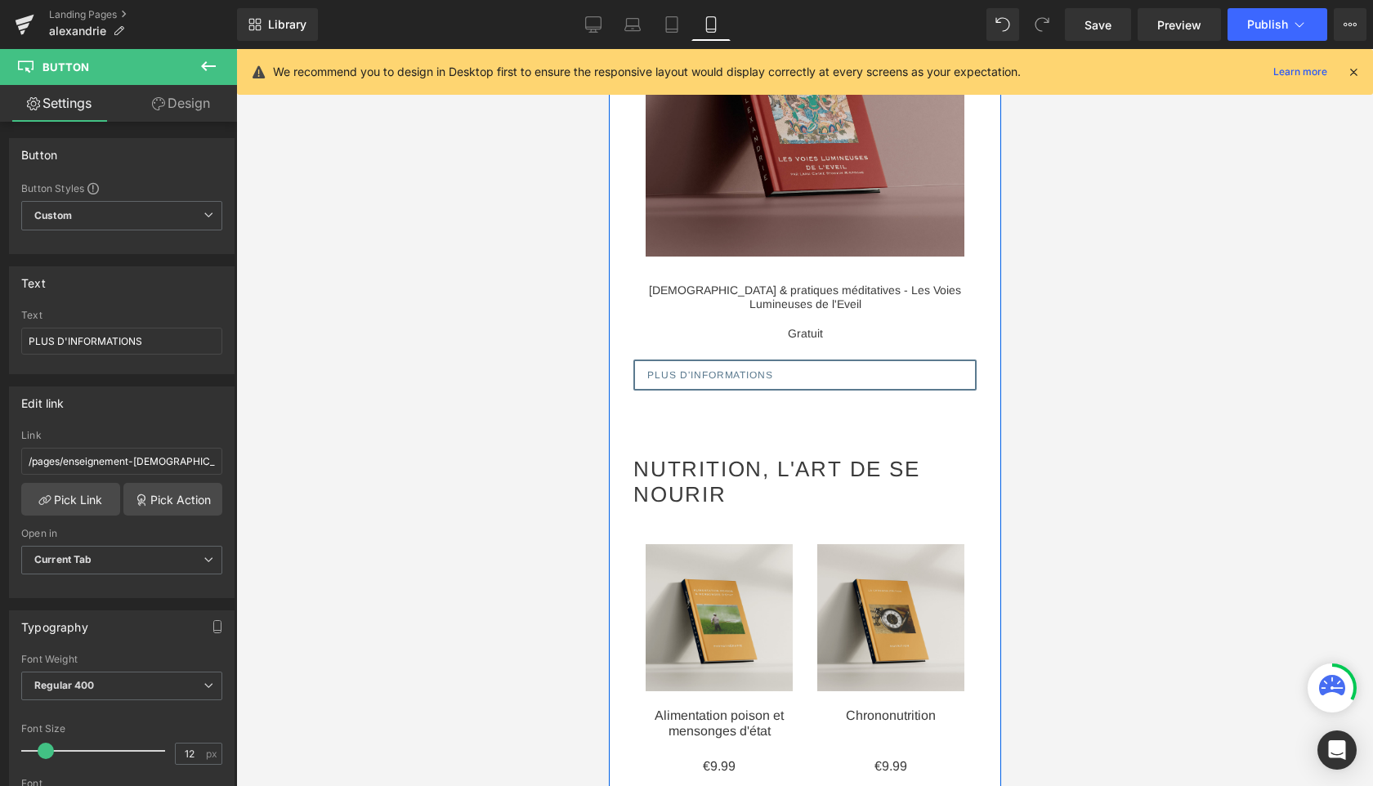
scroll to position [2183, 0]
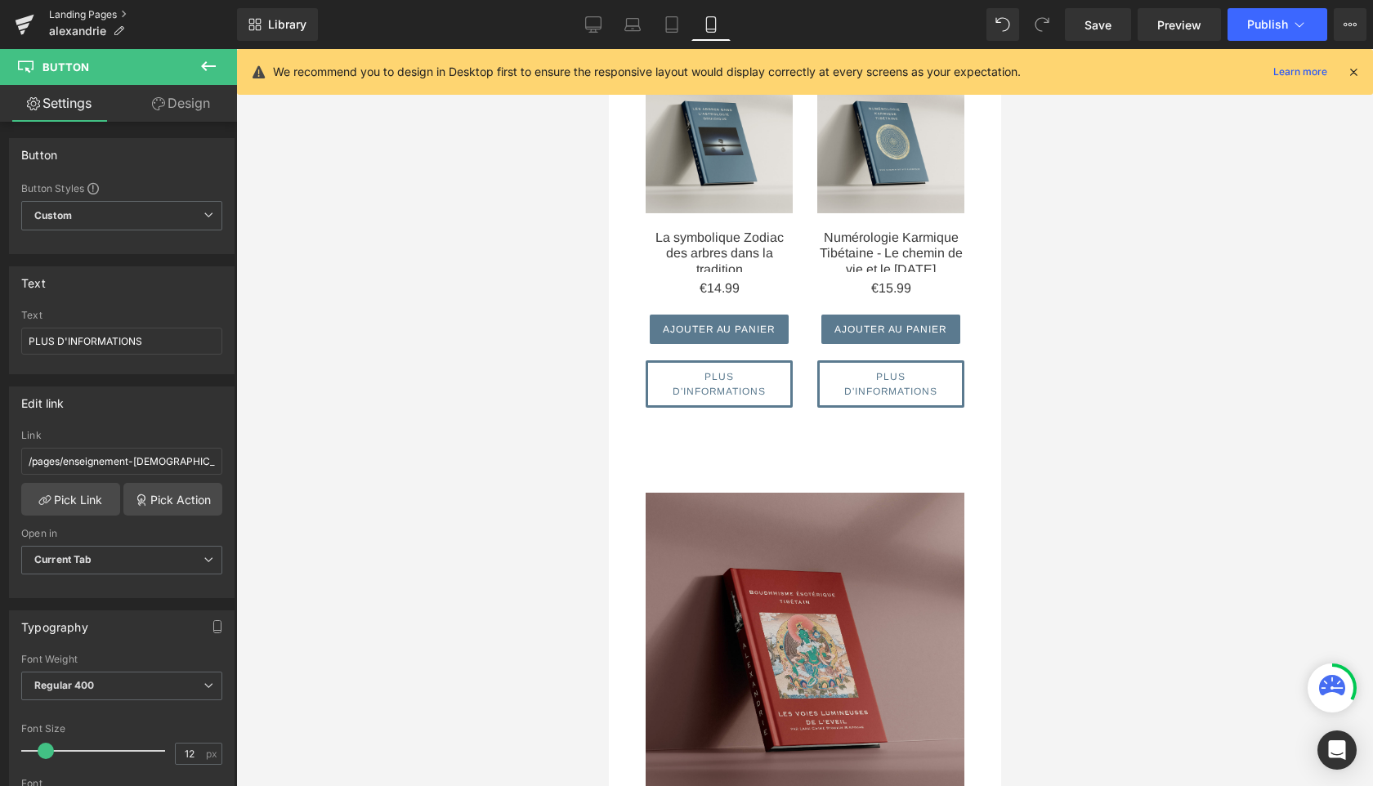
click at [94, 17] on link "Landing Pages" at bounding box center [143, 14] width 188 height 13
click at [1280, 26] on span "Publish" at bounding box center [1267, 24] width 41 height 13
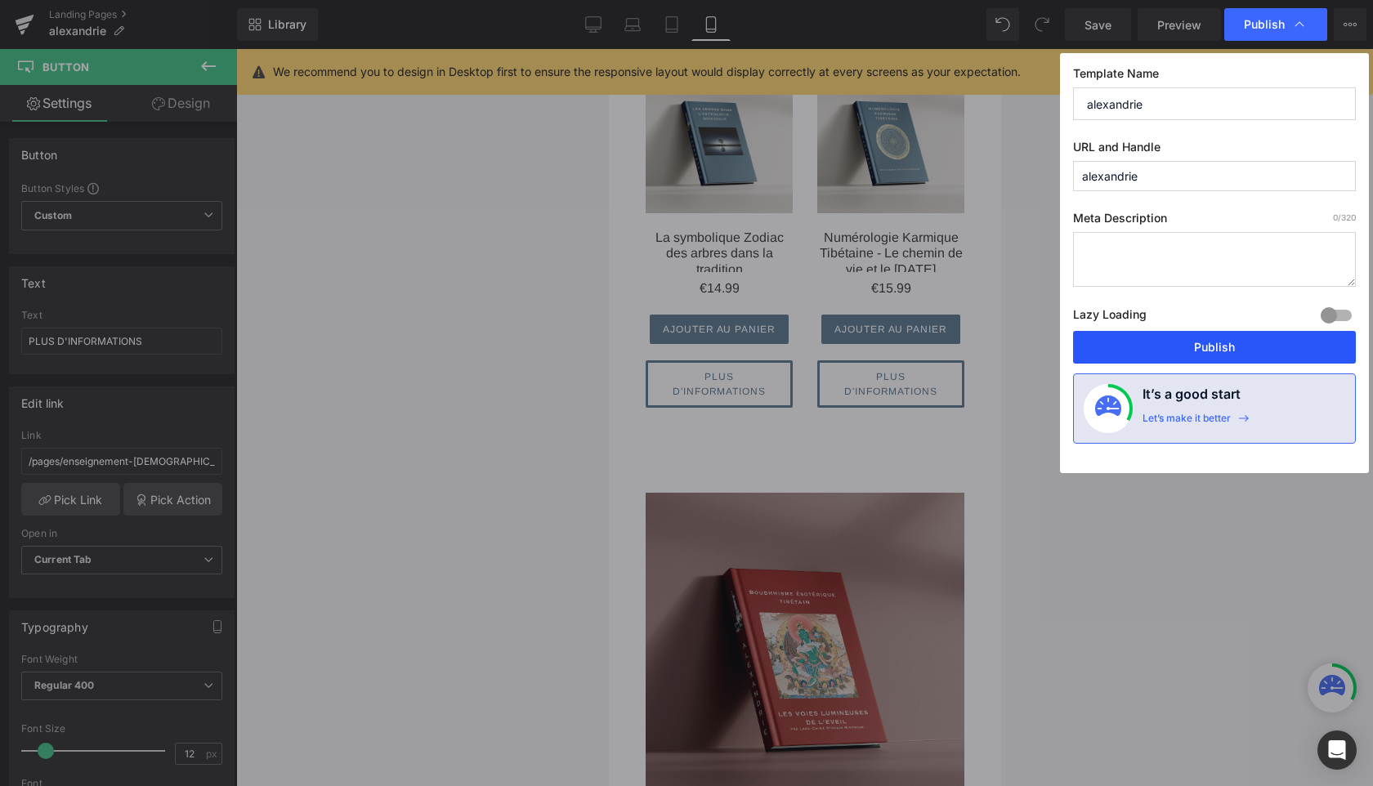
click at [1205, 356] on button "Publish" at bounding box center [1214, 347] width 283 height 33
